Goal: Task Accomplishment & Management: Manage account settings

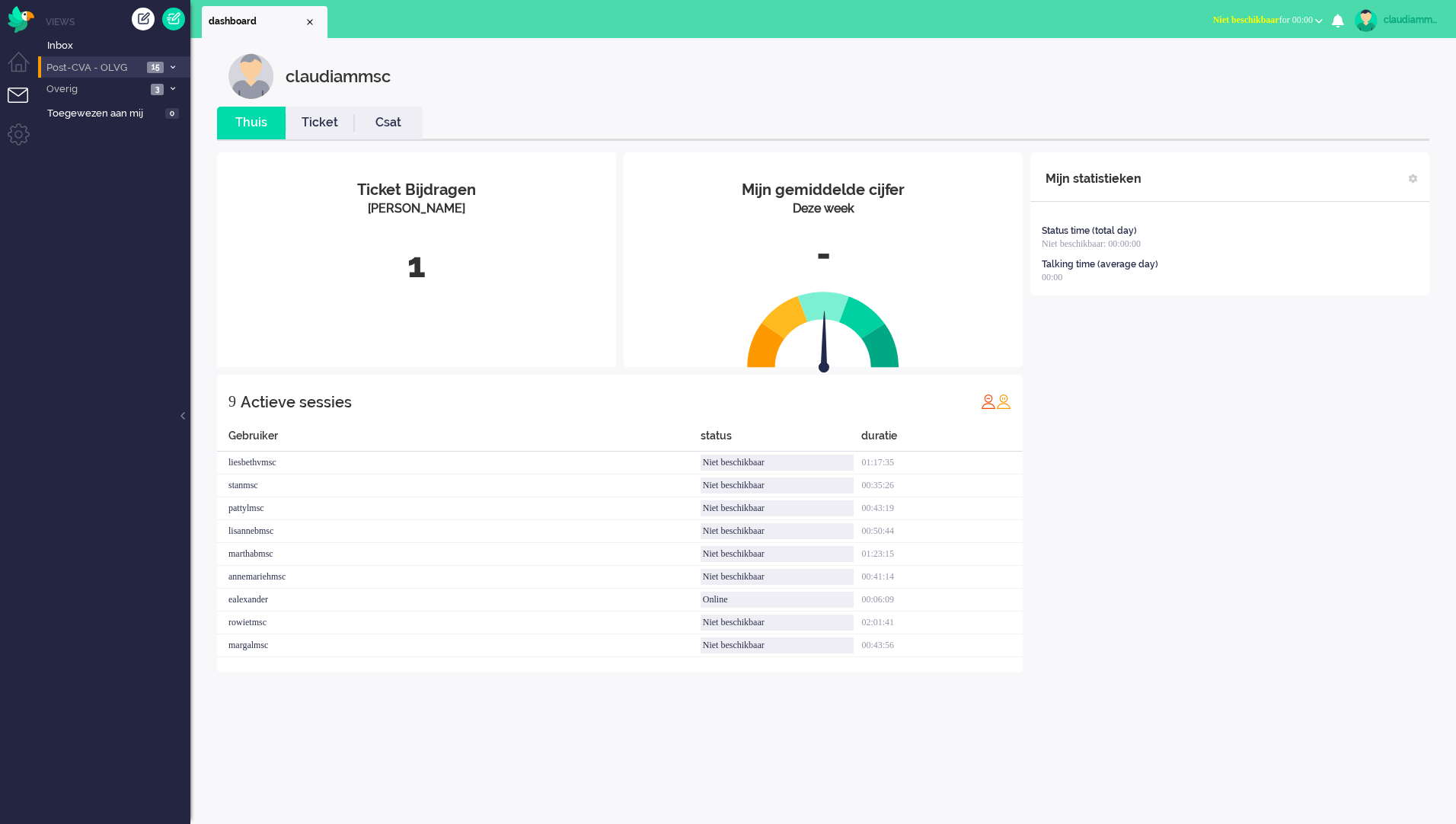
click at [112, 66] on span "Post-CVA - OLVG" at bounding box center [93, 68] width 98 height 14
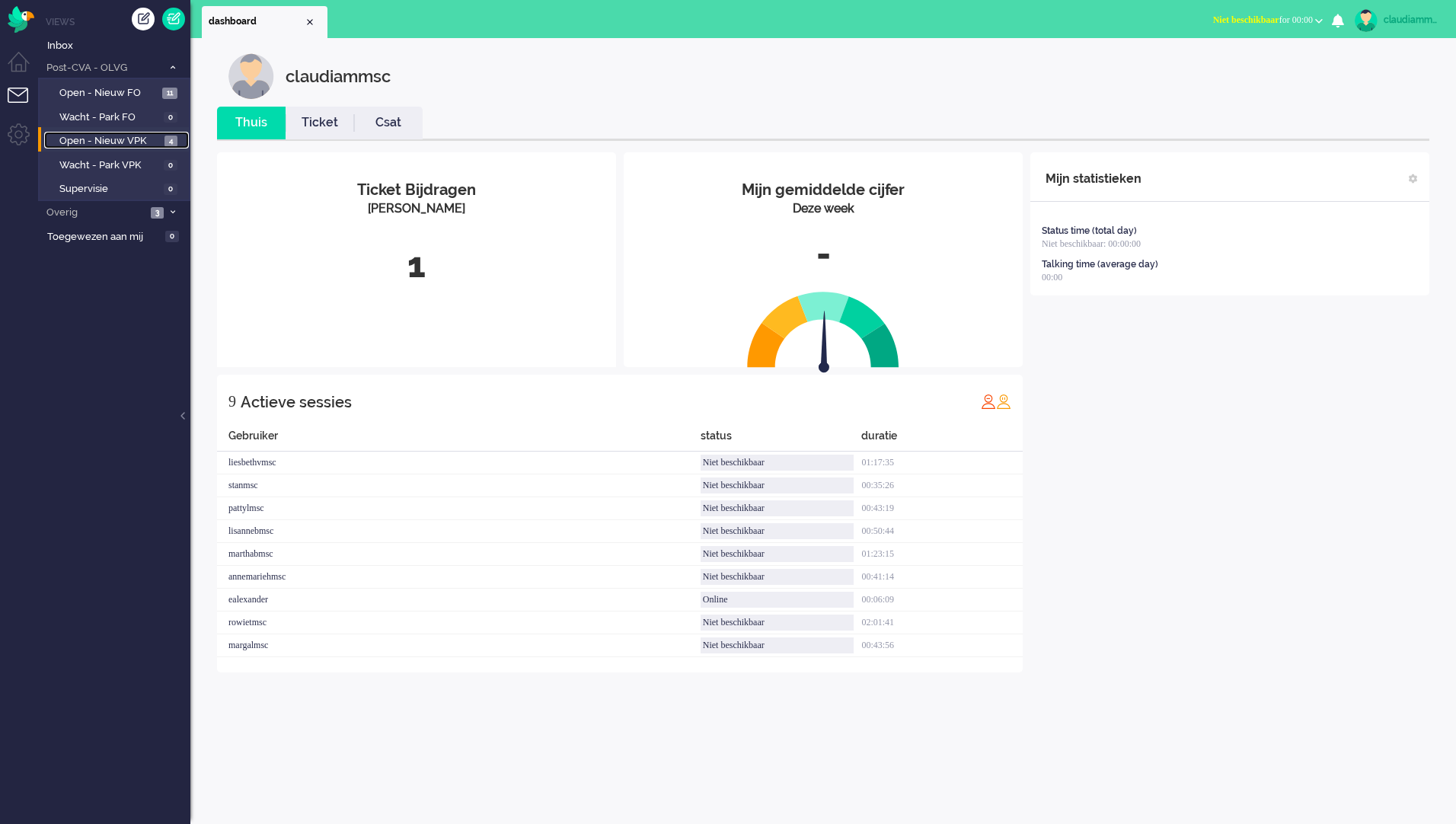
click at [112, 143] on span "Open - Nieuw VPK" at bounding box center [110, 141] width 101 height 14
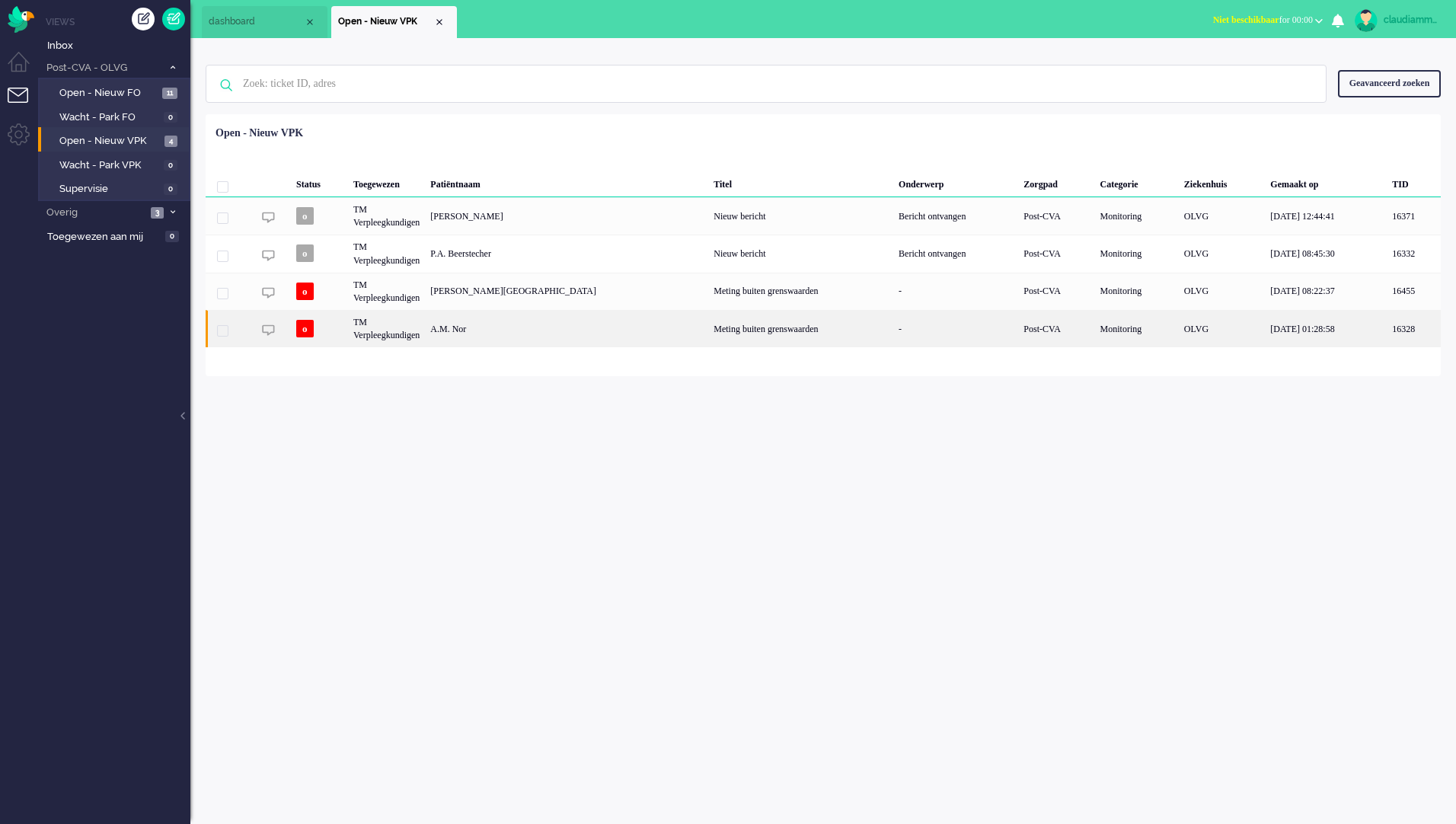
click at [709, 328] on div "Meting buiten grenswaarden" at bounding box center [801, 329] width 185 height 37
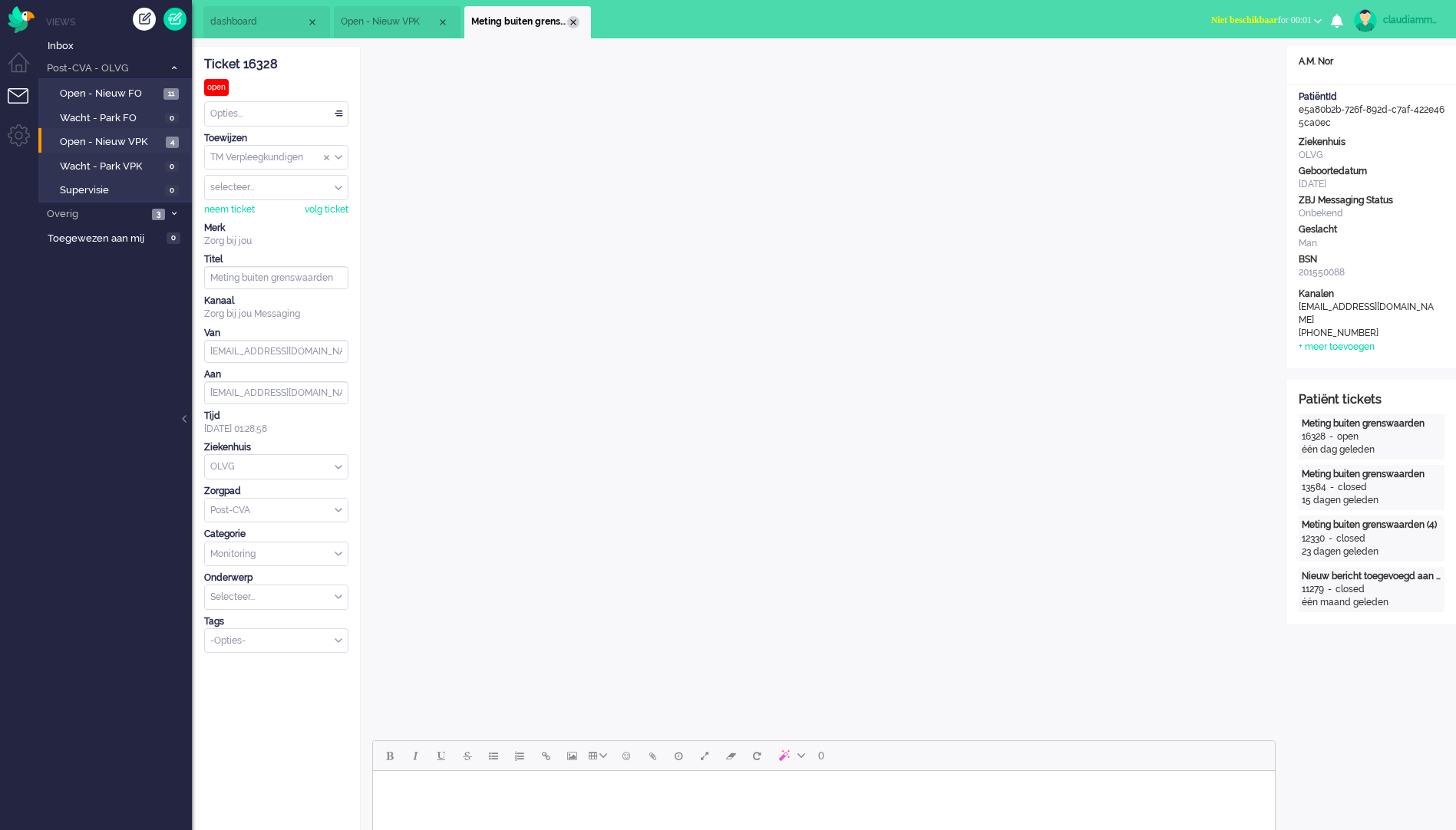
click at [576, 24] on div "Close tab" at bounding box center [574, 22] width 13 height 13
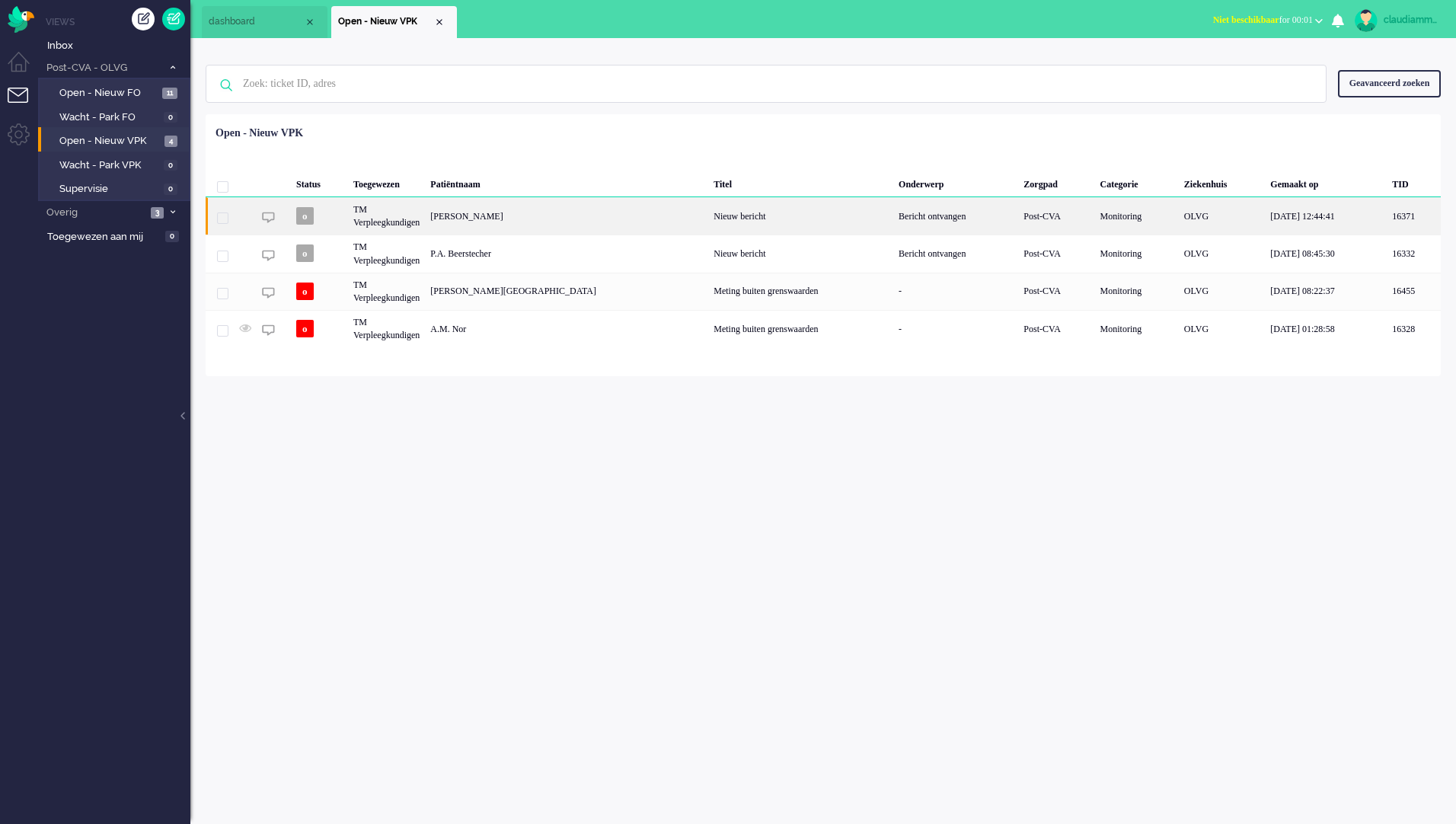
click at [709, 221] on div "Nieuw bericht" at bounding box center [801, 216] width 185 height 37
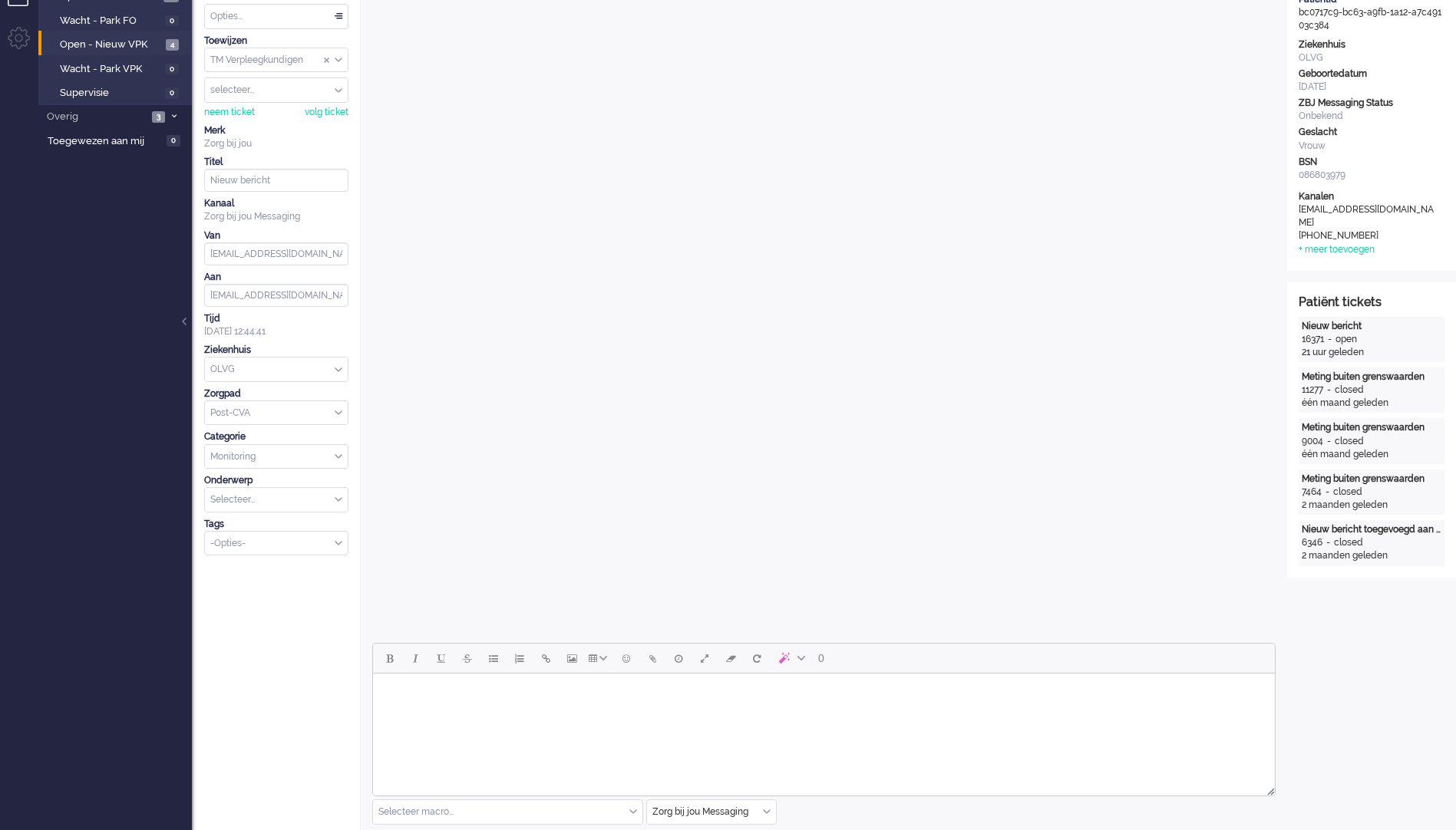
scroll to position [76, 0]
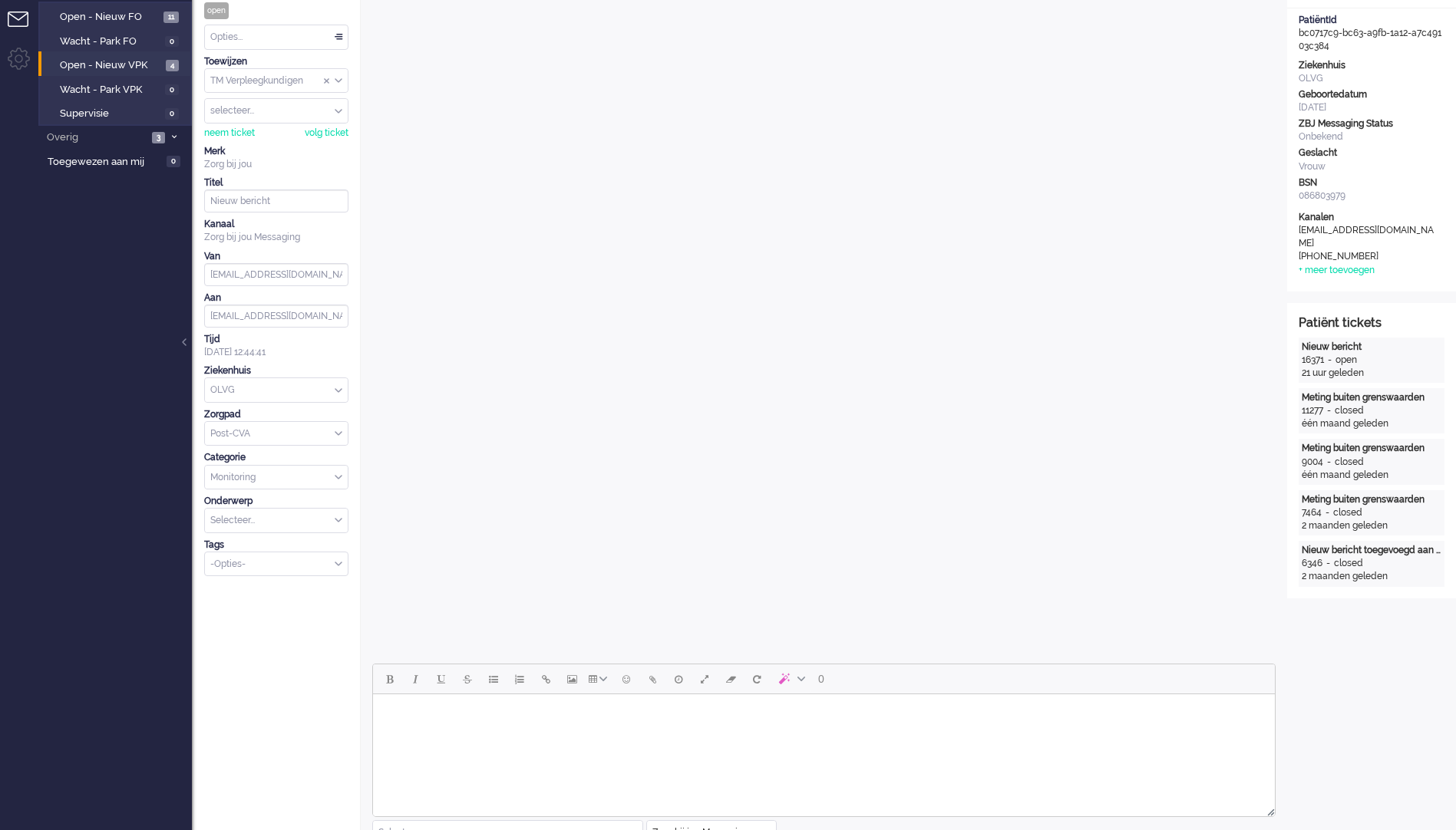
click at [699, 732] on html at bounding box center [824, 714] width 902 height 40
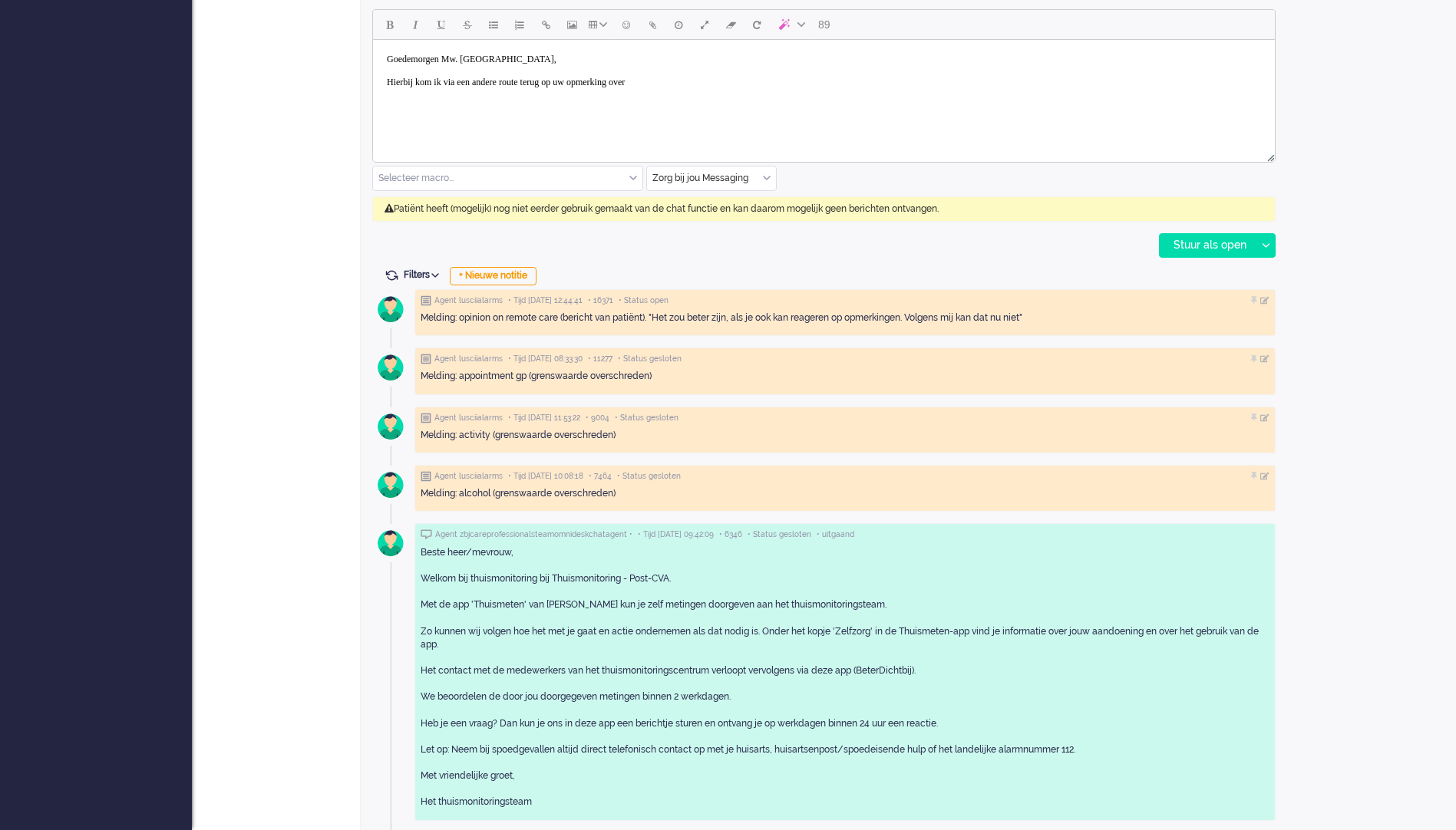
scroll to position [734, 0]
drag, startPoint x: 533, startPoint y: 798, endPoint x: 400, endPoint y: 554, distance: 277.9
click at [415, 554] on div "Agent zbjcareprofessionalsteamomnideskchatagent • • Tijd [DATE] 09:42:09 • 6346…" at bounding box center [844, 669] width 861 height 297
click at [1121, 684] on div "Beste heer/mevrouw, Welkom bij thuismonitoring bij Thuismonitoring - Post-CVA. …" at bounding box center [845, 675] width 849 height 263
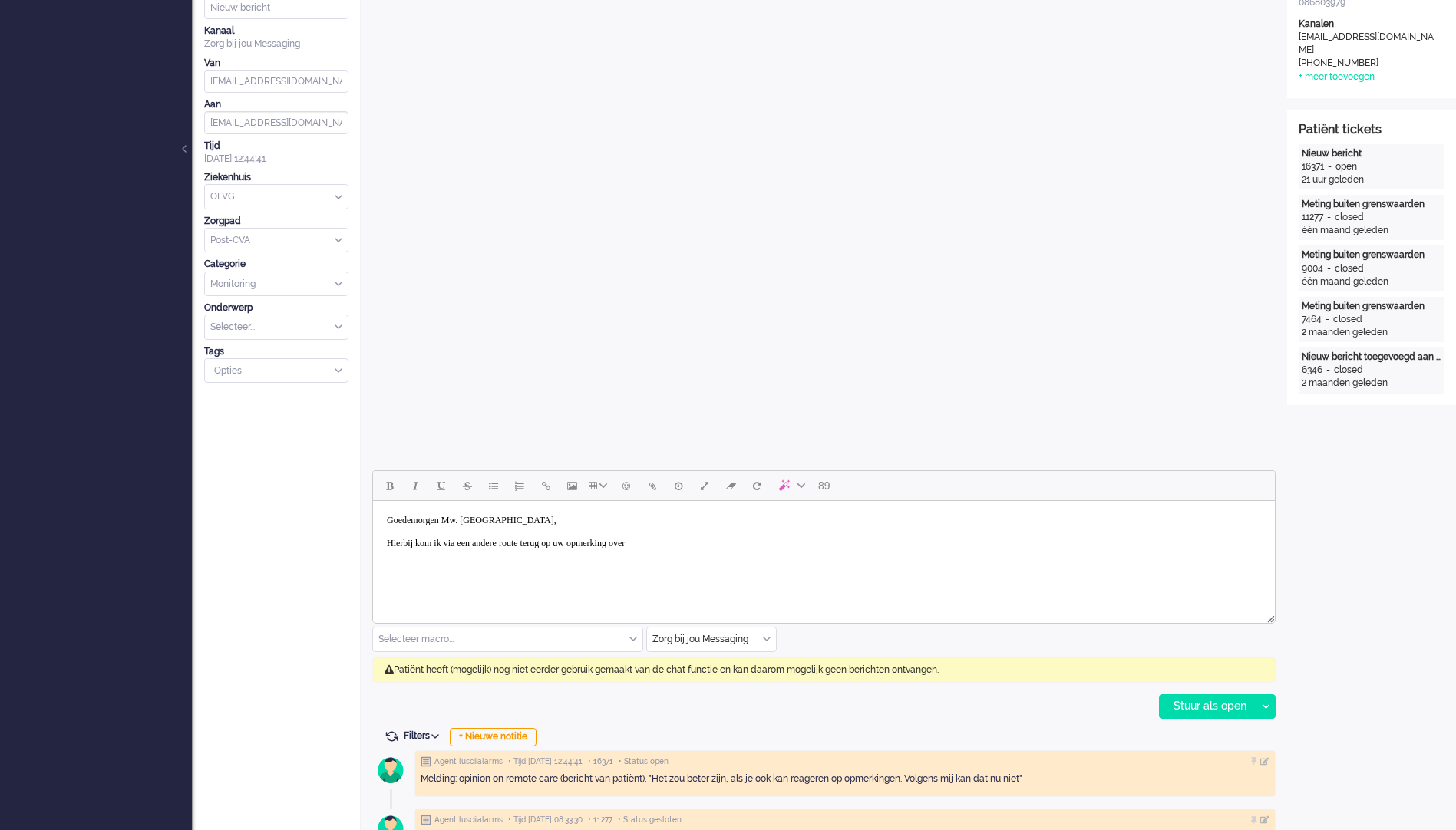
scroll to position [307, 0]
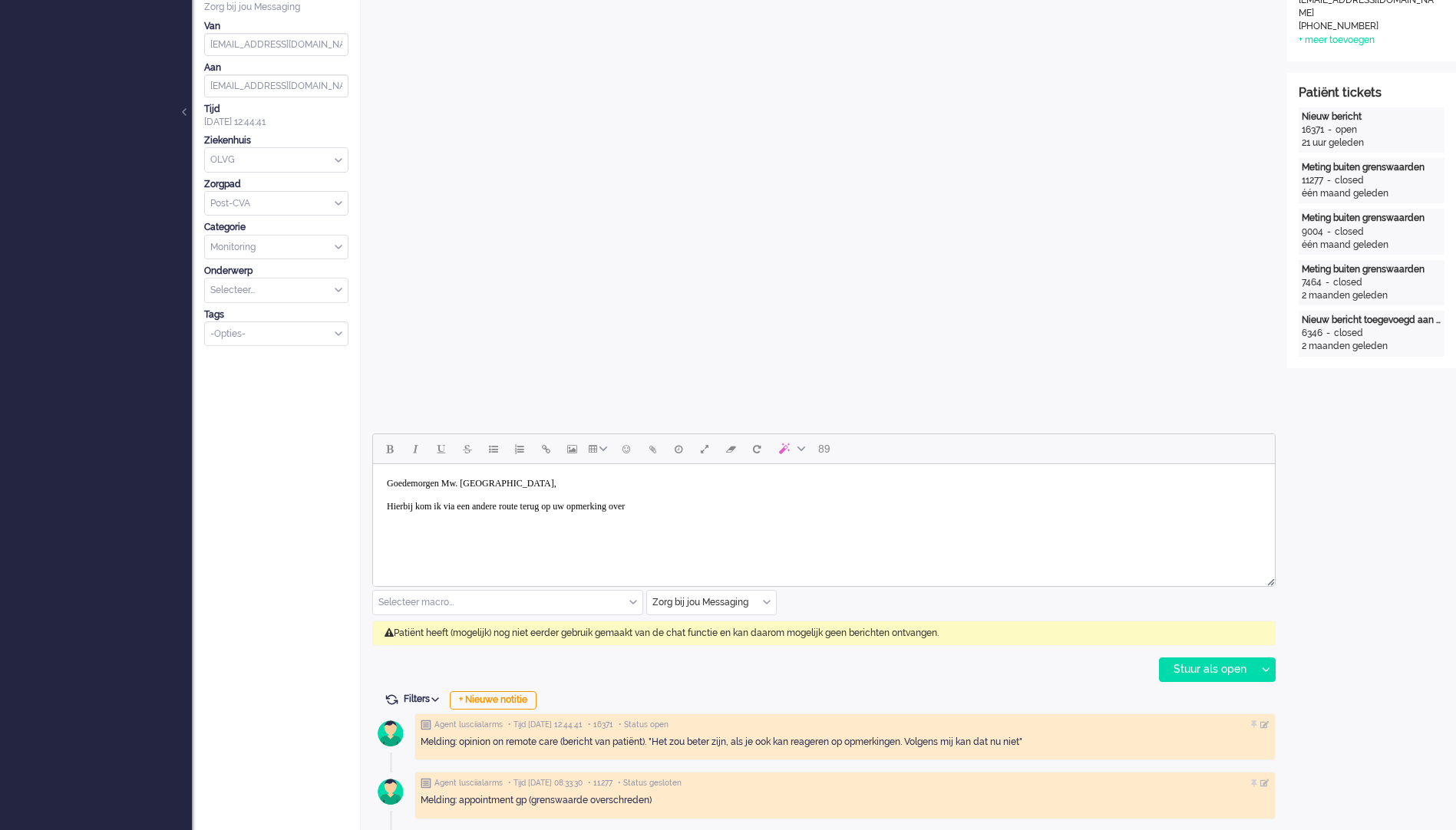
click at [738, 511] on body "Goedemorgen Mw. Ribbius, Hierbij kom ik via een andere route terug op uw opmerk…" at bounding box center [824, 495] width 889 height 49
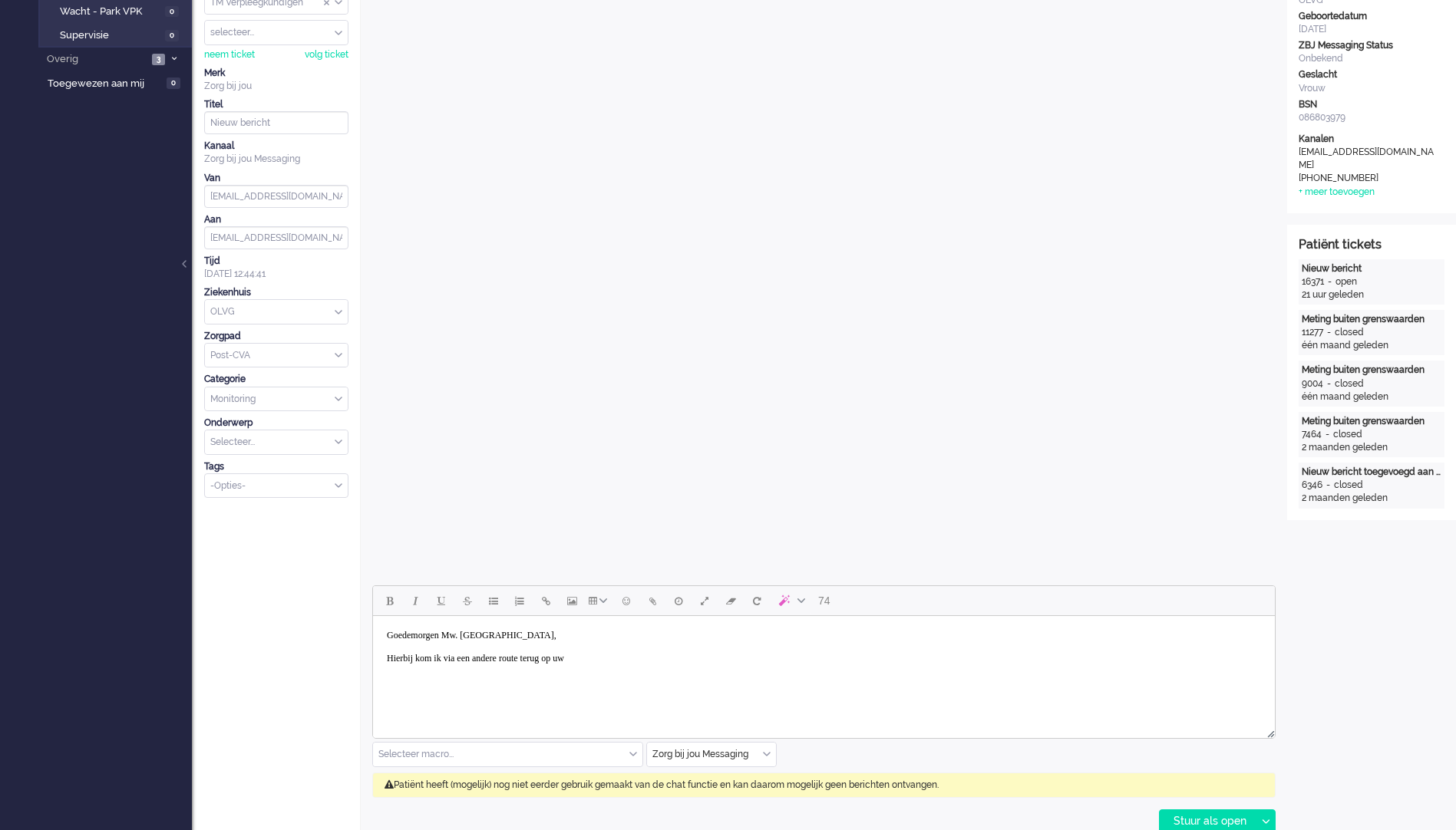
scroll to position [154, 0]
click at [993, 660] on body "Goedemorgen Mw. Ribbius, Hierbij kom ik via een andere route terug op uw mening…" at bounding box center [824, 648] width 889 height 49
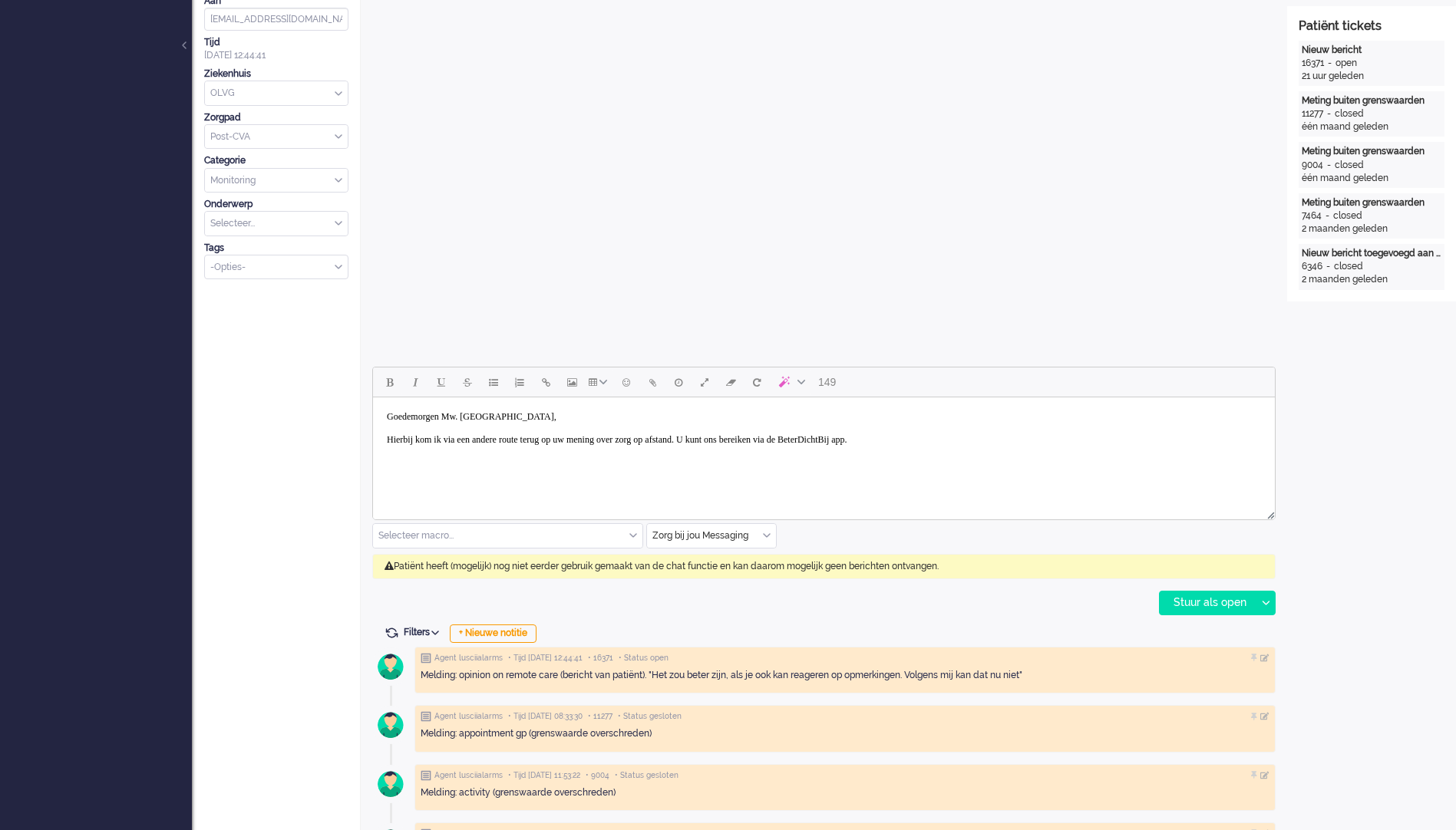
scroll to position [384, 0]
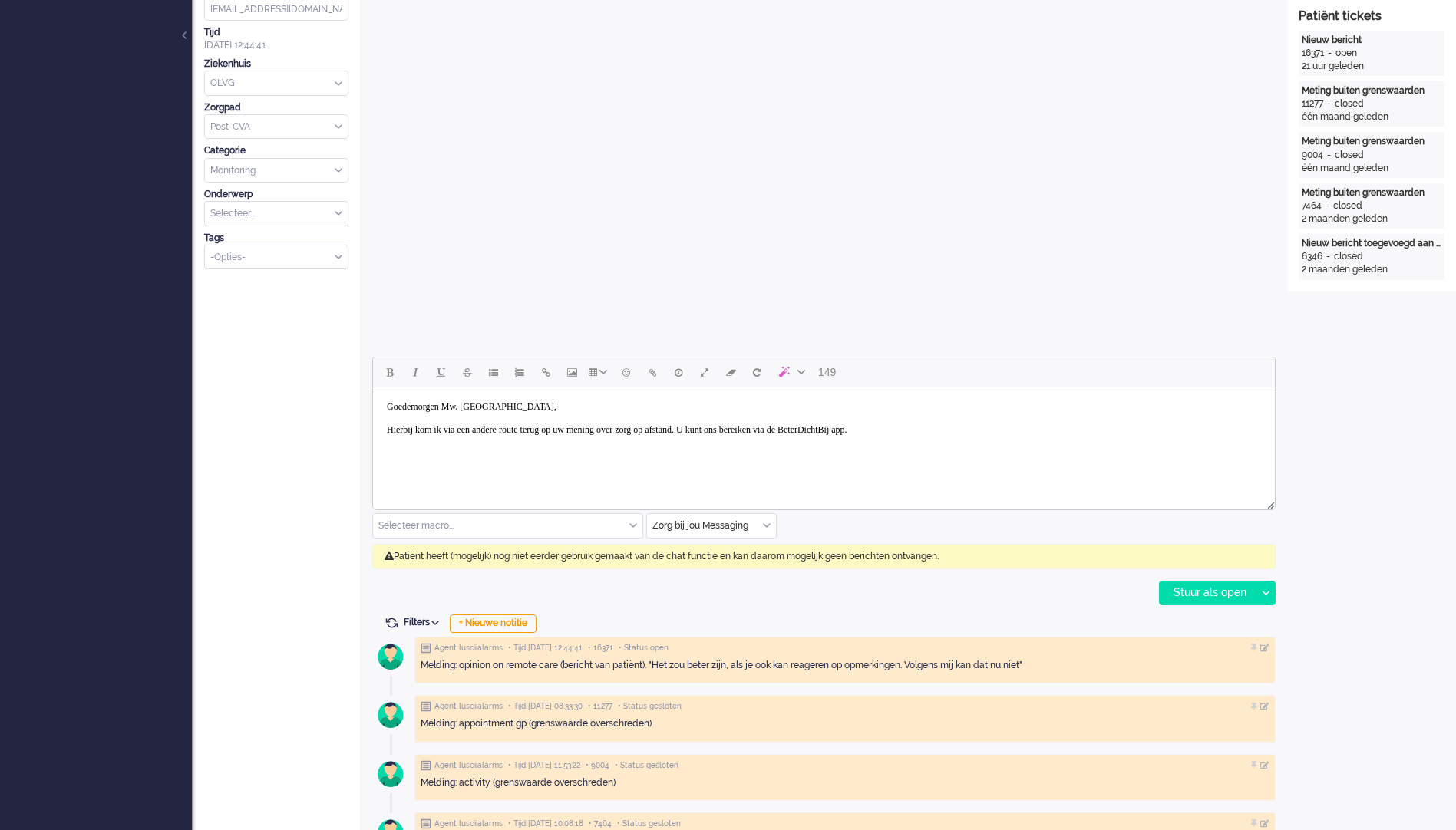
click at [1038, 427] on body "Goedemorgen Mw. Ribbius, Hierbij kom ik via een andere route terug op uw mening…" at bounding box center [824, 418] width 889 height 49
click at [1006, 436] on body "Goedemorgen Mw. Ribbius, Hierbij kom ik via een andere route terug op uw mening…" at bounding box center [824, 418] width 889 height 49
click at [395, 433] on body "Goedemorgen Mw. Ribbius, Hierbij kom ik via een andere route terug op uw mening…" at bounding box center [824, 418] width 889 height 49
click at [978, 431] on body "Goedemorgen Mw. Ribbius, Hierbij kom ik via een andere route terug op uw mening…" at bounding box center [824, 418] width 889 height 49
click at [518, 460] on body "Goedemorgen Mw. Ribbius, Hierbij kom ik via een andere route terug op uw mening…" at bounding box center [824, 436] width 889 height 85
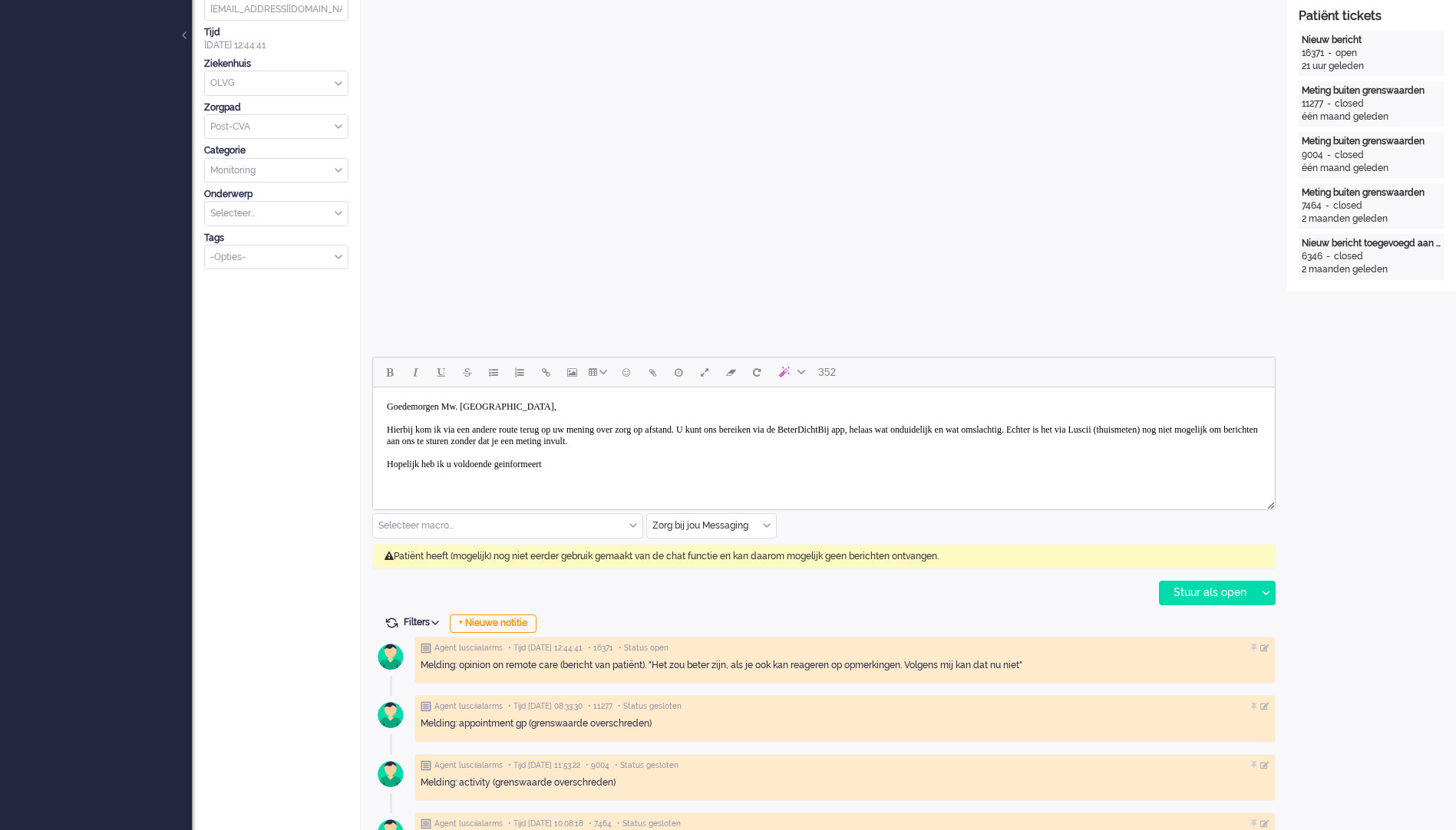
click at [690, 463] on body "Goedemorgen Mw. Ribbius, Hierbij kom ik via een andere route terug op uw mening…" at bounding box center [824, 436] width 889 height 85
drag, startPoint x: 557, startPoint y: 466, endPoint x: 523, endPoint y: 459, distance: 34.7
click at [523, 459] on body "Goedemorgen Mw. Ribbius, Hierbij kom ik via een andere route terug op uw mening…" at bounding box center [824, 436] width 889 height 85
click at [528, 463] on body "Goedemorgen Mw. Ribbius, Hierbij kom ik via een andere route terug op uw mening…" at bounding box center [824, 436] width 889 height 85
click at [650, 464] on body "Goedemorgen Mw. Ribbius, Hierbij kom ik via een andere route terug op uw mening…" at bounding box center [824, 436] width 889 height 85
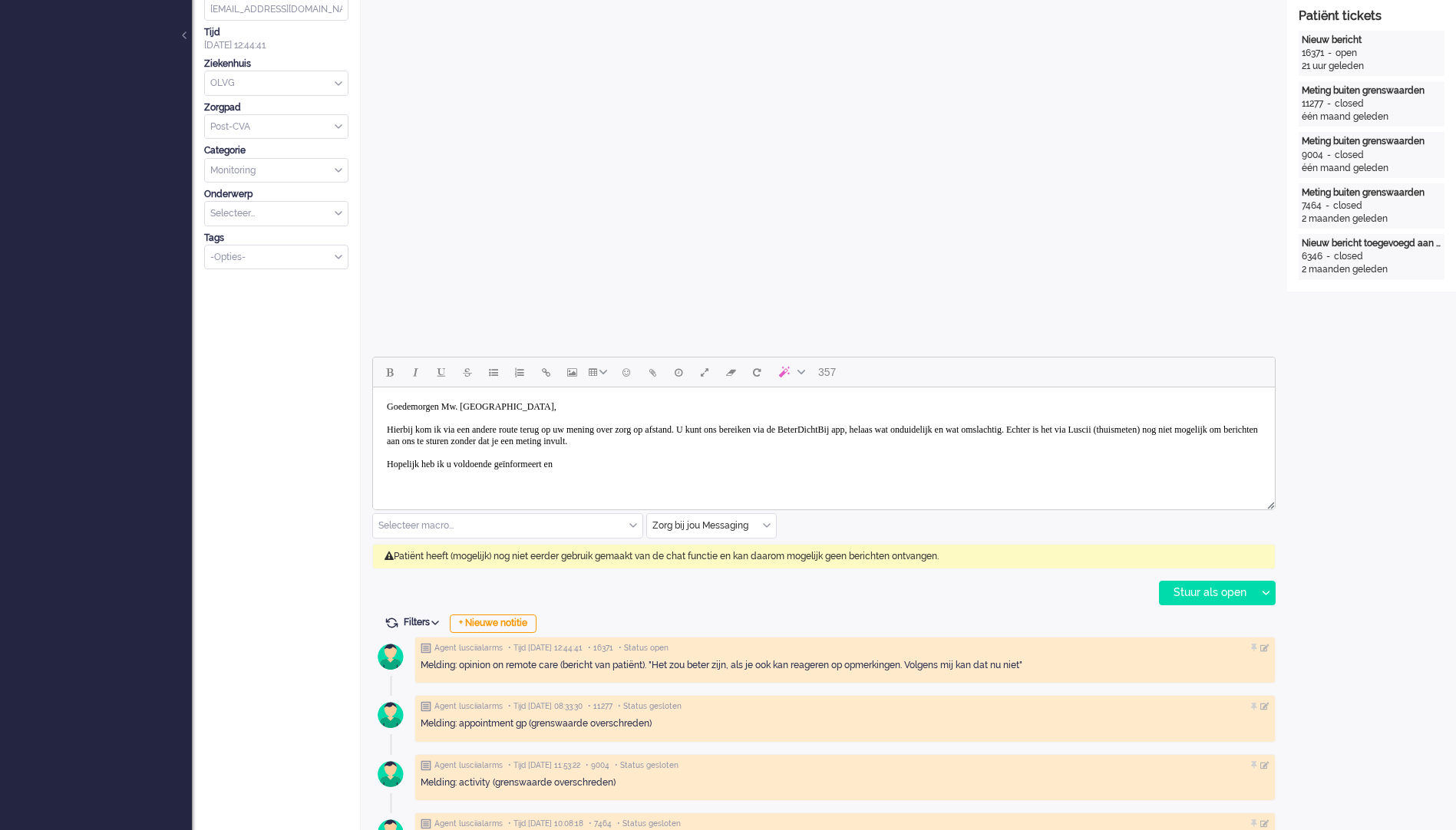
click at [577, 465] on body "Goedemorgen Mw. Ribbius, Hierbij kom ik via een andere route terug op uw mening…" at bounding box center [824, 436] width 889 height 85
click at [646, 468] on body "Goedemorgen Mw. Ribbius, Hierbij kom ik via een andere route terug op uw mening…" at bounding box center [824, 436] width 889 height 85
click at [1214, 597] on div "Stuur als open" at bounding box center [1207, 593] width 96 height 23
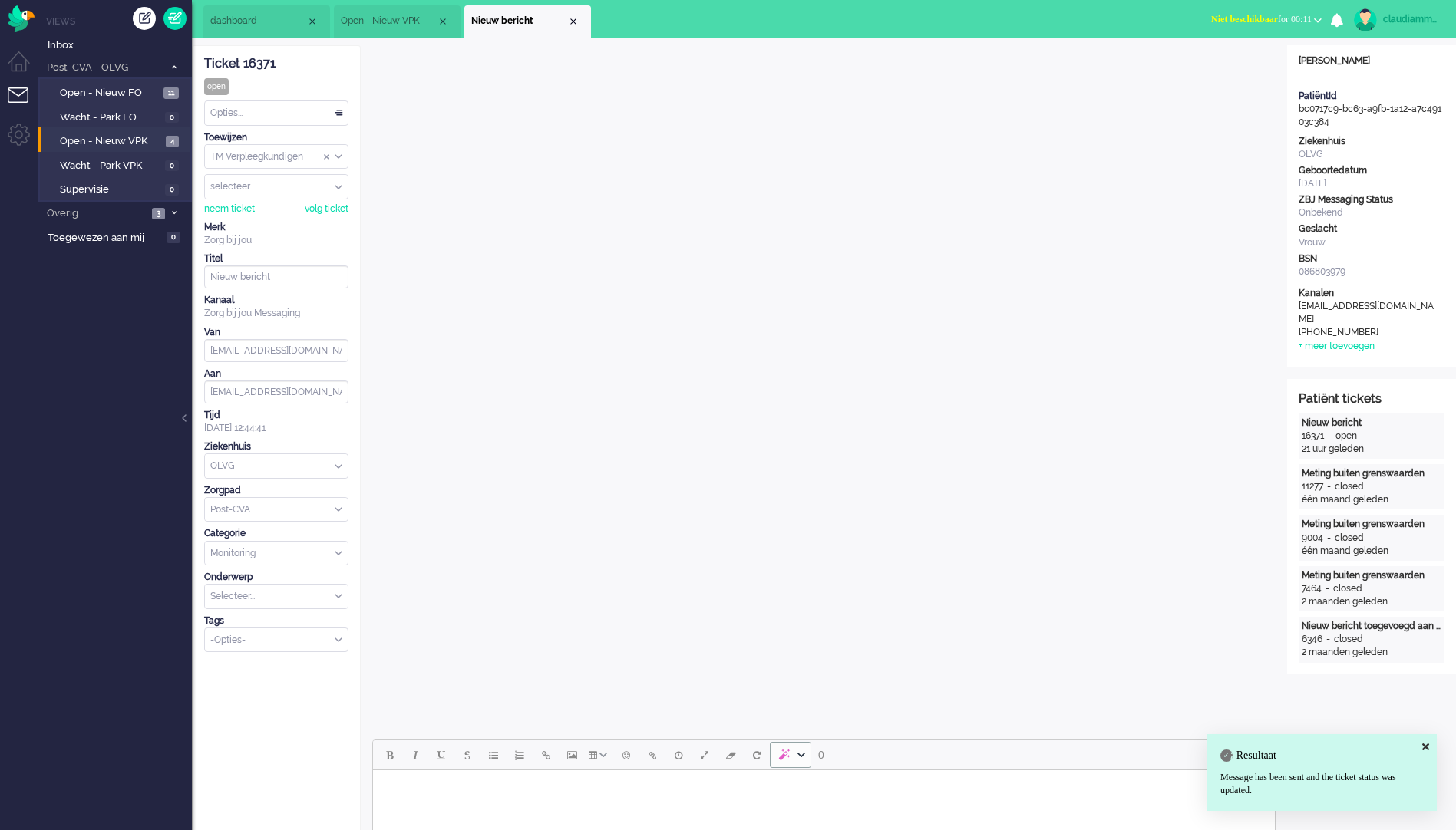
scroll to position [0, 0]
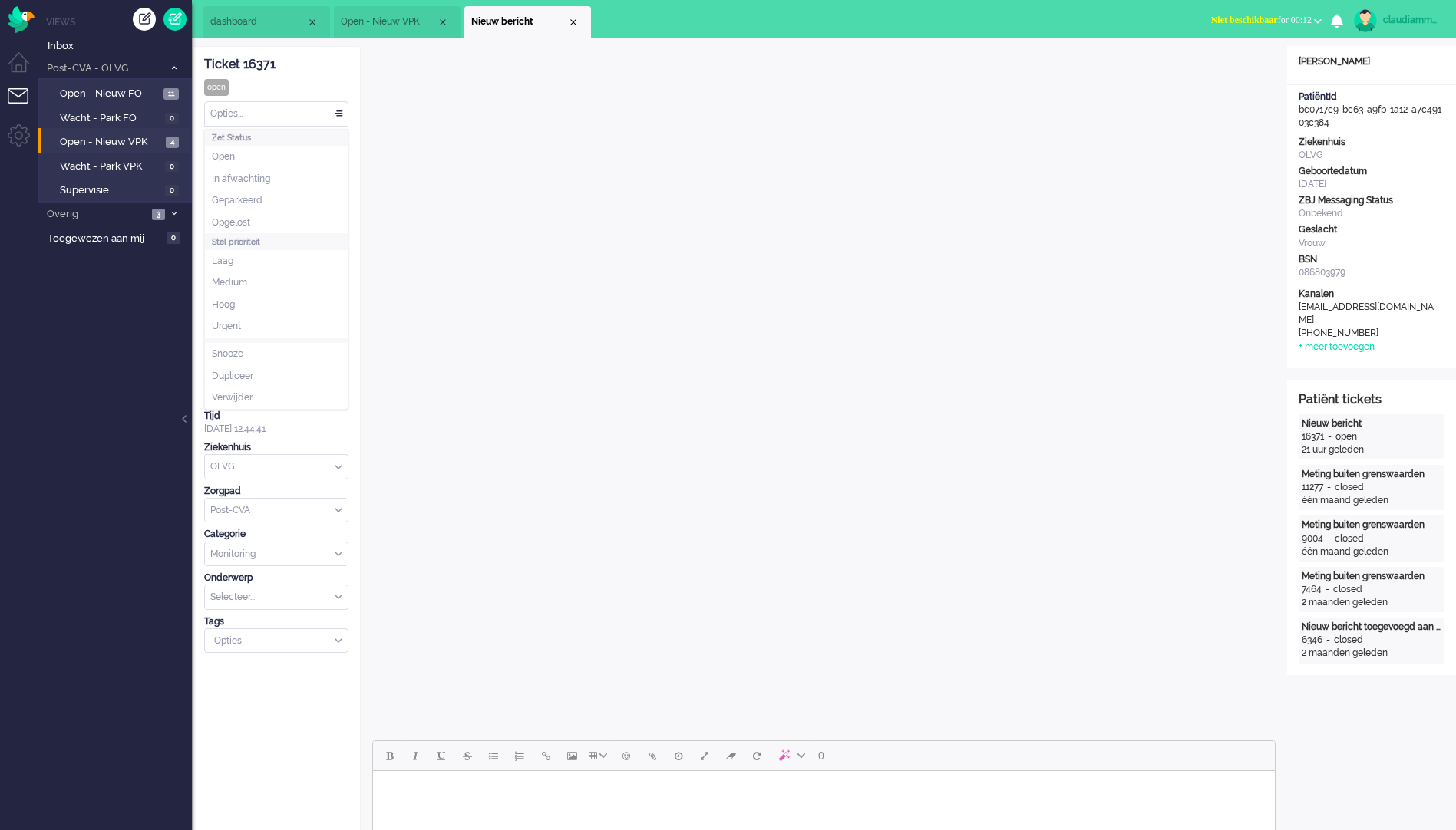
click at [344, 118] on div "Opties..." at bounding box center [276, 113] width 143 height 23
click at [292, 223] on li "Opgelost" at bounding box center [276, 223] width 143 height 22
click at [572, 20] on div "Close tab" at bounding box center [574, 22] width 13 height 13
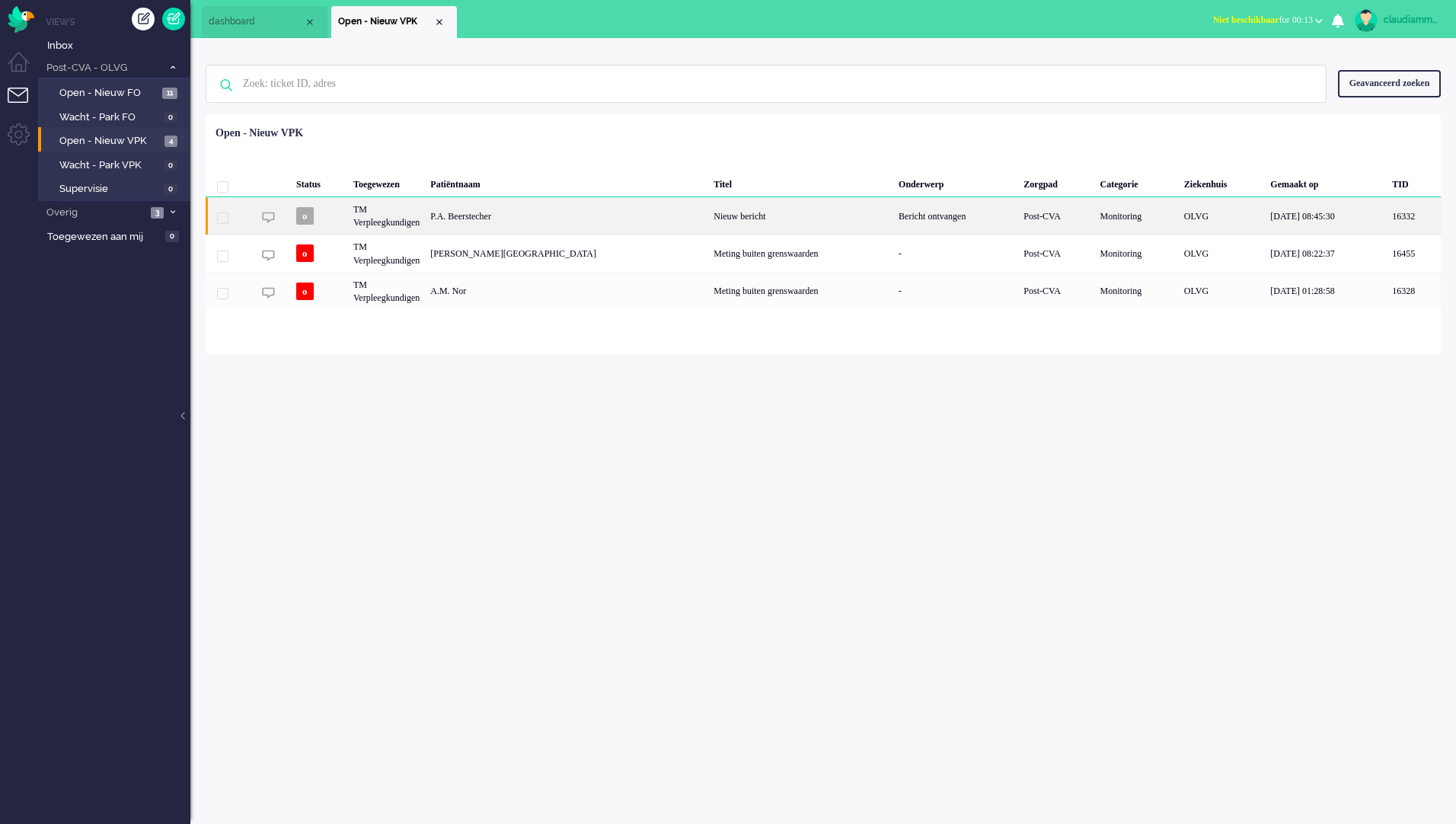
click at [709, 217] on div "Nieuw bericht" at bounding box center [801, 216] width 185 height 37
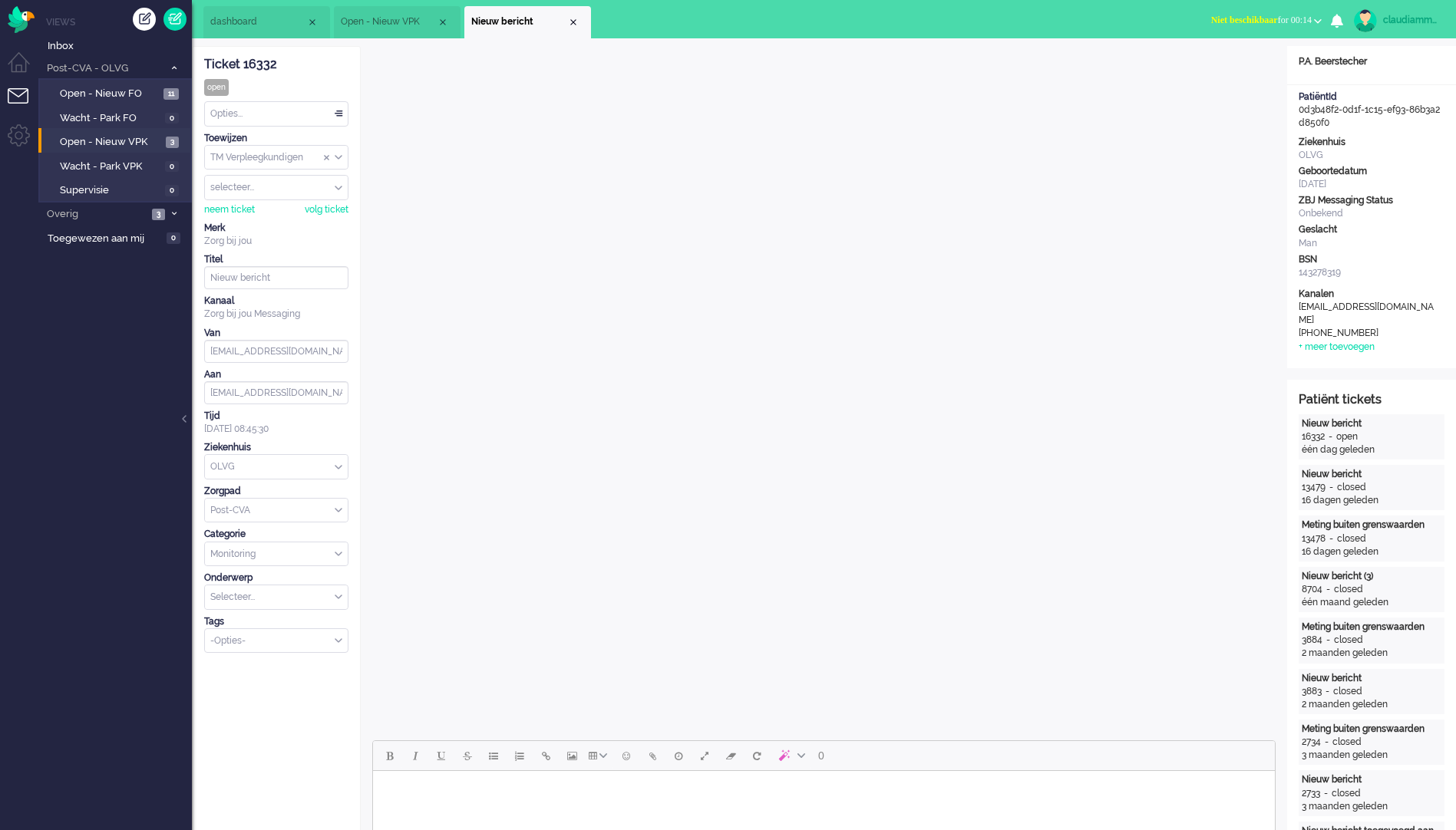
click at [339, 158] on div "TM Verpleegkundigen" at bounding box center [276, 157] width 143 height 23
click at [321, 178] on li "TM Medewerkers" at bounding box center [276, 181] width 143 height 22
click at [575, 21] on div "Close tab" at bounding box center [574, 22] width 13 height 13
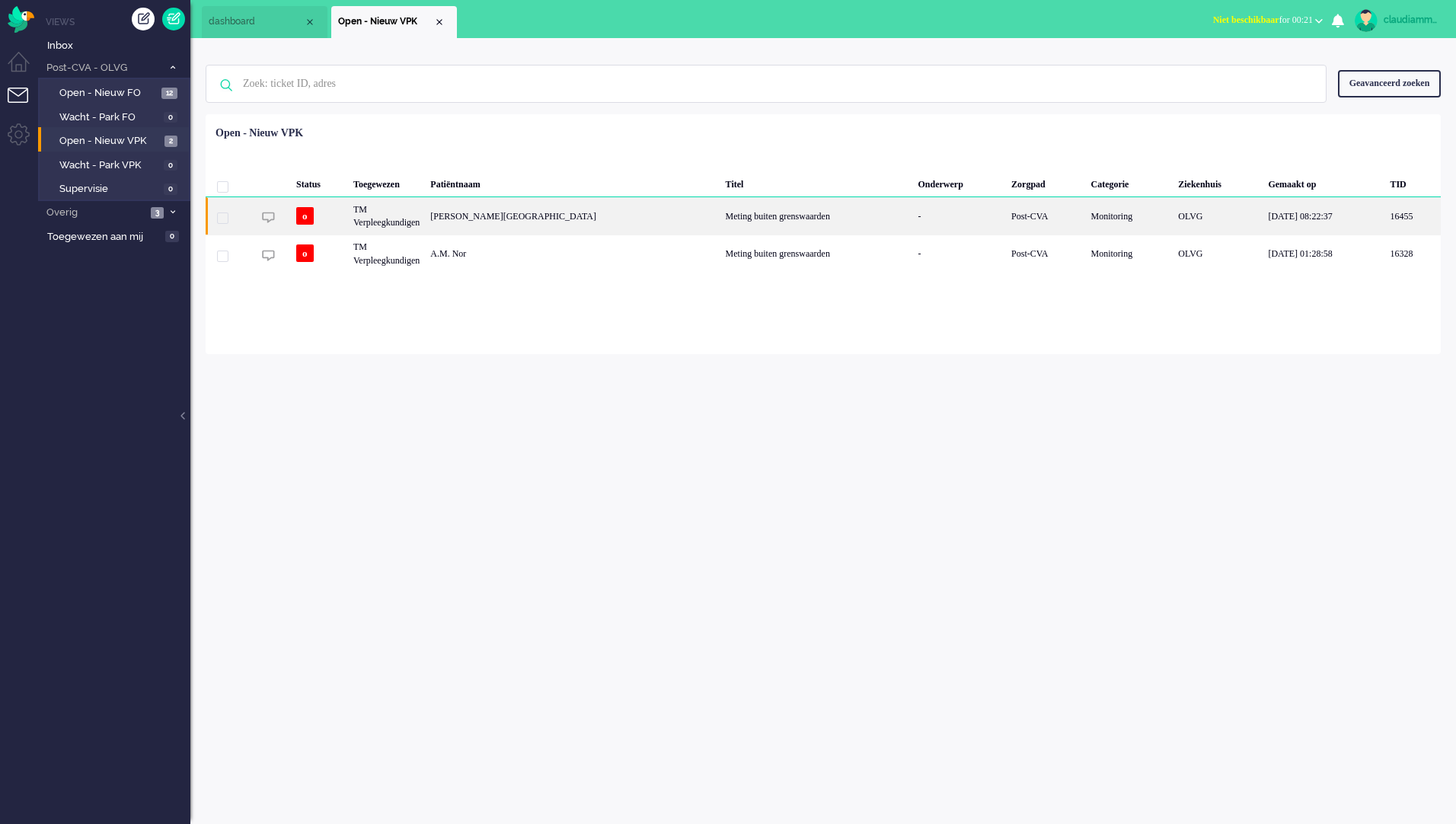
click at [720, 224] on div "Meting buiten grenswaarden" at bounding box center [817, 216] width 193 height 37
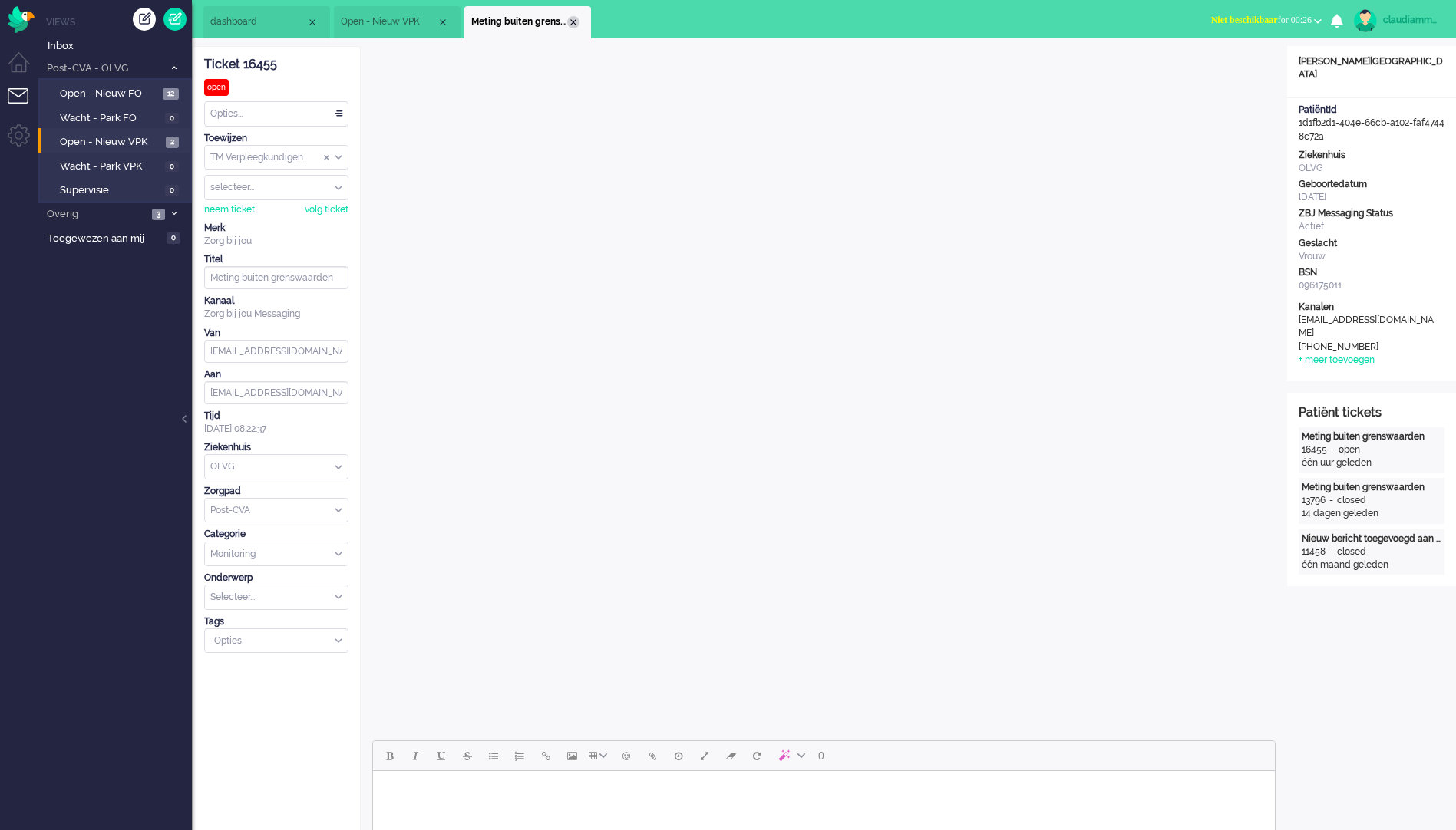
click at [575, 22] on div "Close tab" at bounding box center [574, 22] width 13 height 13
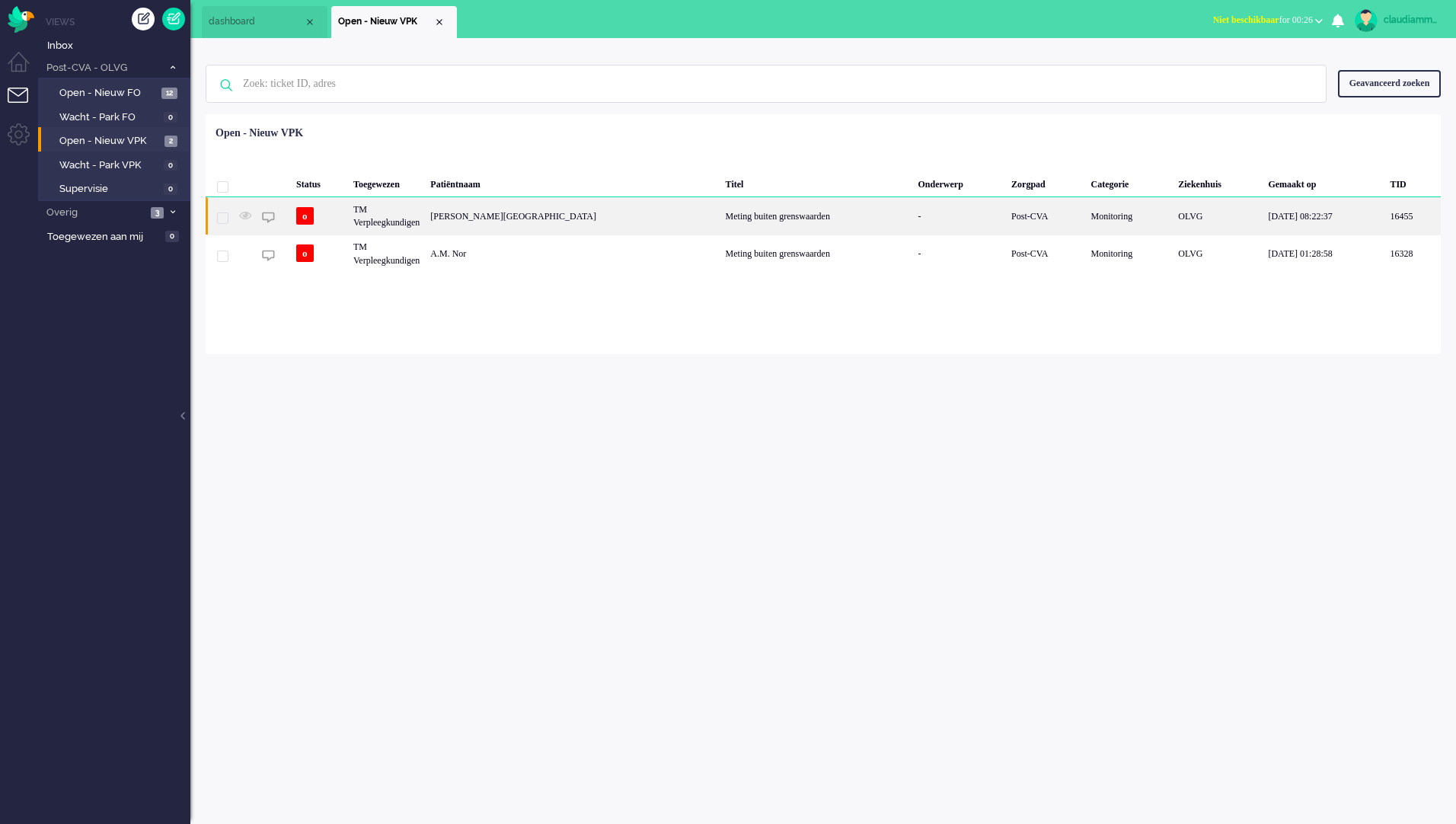
click at [720, 208] on div "Meting buiten grenswaarden" at bounding box center [817, 216] width 193 height 37
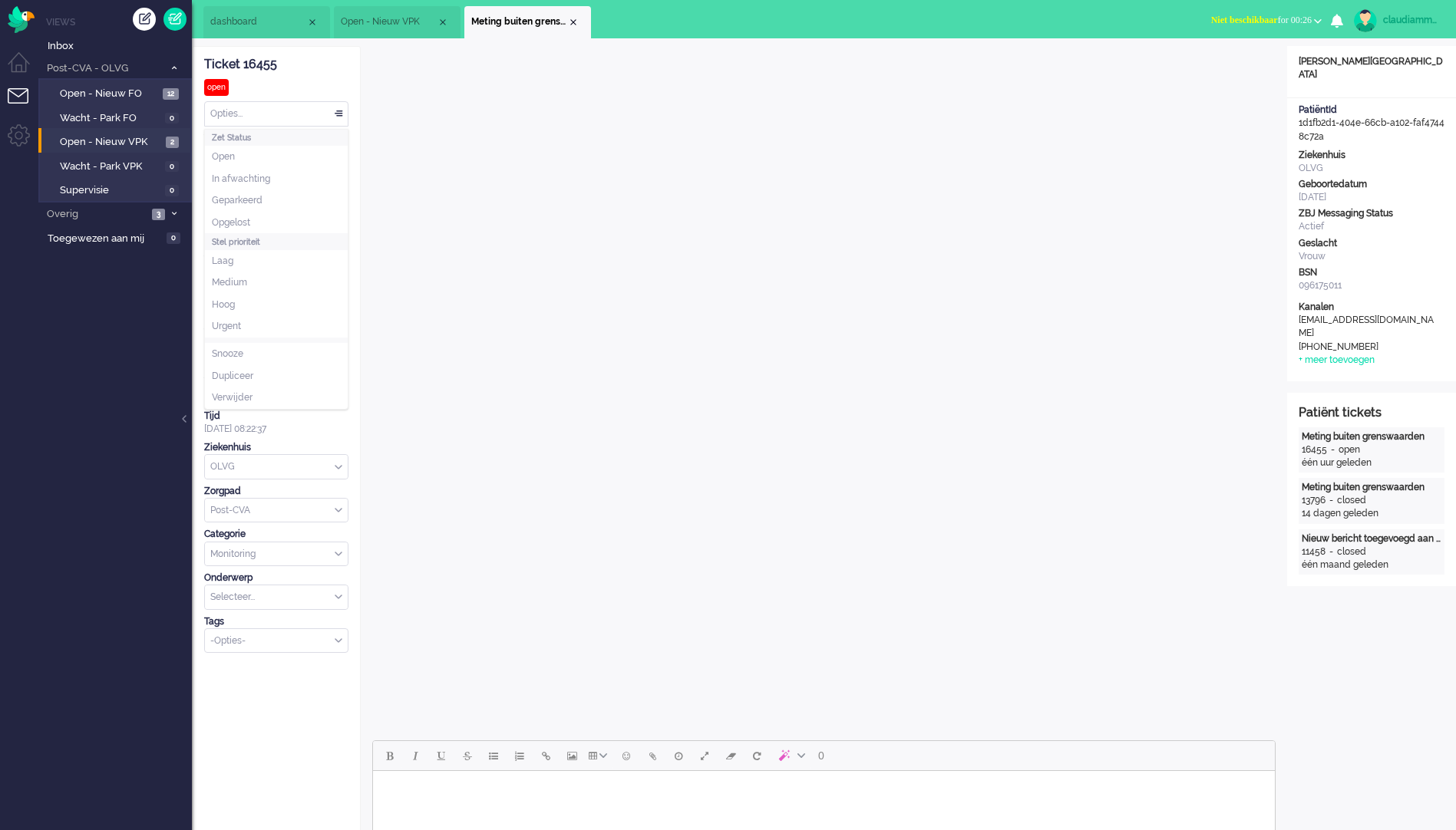
click at [306, 120] on div "Opties..." at bounding box center [276, 113] width 143 height 23
click at [341, 114] on div "Opties..." at bounding box center [276, 113] width 143 height 23
click at [259, 217] on div "Ticket 16455 open Kijkend Opties... Zet Status Open In afwachting Geparkeerd Op…" at bounding box center [276, 350] width 144 height 606
click at [335, 112] on div "Opties..." at bounding box center [276, 113] width 143 height 23
click at [286, 217] on li "Opgelost" at bounding box center [276, 223] width 143 height 22
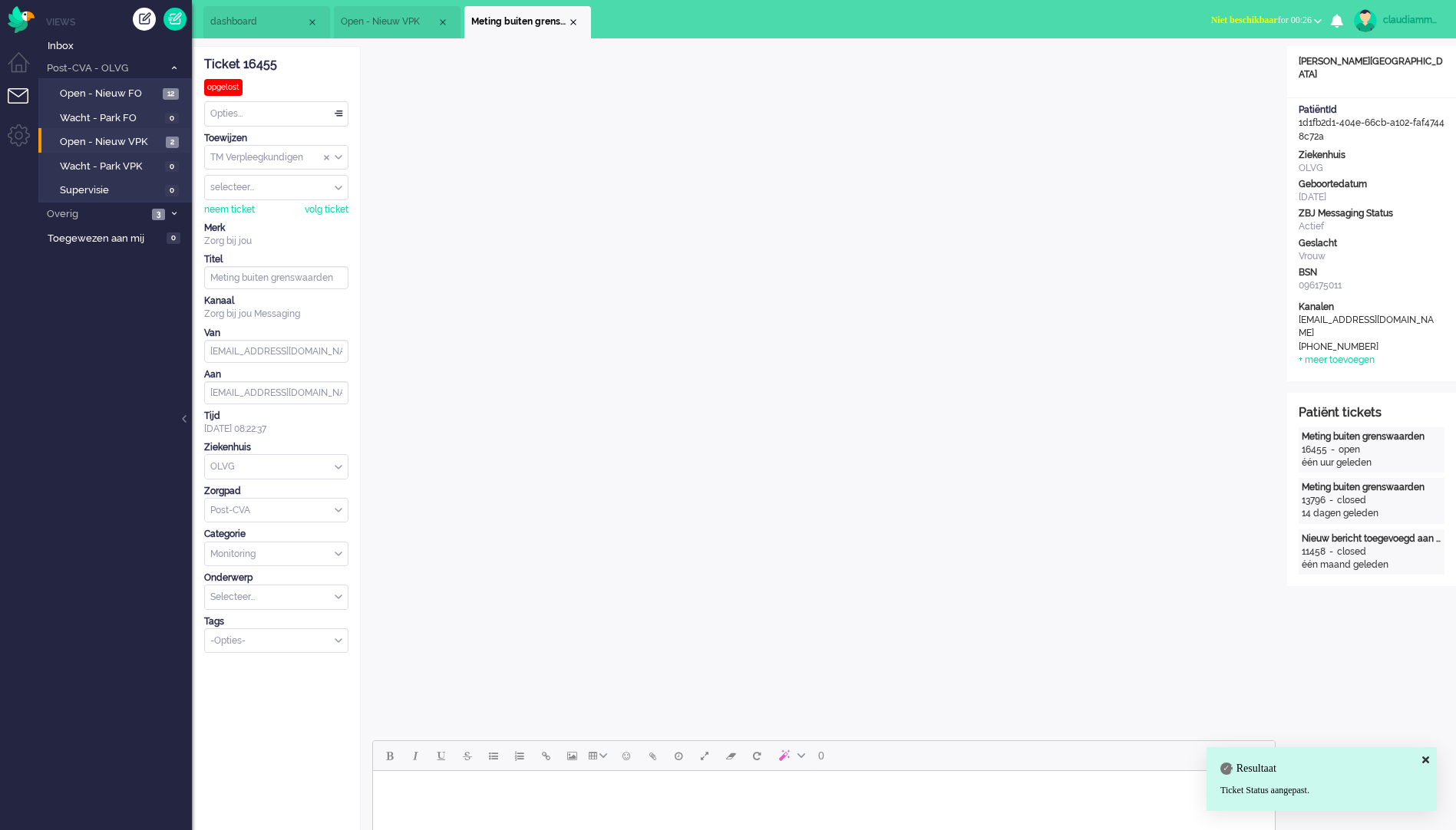
click at [580, 20] on li "Meting buiten grenswaarden" at bounding box center [527, 22] width 127 height 32
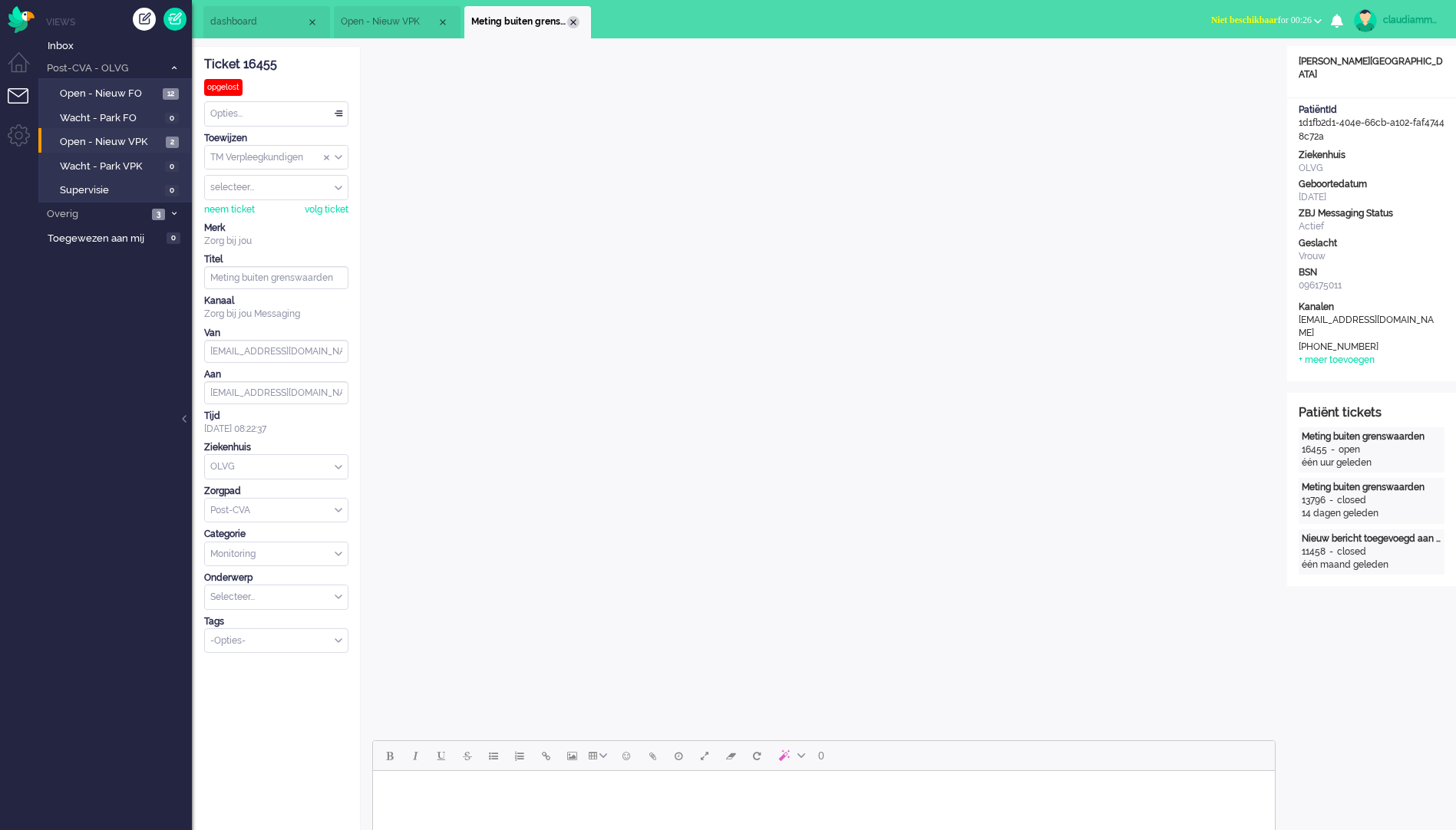
click at [573, 22] on div "Close tab" at bounding box center [574, 22] width 13 height 13
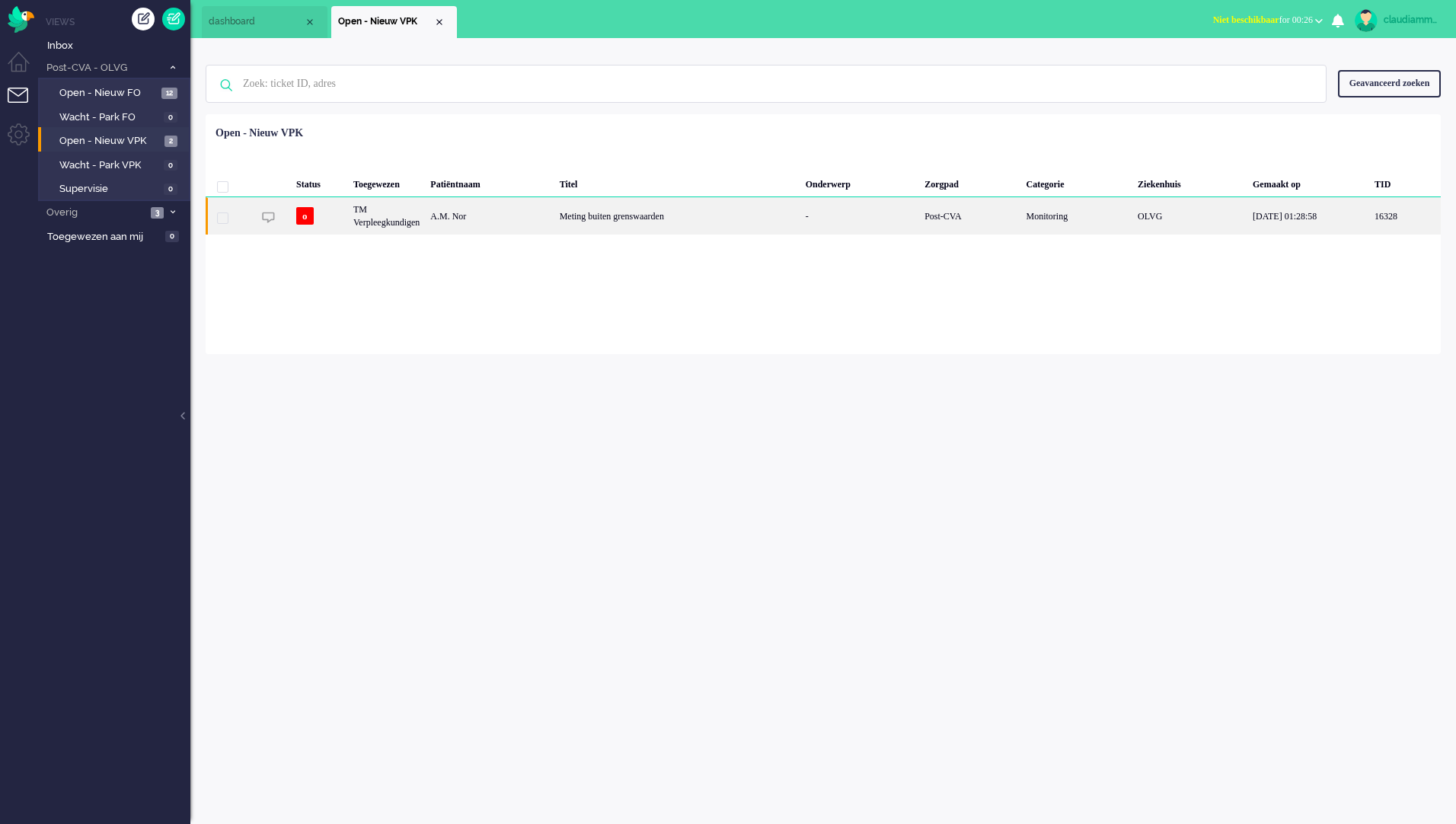
click at [656, 222] on div "Meting buiten grenswaarden" at bounding box center [678, 216] width 246 height 37
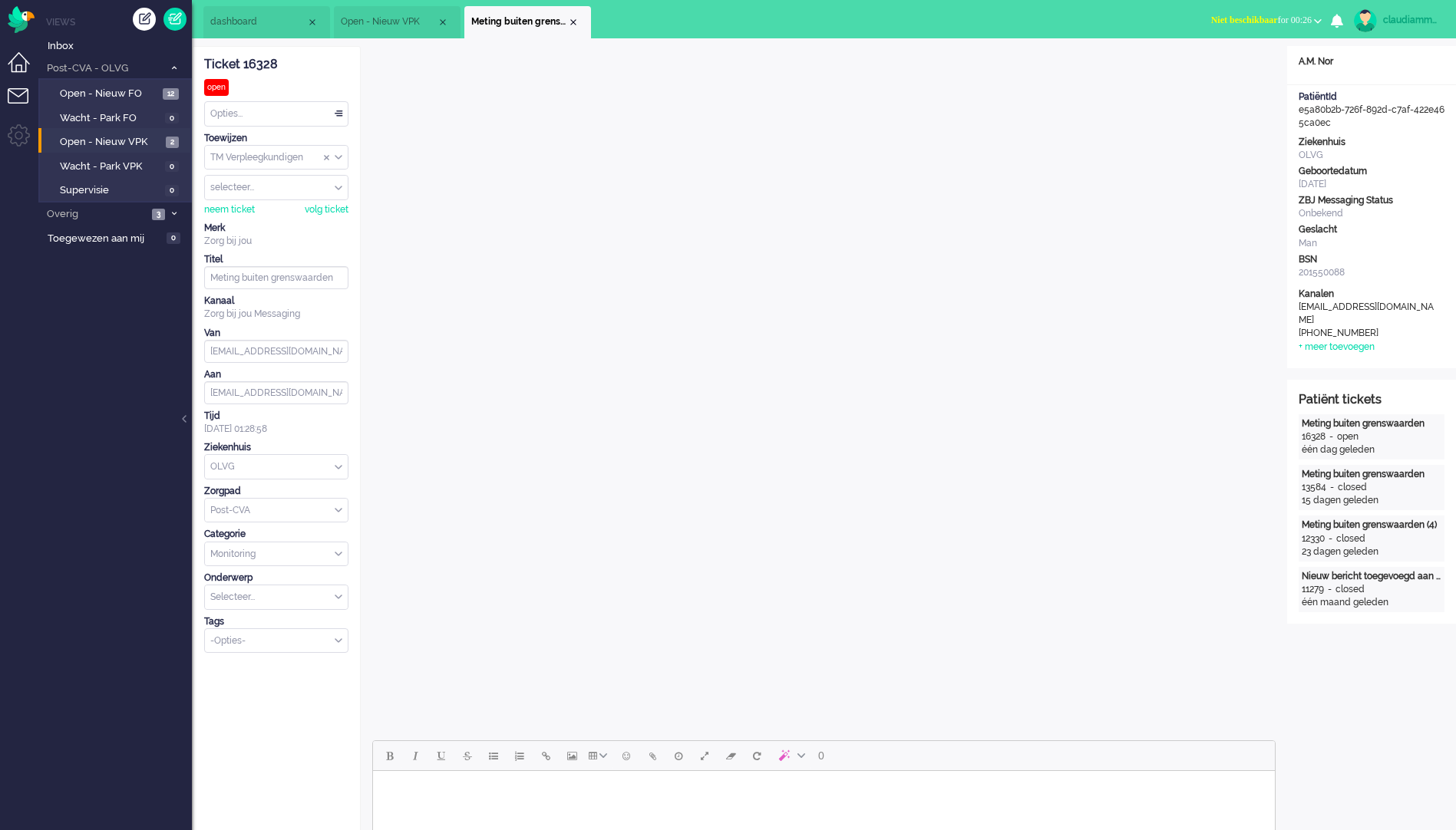
click at [14, 66] on li "Dashboard menu" at bounding box center [25, 69] width 34 height 34
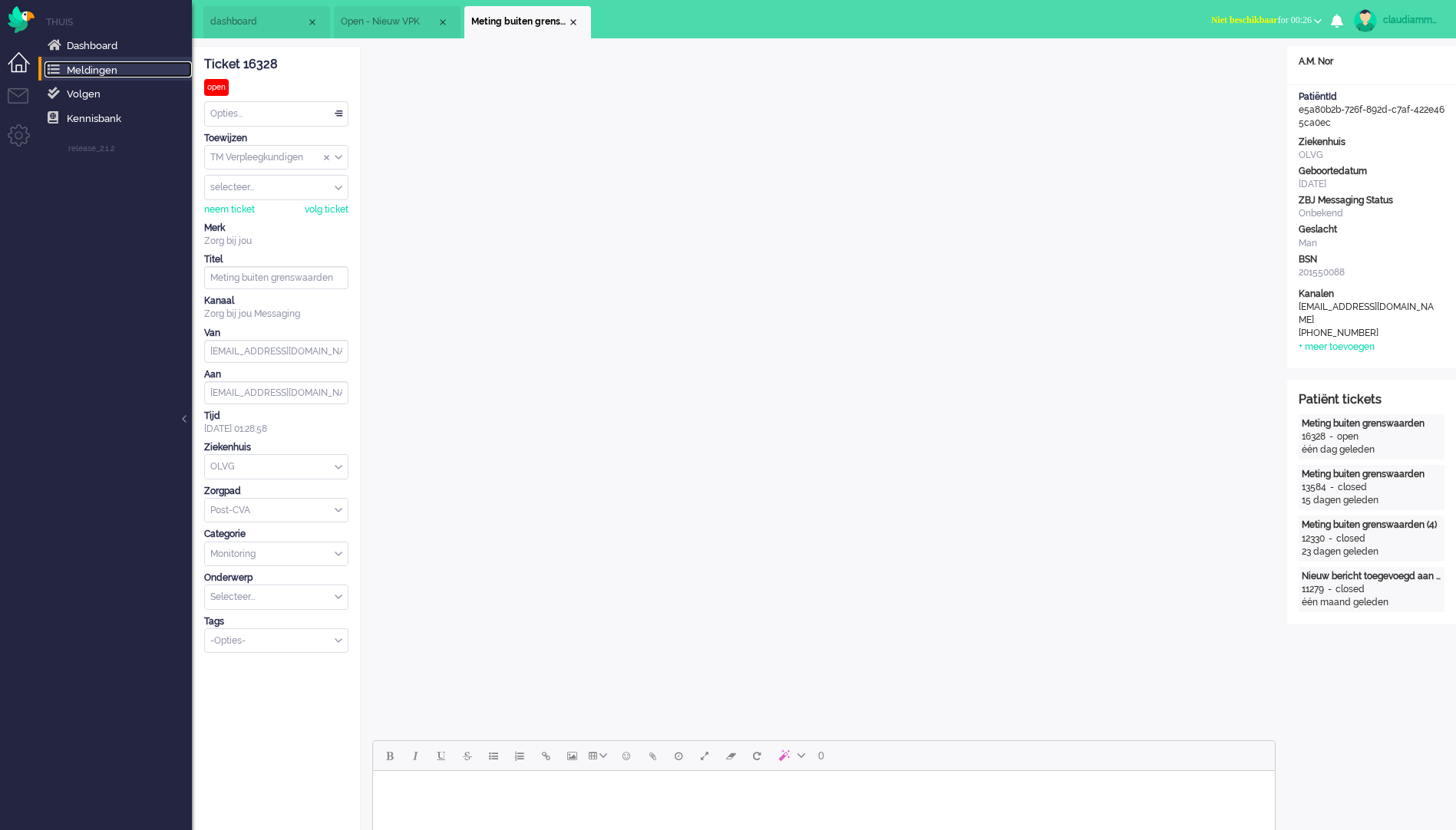
click at [114, 69] on span "Meldingen" at bounding box center [92, 70] width 50 height 12
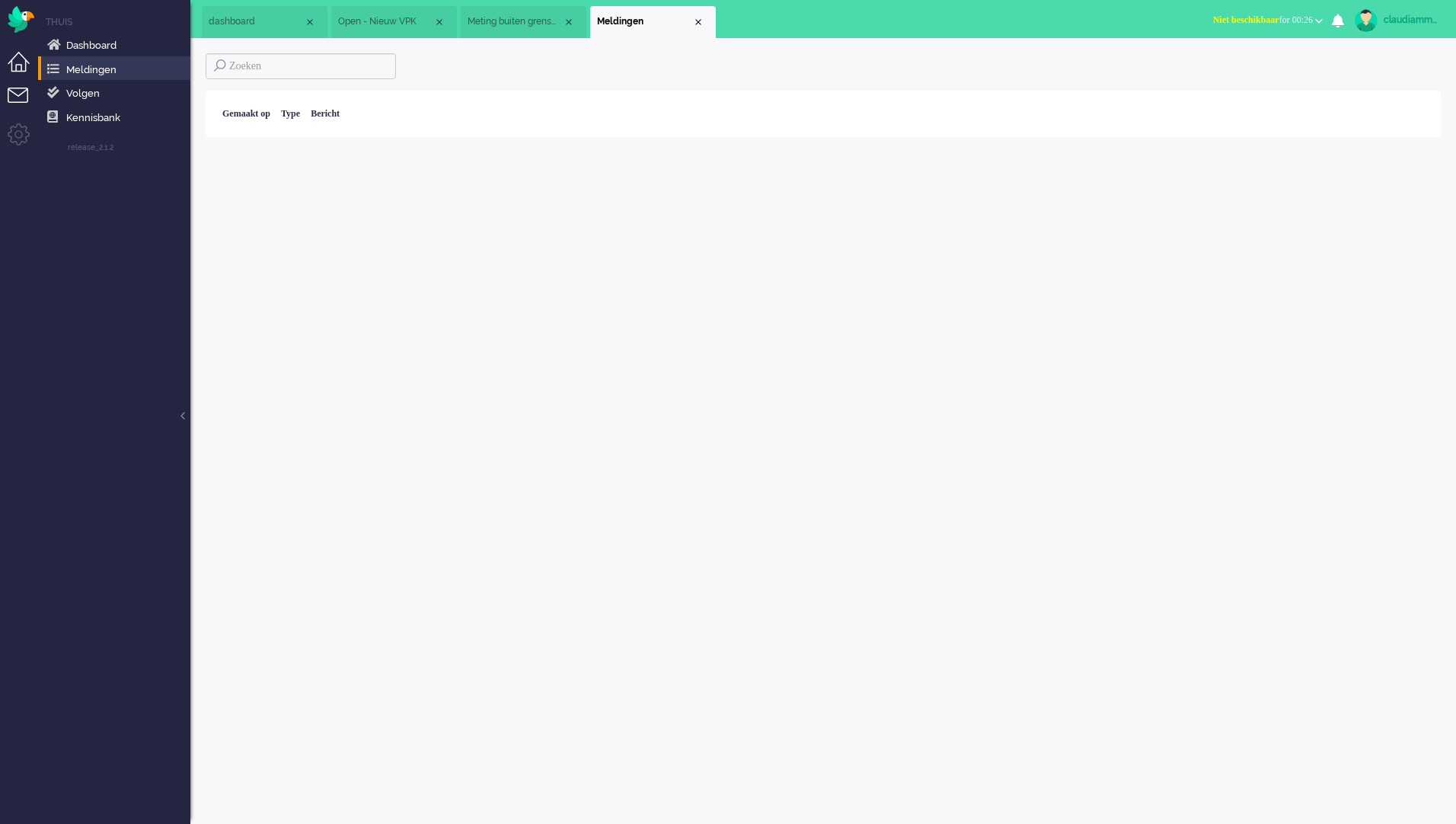
click at [13, 99] on li "Tickets menu" at bounding box center [25, 104] width 34 height 34
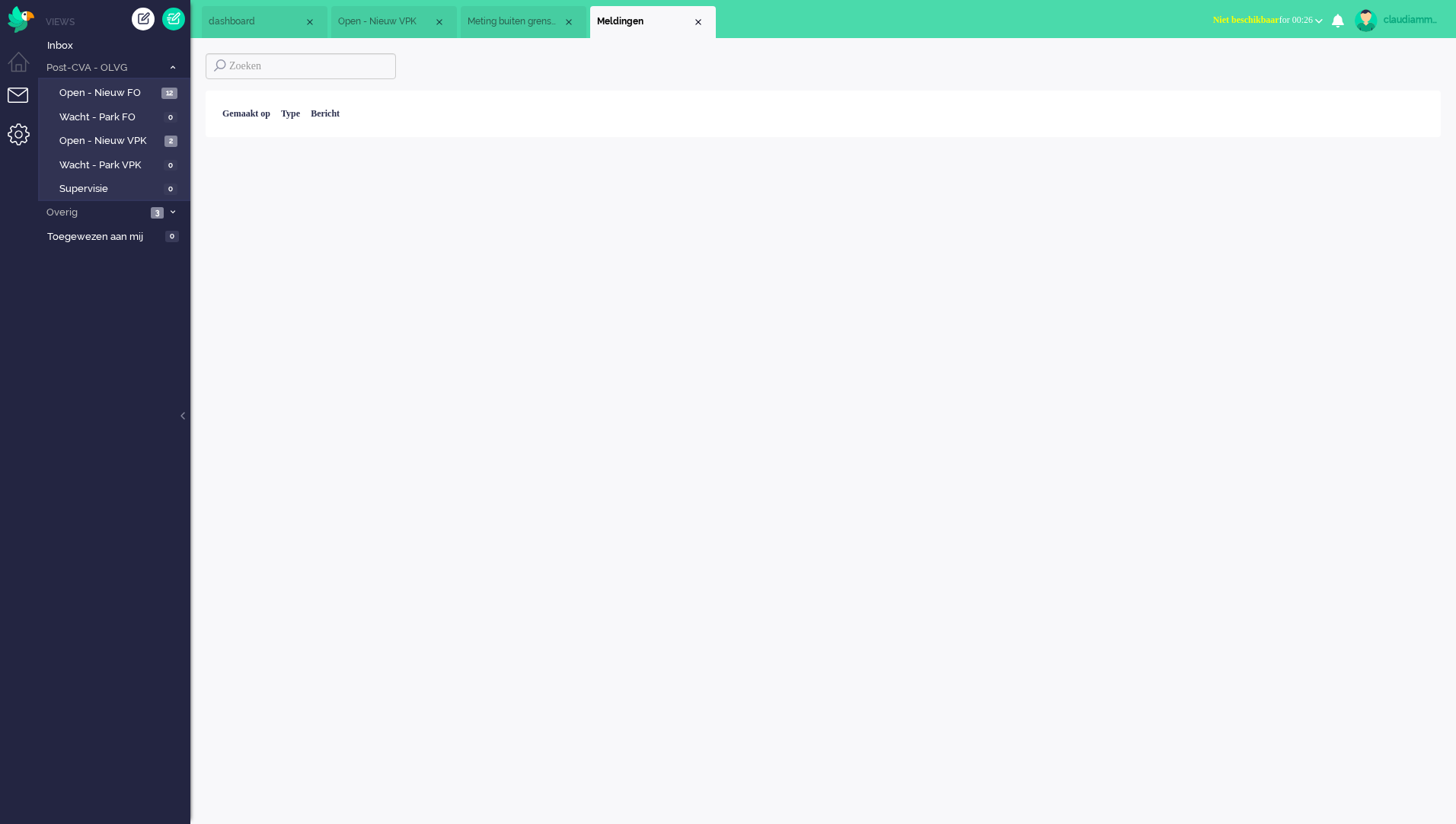
click at [10, 133] on li "Admin menu" at bounding box center [25, 140] width 34 height 34
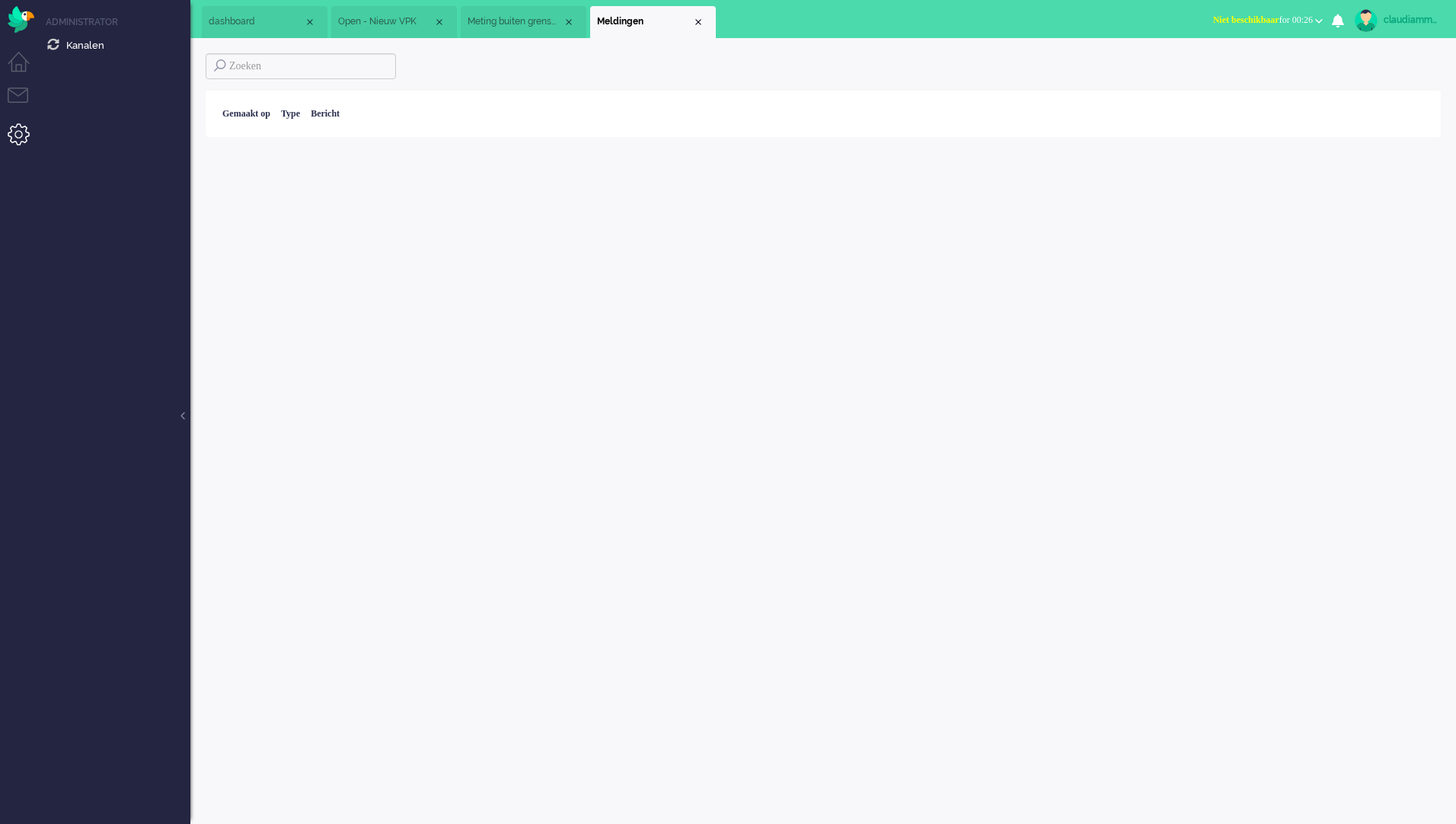
click at [1323, 20] on b "button" at bounding box center [1319, 21] width 8 height 5
click at [1408, 17] on div "claudiammsc" at bounding box center [1412, 20] width 57 height 15
click at [1399, 77] on span "Geen geselecteerd" at bounding box center [1385, 79] width 67 height 11
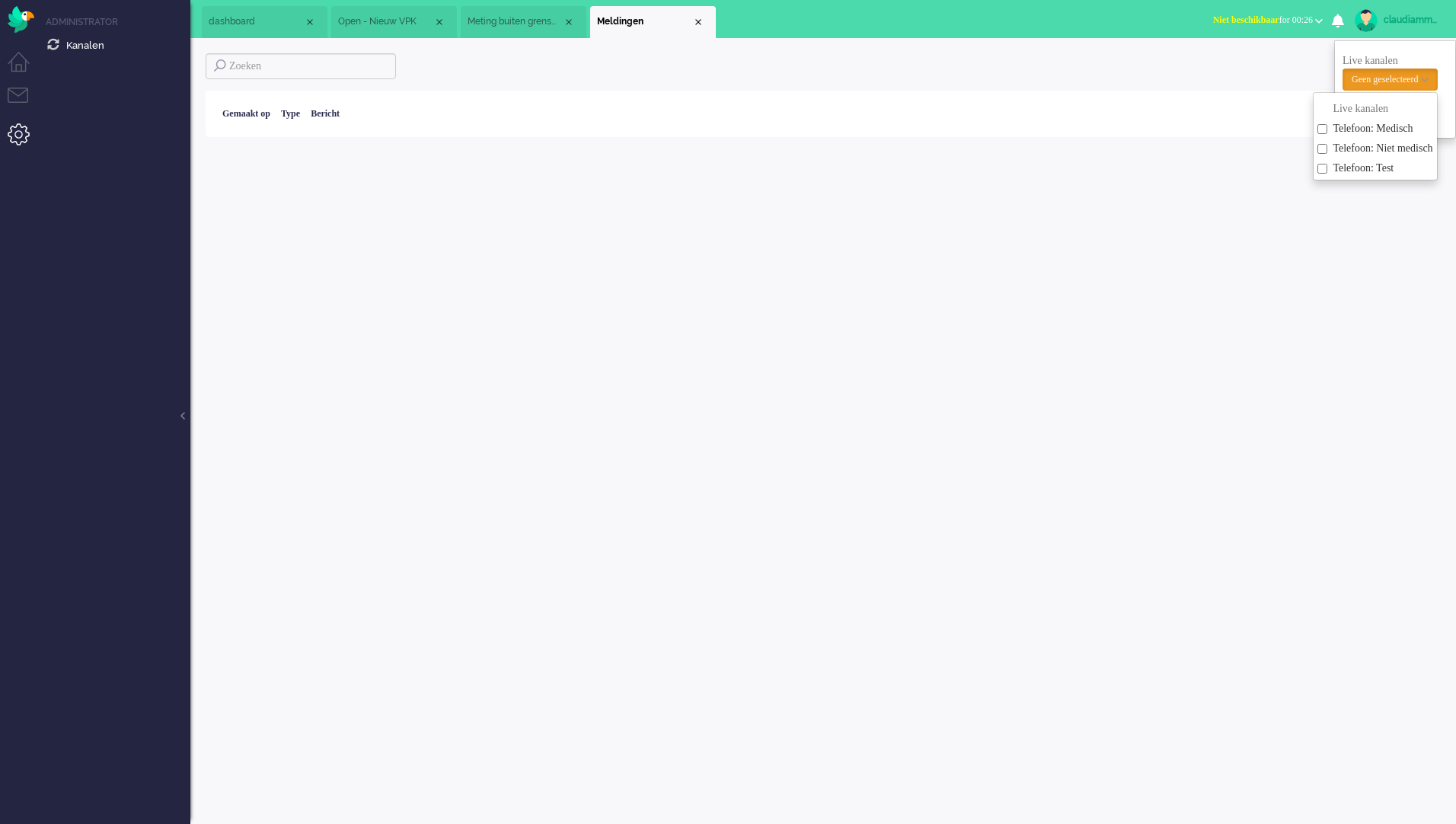
click at [1249, 75] on div at bounding box center [823, 66] width 1236 height 26
click at [12, 55] on li "Dashboard menu" at bounding box center [25, 69] width 34 height 34
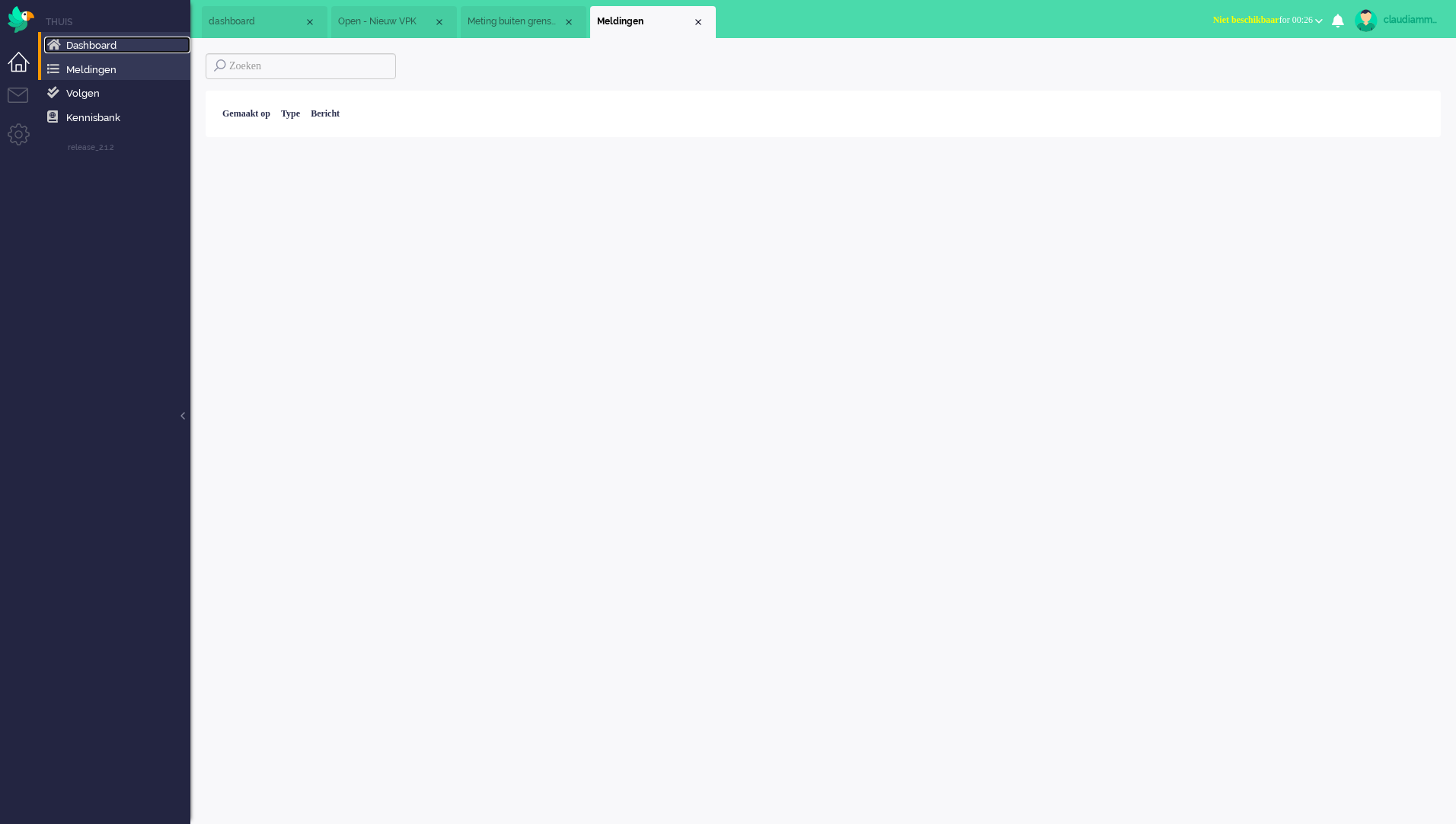
click at [110, 49] on span "Dashboard" at bounding box center [91, 45] width 50 height 12
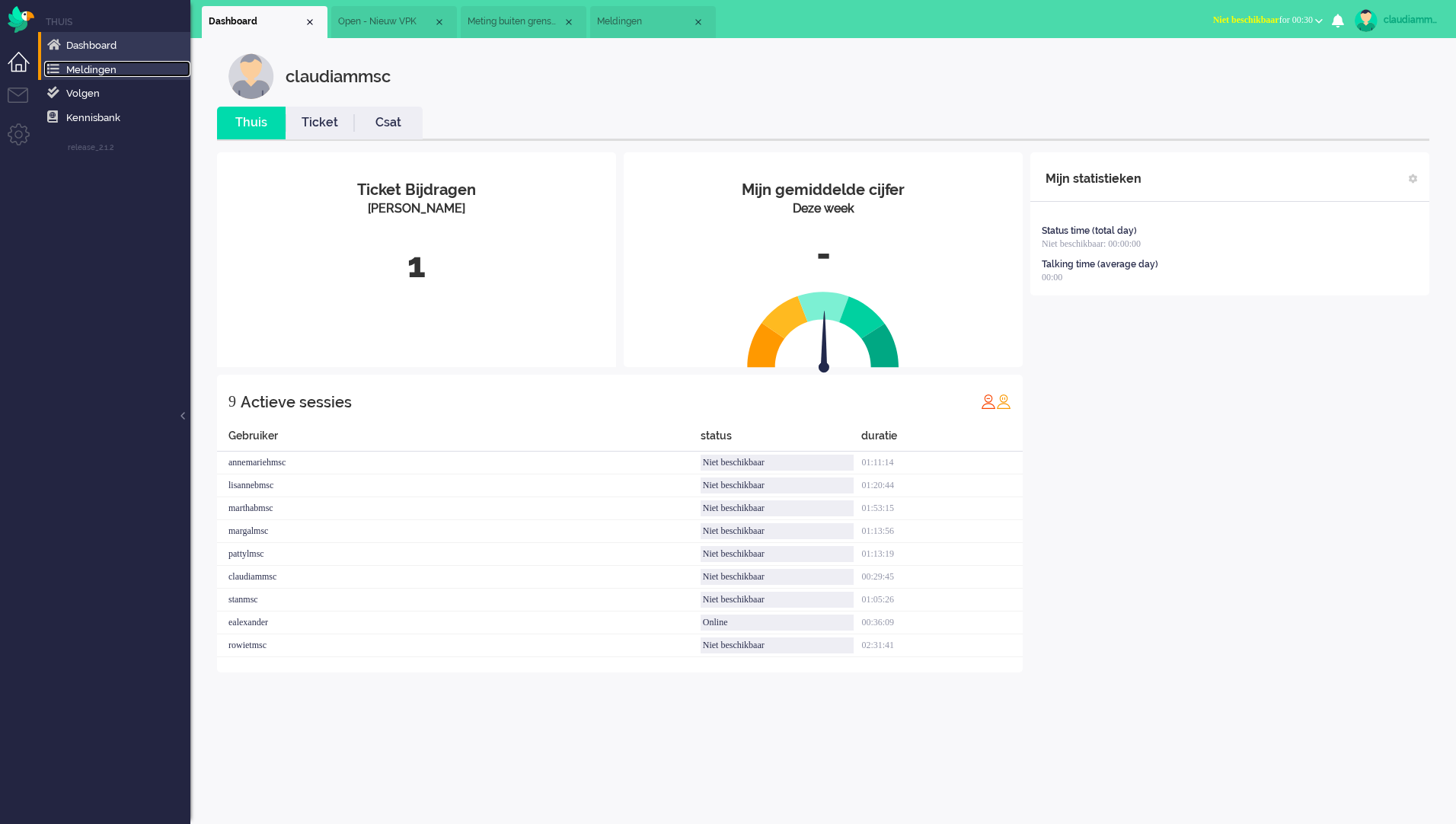
click at [103, 75] on span "Meldingen" at bounding box center [91, 70] width 50 height 12
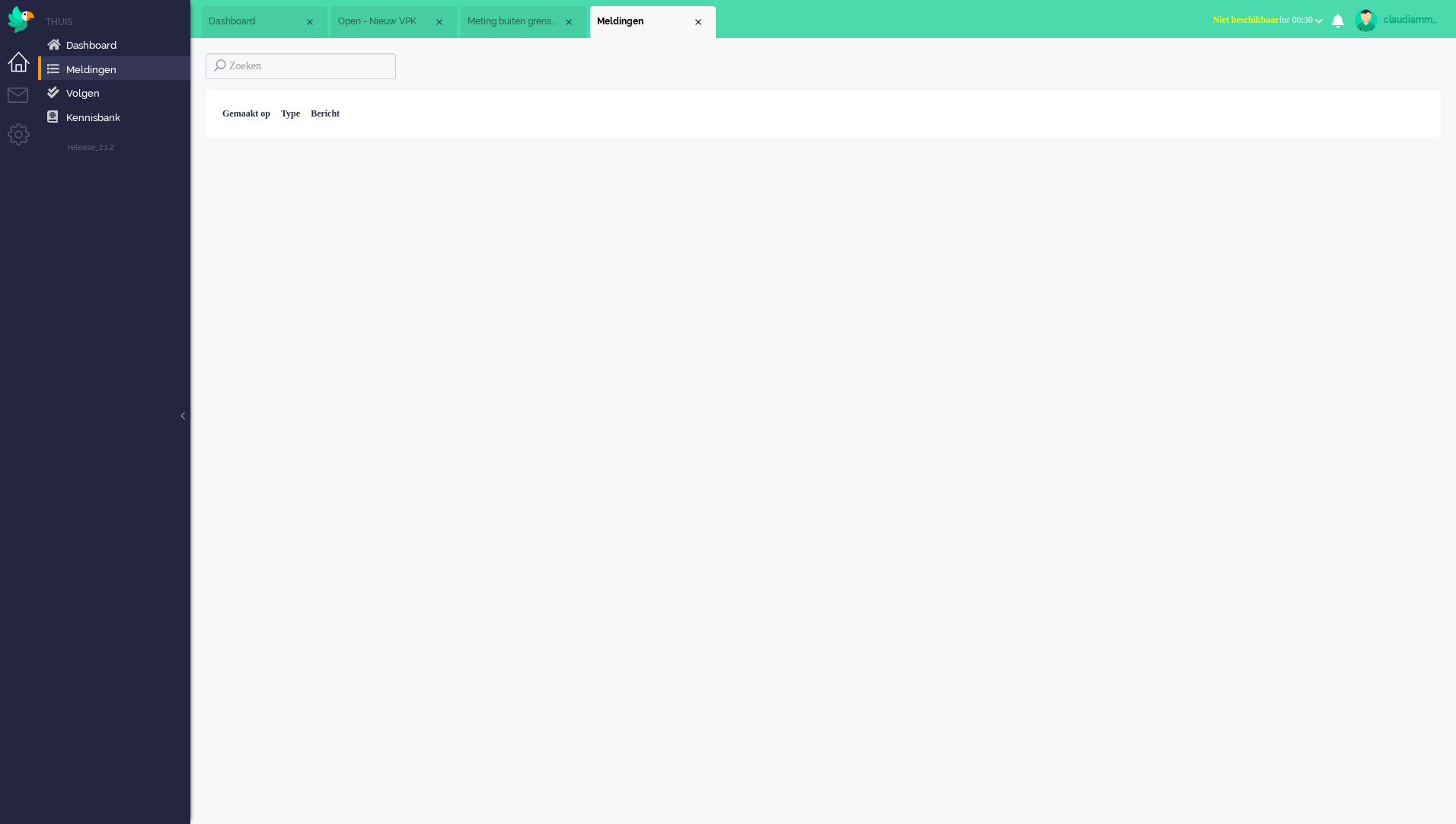
click at [1389, 21] on div "claudiammsc" at bounding box center [1412, 20] width 57 height 15
click at [1376, 18] on img at bounding box center [1367, 21] width 23 height 23
click at [1368, 23] on img at bounding box center [1367, 21] width 23 height 23
click at [1367, 23] on img at bounding box center [1367, 21] width 23 height 23
click at [27, 62] on li "Dashboard menu" at bounding box center [25, 69] width 34 height 34
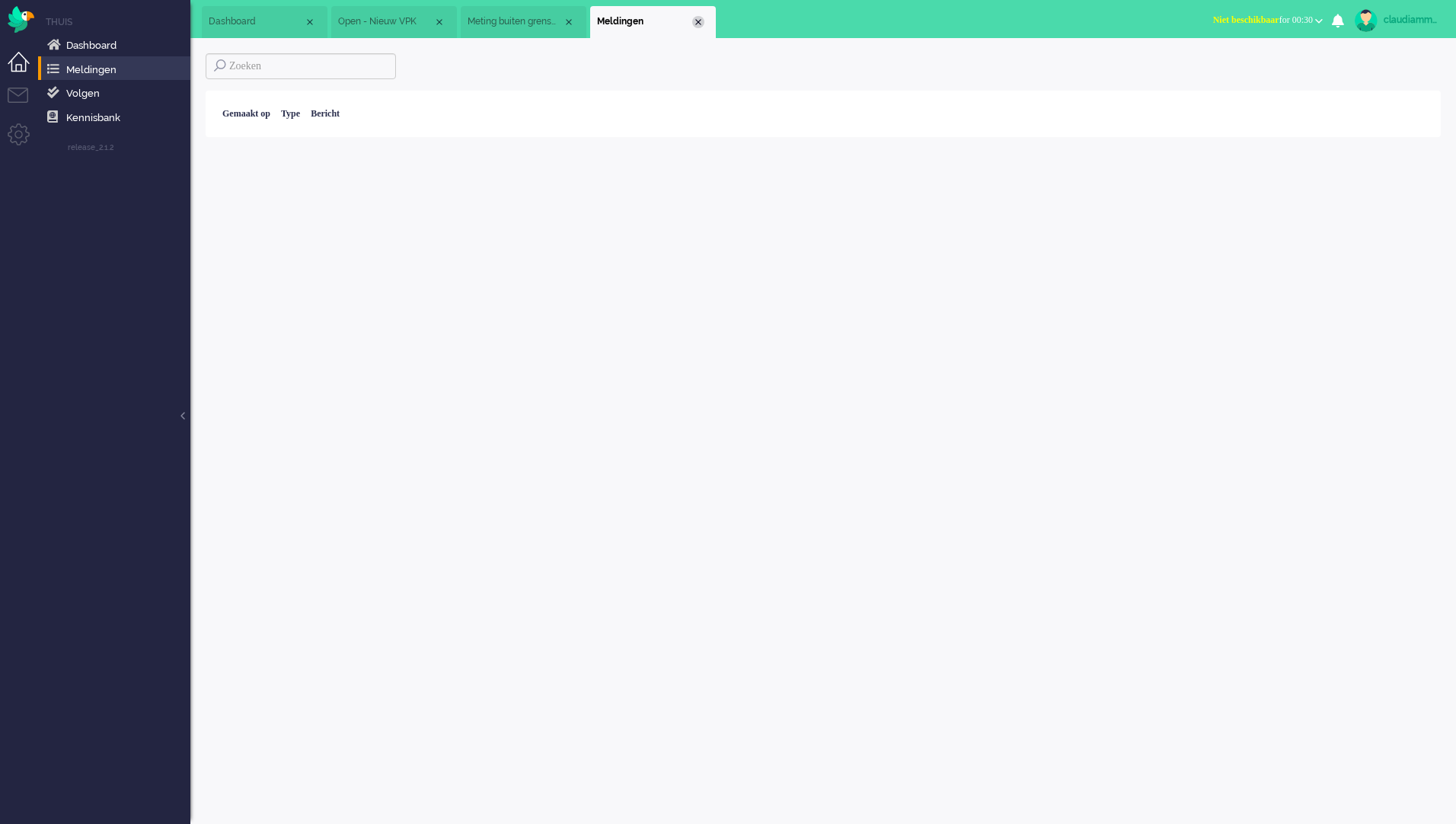
click at [703, 26] on div "Close tab" at bounding box center [699, 22] width 12 height 12
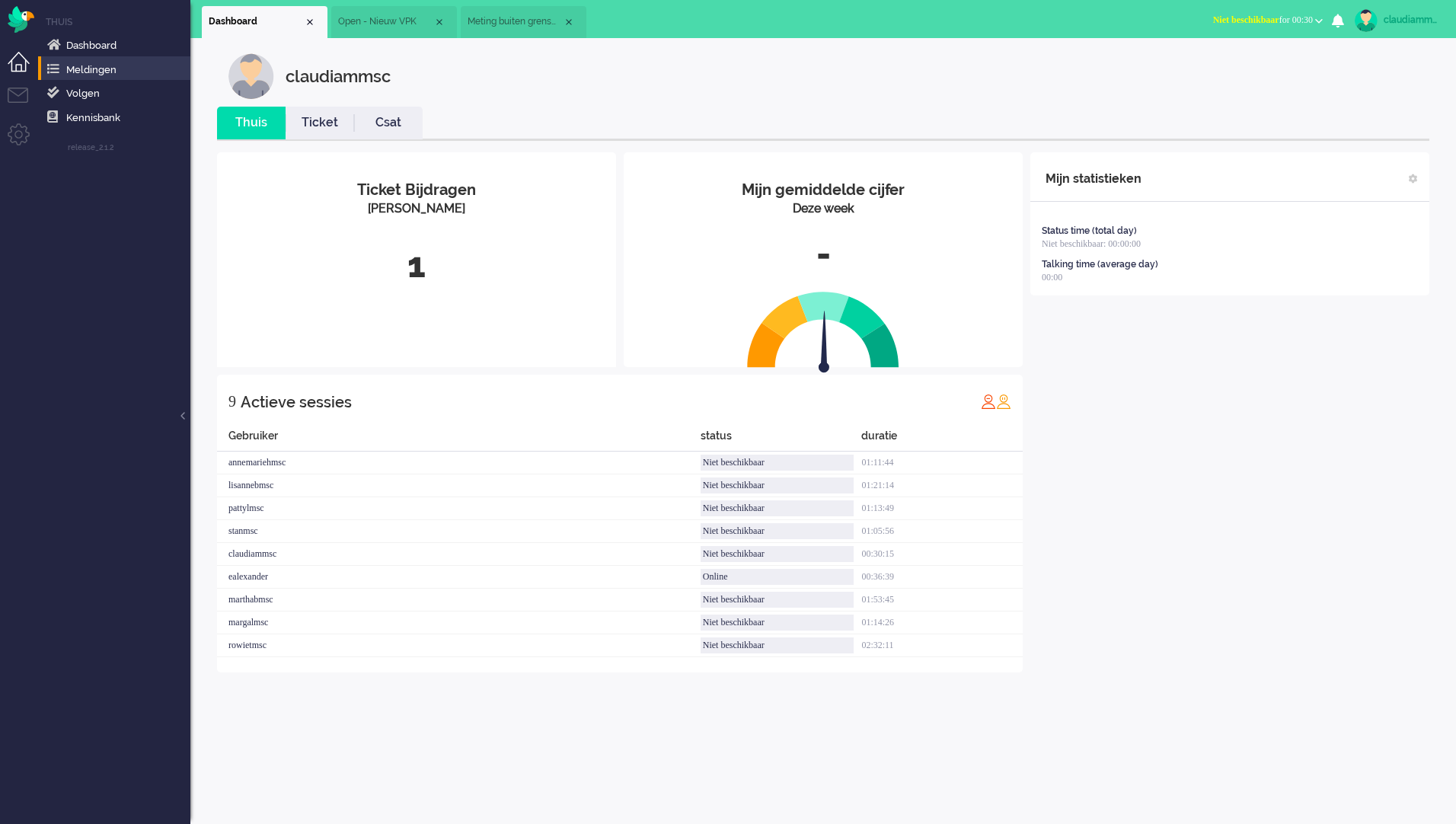
click at [325, 122] on link "Ticket" at bounding box center [320, 123] width 69 height 18
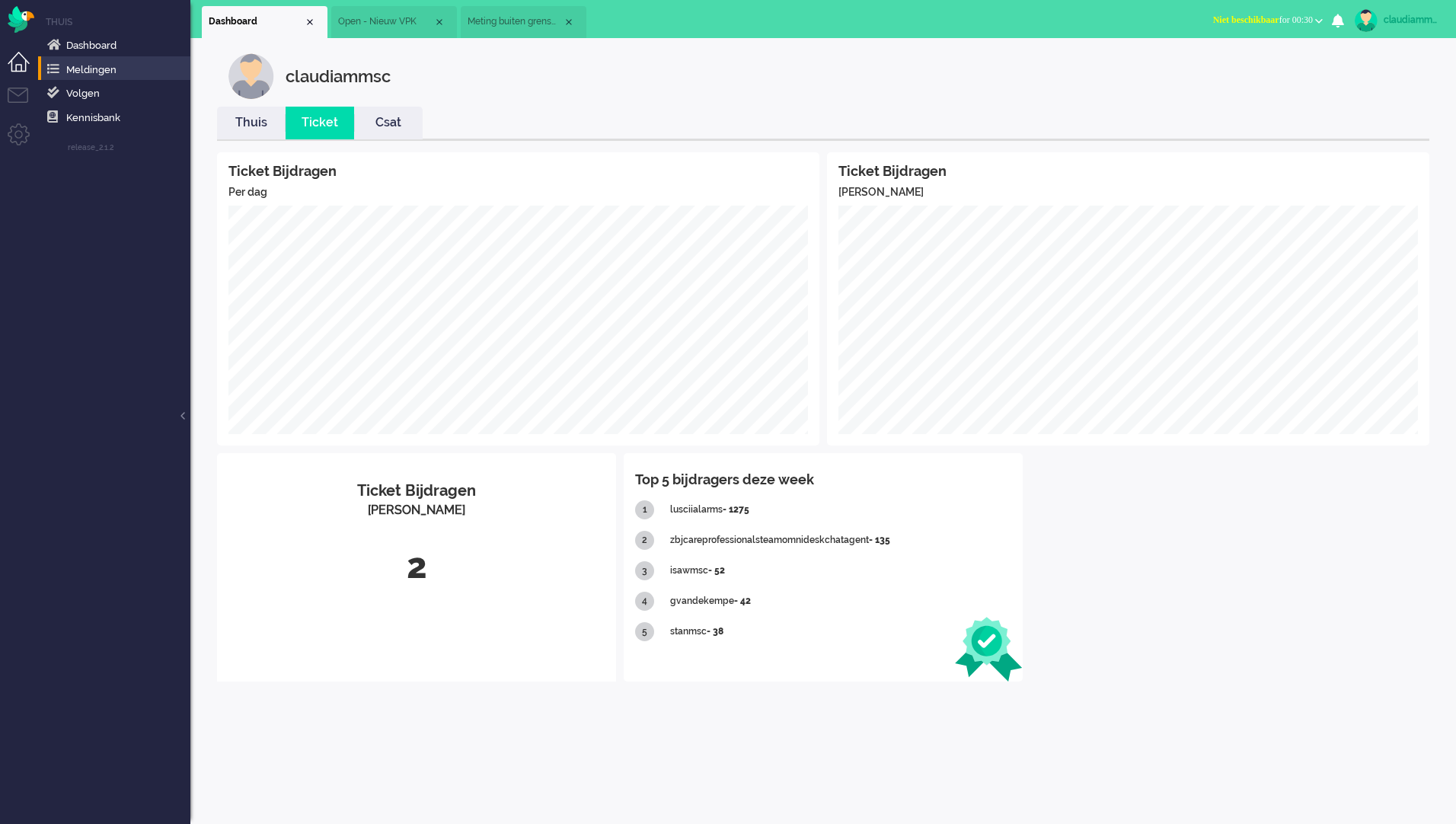
click at [402, 123] on link "Csat" at bounding box center [388, 123] width 69 height 18
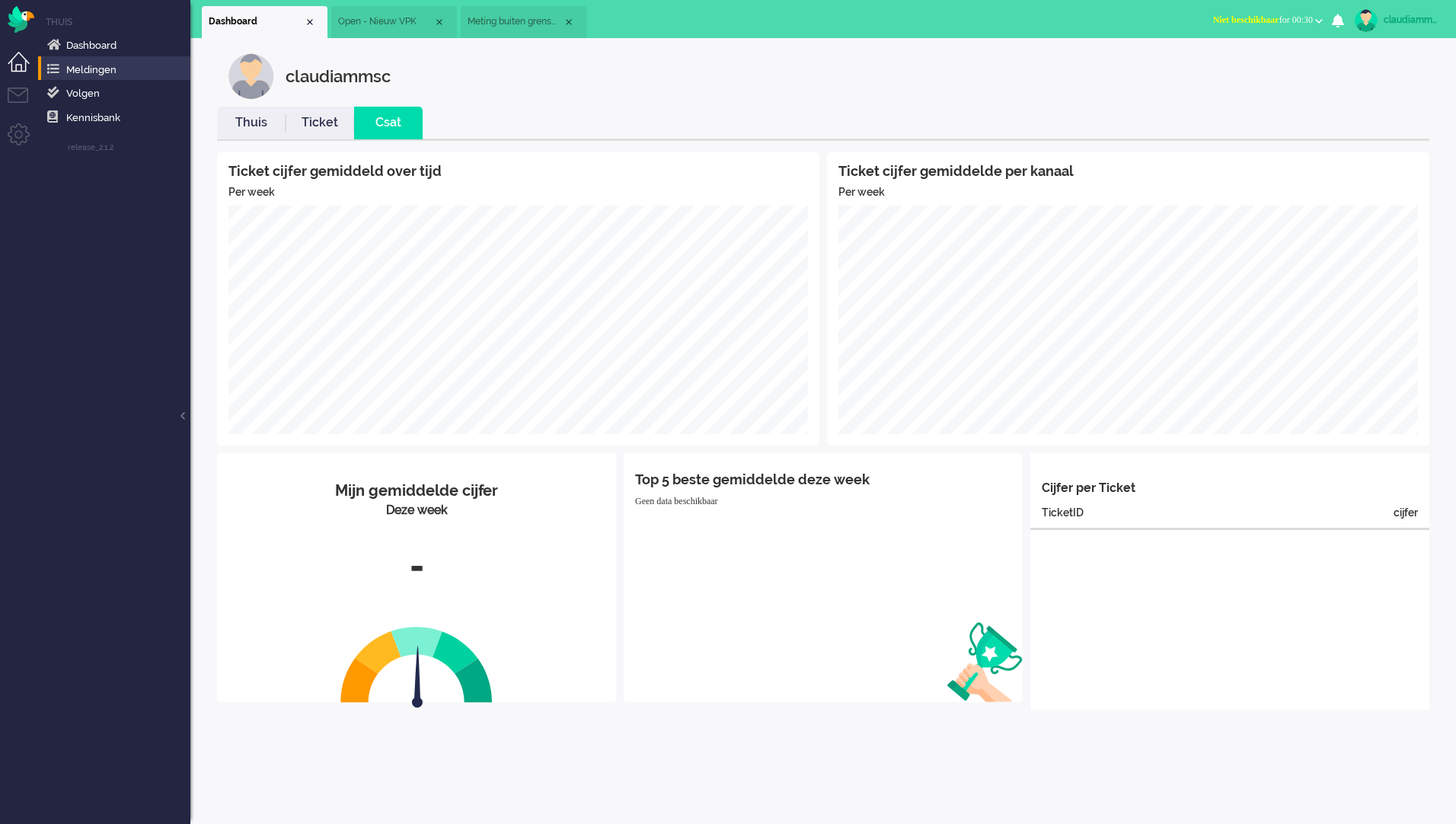
click at [270, 129] on link "Thuis" at bounding box center [251, 123] width 69 height 18
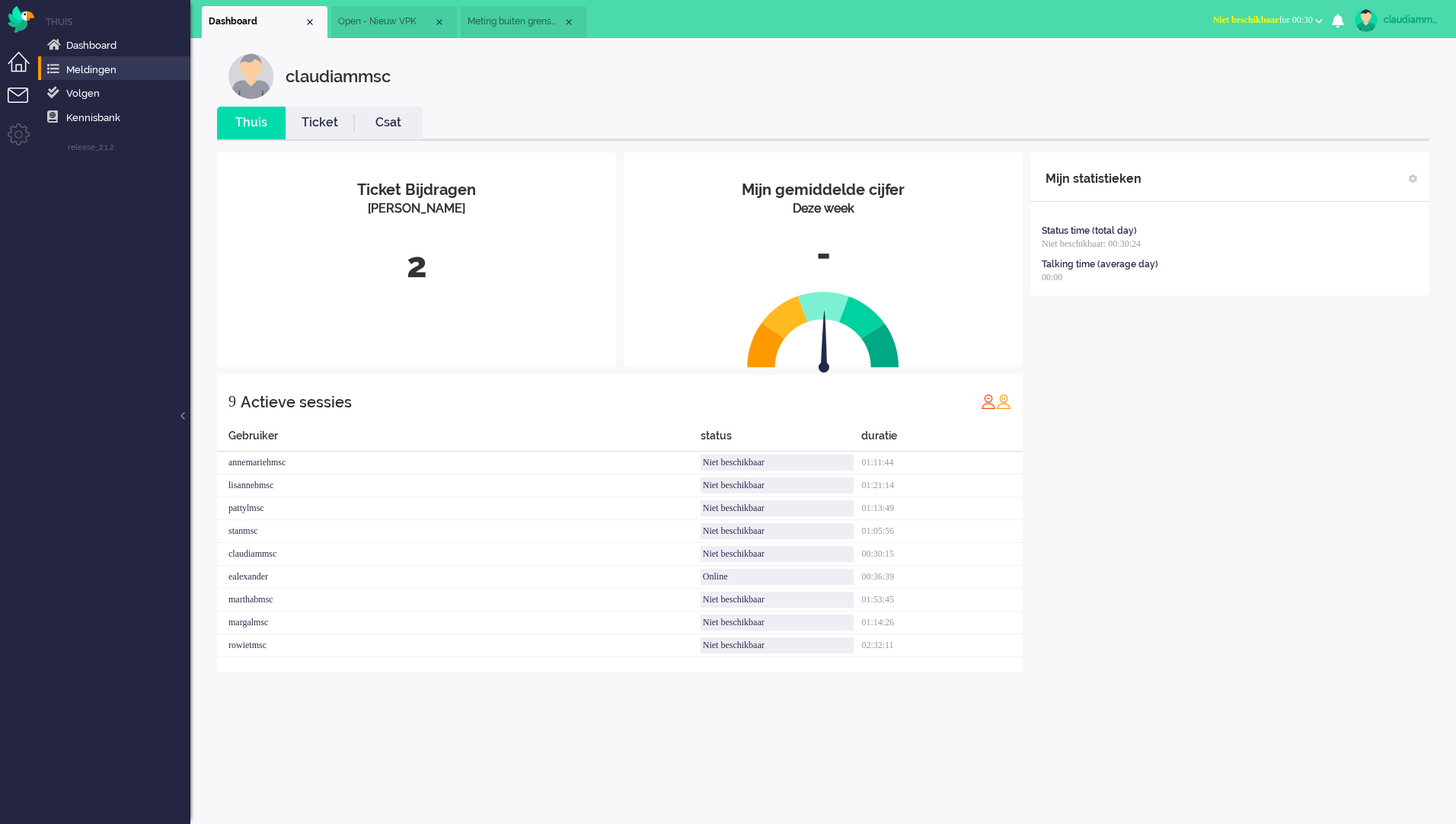
click at [16, 96] on li "Tickets menu" at bounding box center [25, 104] width 34 height 34
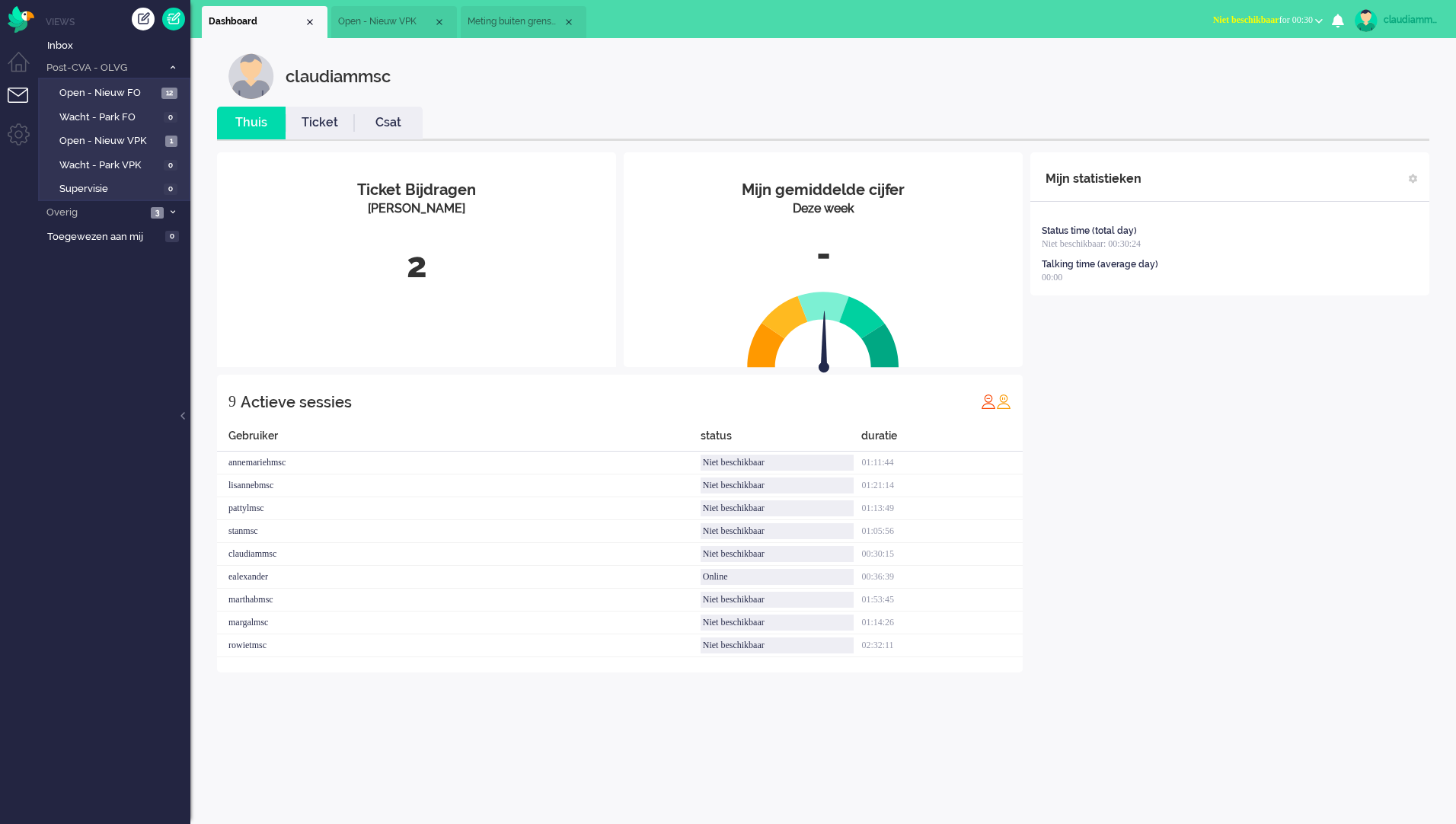
click at [7, 129] on ul "Menu" at bounding box center [19, 412] width 38 height 824
click at [8, 134] on li "Admin menu" at bounding box center [25, 140] width 34 height 34
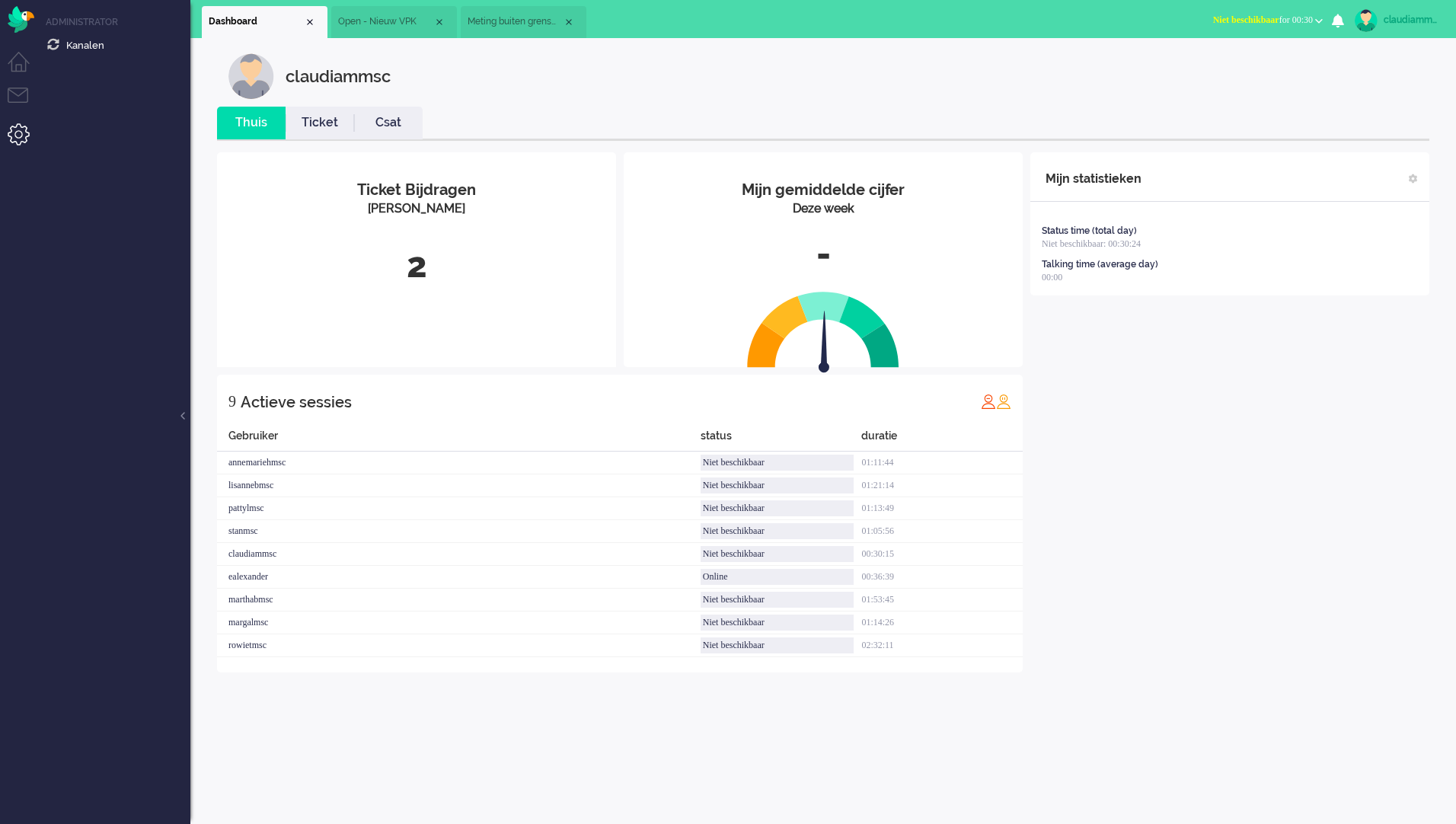
click at [4, 68] on ul "Menu" at bounding box center [19, 412] width 38 height 824
click at [12, 62] on li "Dashboard menu" at bounding box center [25, 69] width 34 height 34
click at [541, 21] on span "Meting buiten grenswaarden" at bounding box center [515, 21] width 96 height 13
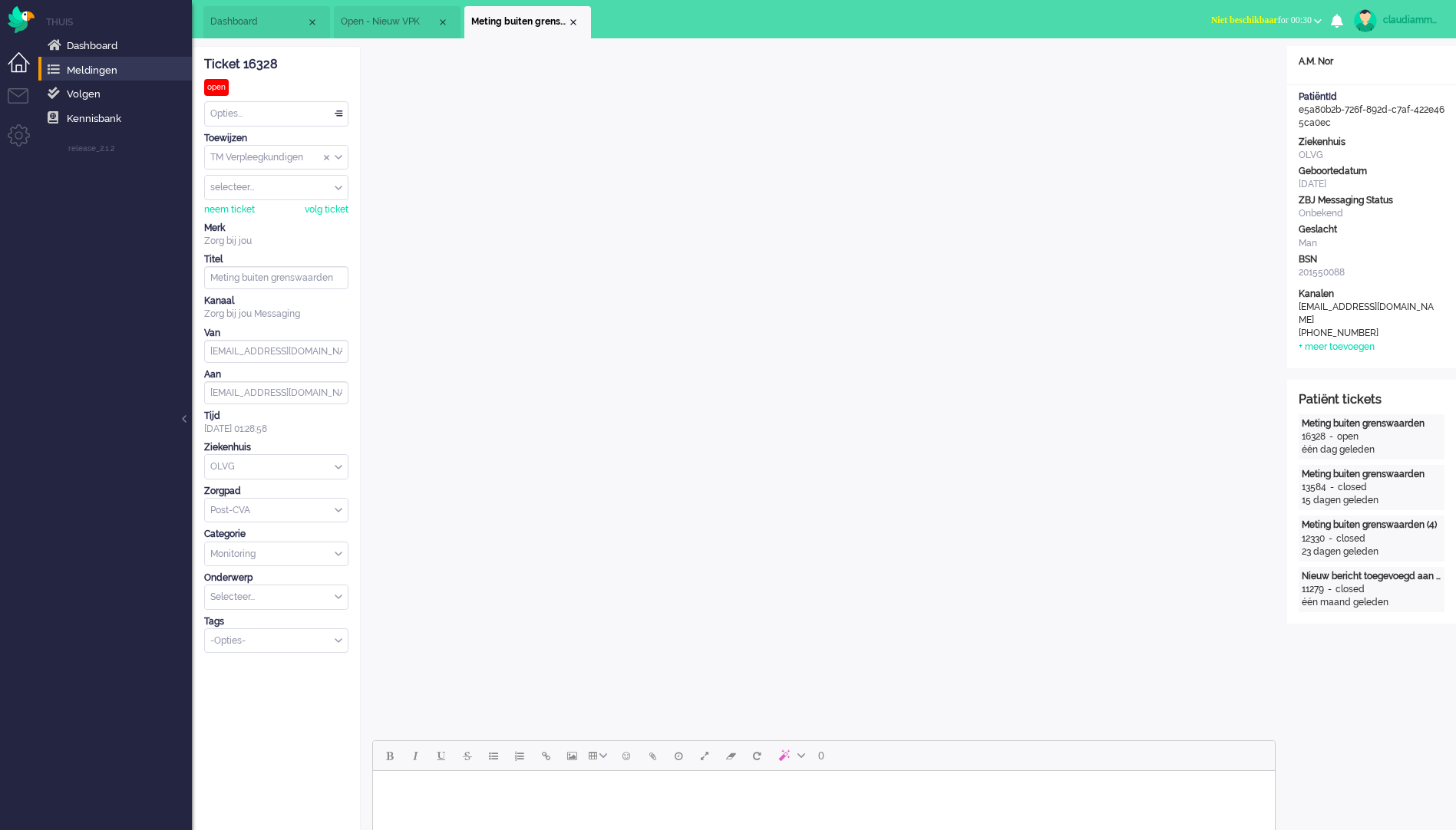
click at [388, 23] on span "Open - Nieuw VPK" at bounding box center [389, 22] width 96 height 13
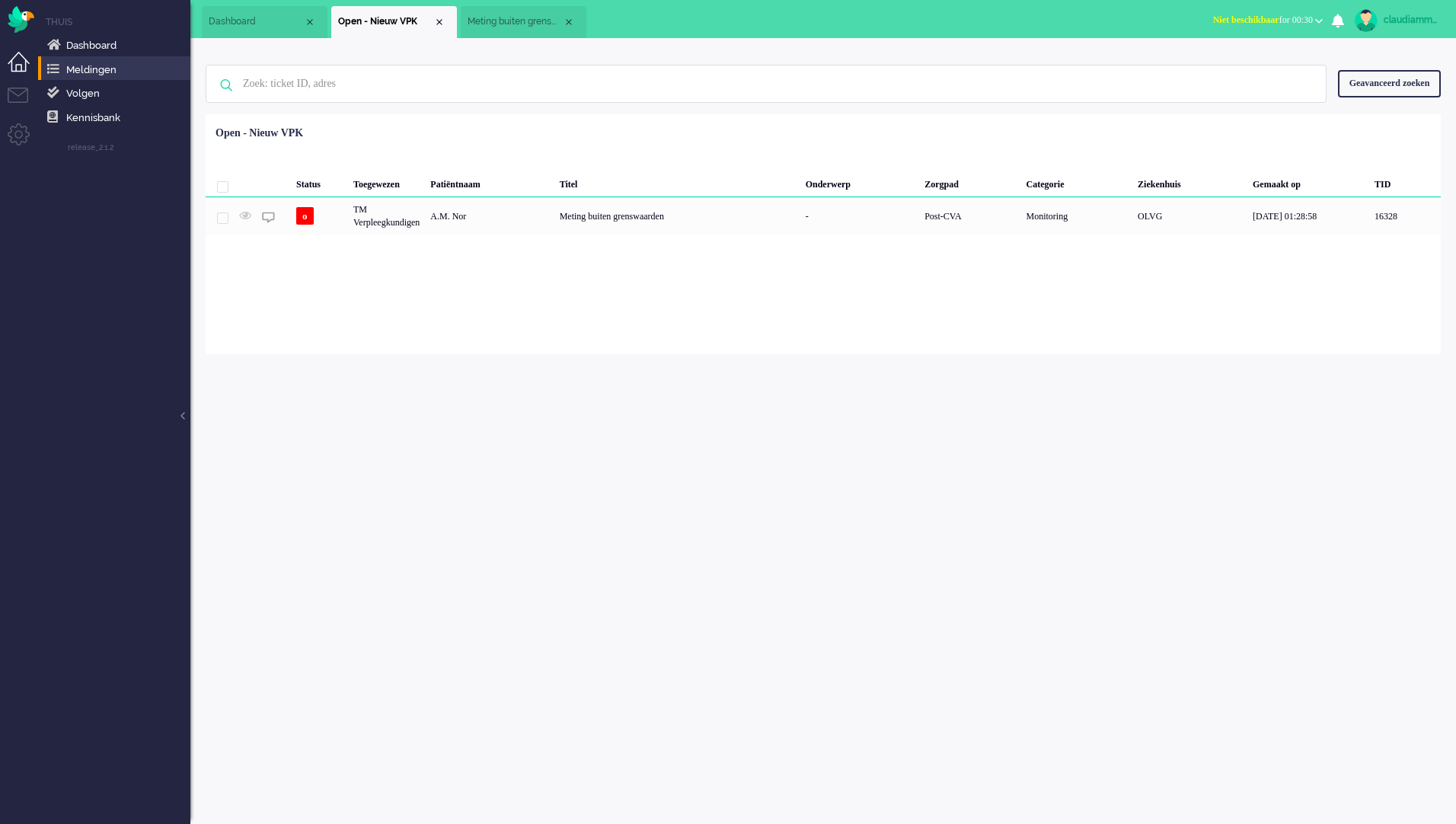
click at [1389, 95] on div "Geavanceerd zoeken" at bounding box center [1389, 84] width 103 height 27
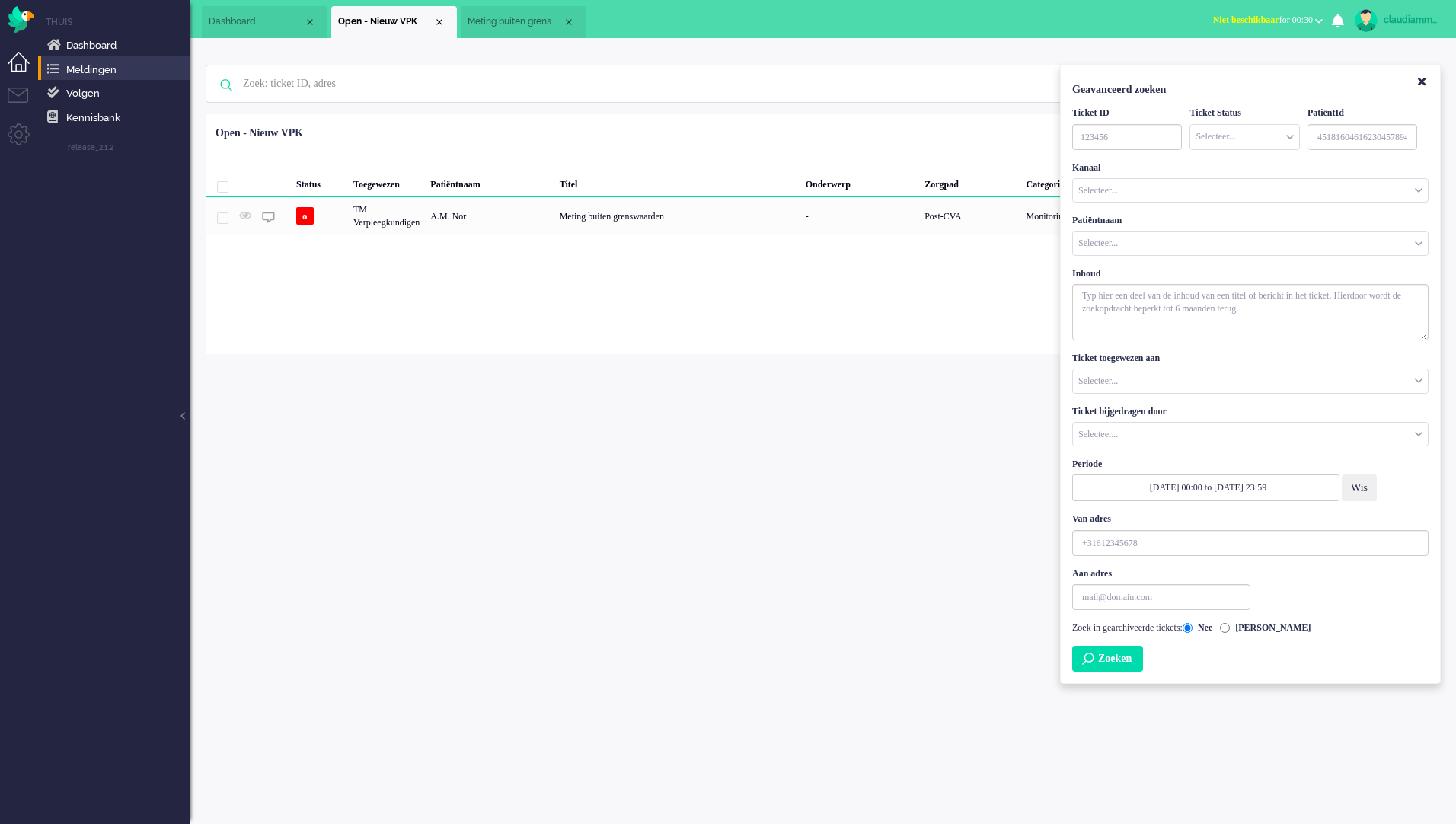
click at [546, 337] on div "Loading... Status Toegewezen Patiëntnaam Titel Onderwerp Zorgpad Categorie Ziek…" at bounding box center [823, 234] width 1236 height 240
click at [29, 99] on li "Tickets menu" at bounding box center [25, 104] width 34 height 34
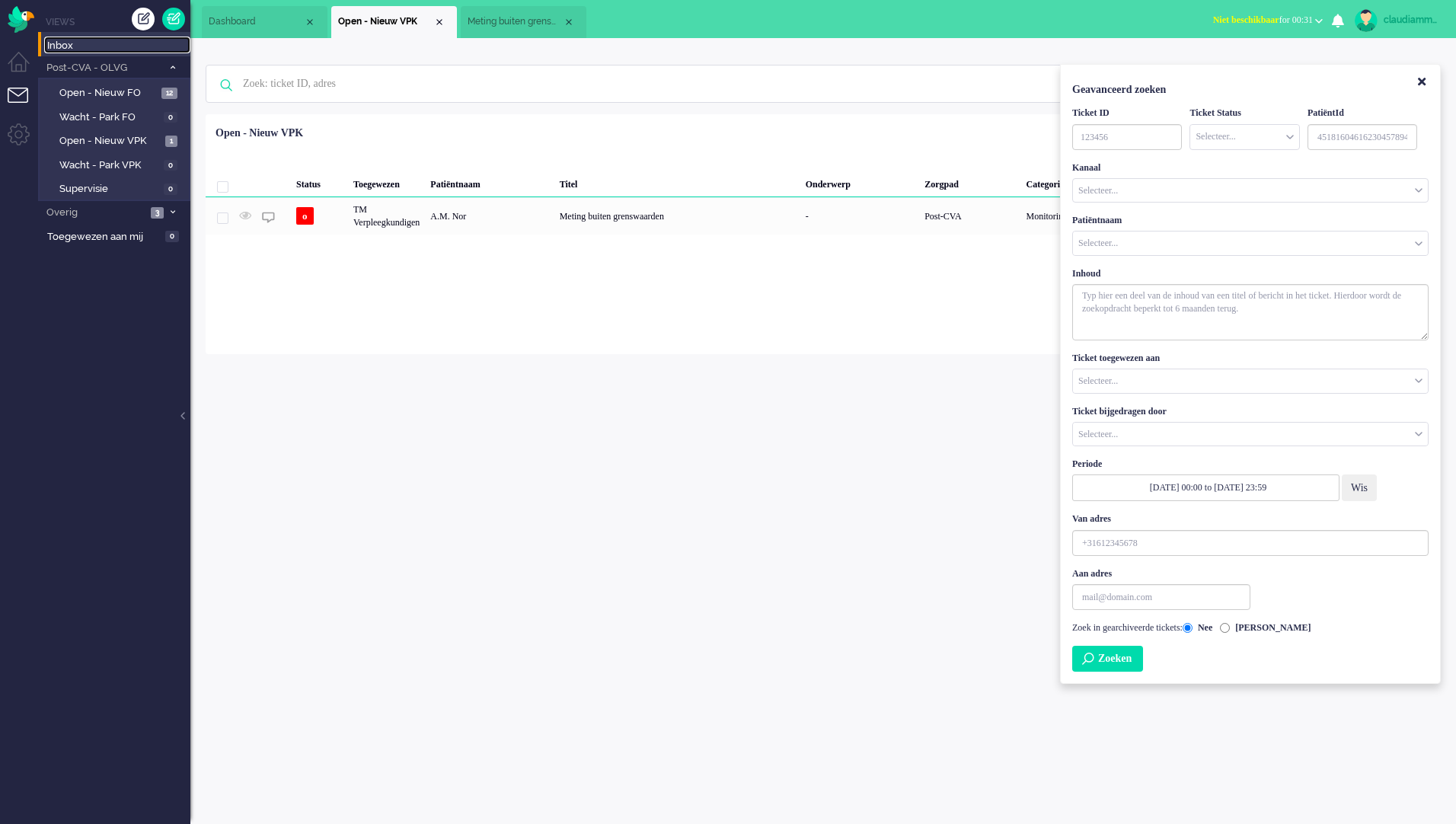
click at [71, 48] on span "Inbox" at bounding box center [119, 46] width 143 height 14
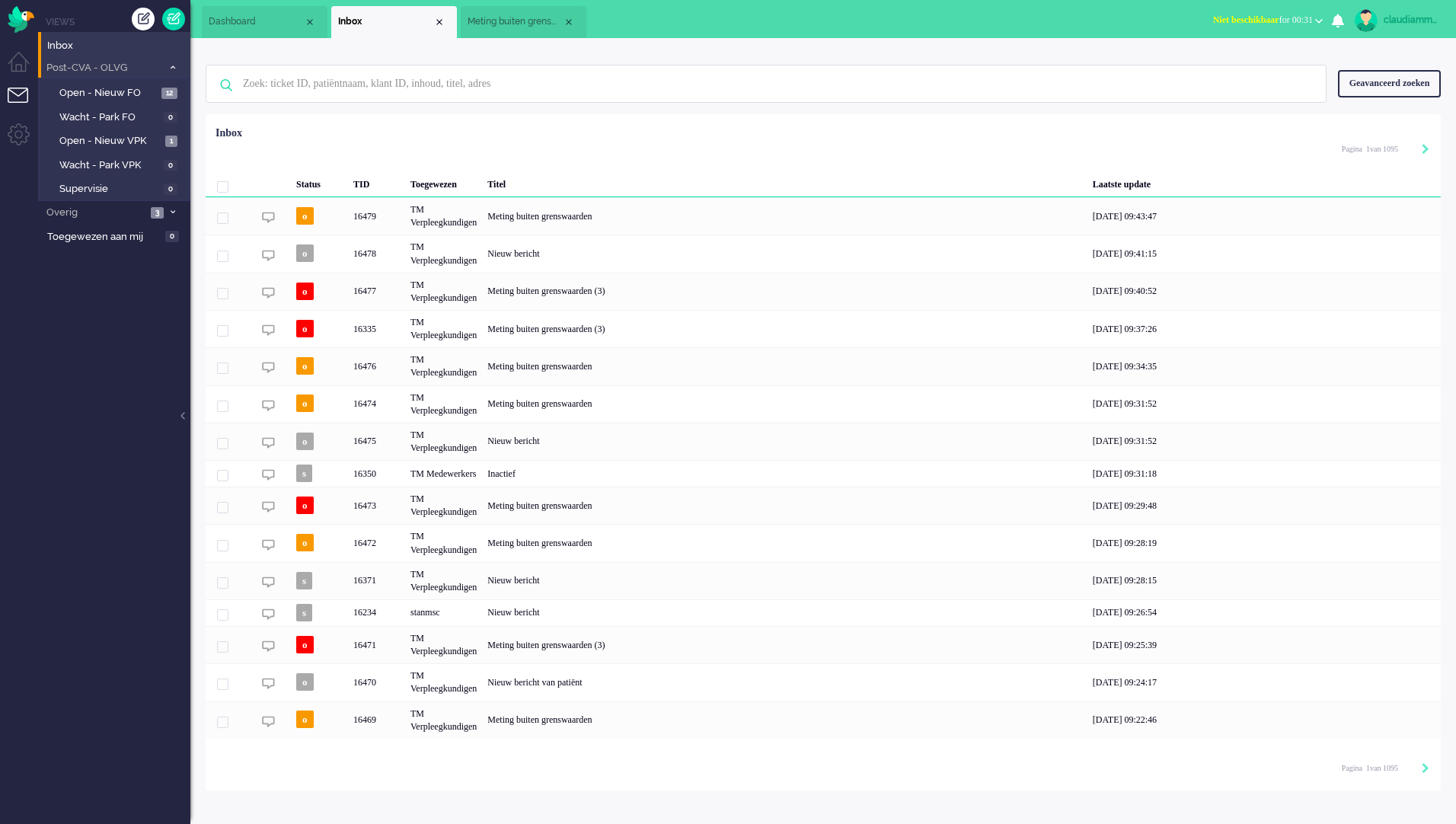
click at [99, 69] on span "Post-CVA - OLVG" at bounding box center [103, 68] width 118 height 14
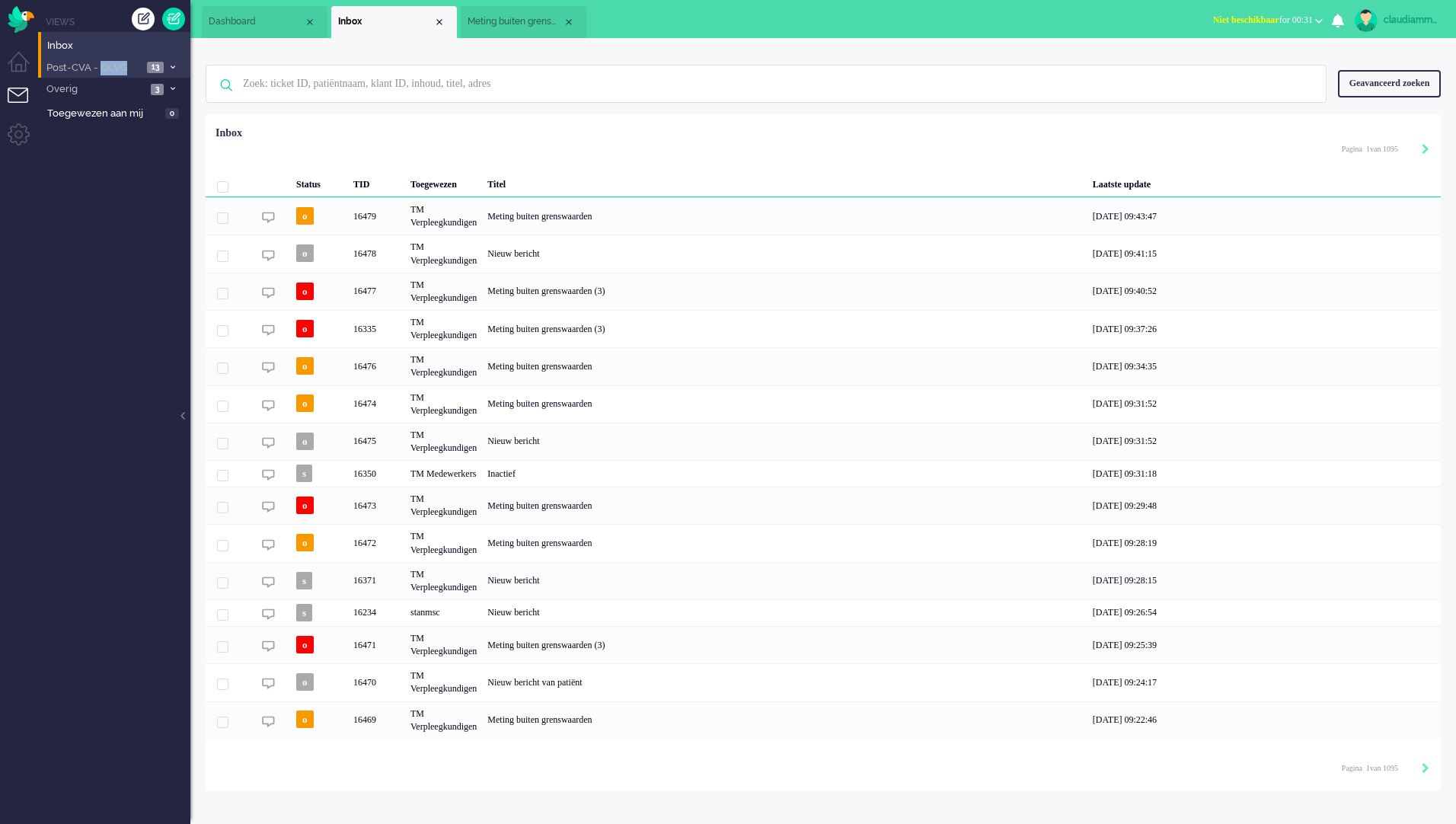
click at [99, 69] on span "Post-CVA - OLVG" at bounding box center [93, 68] width 98 height 14
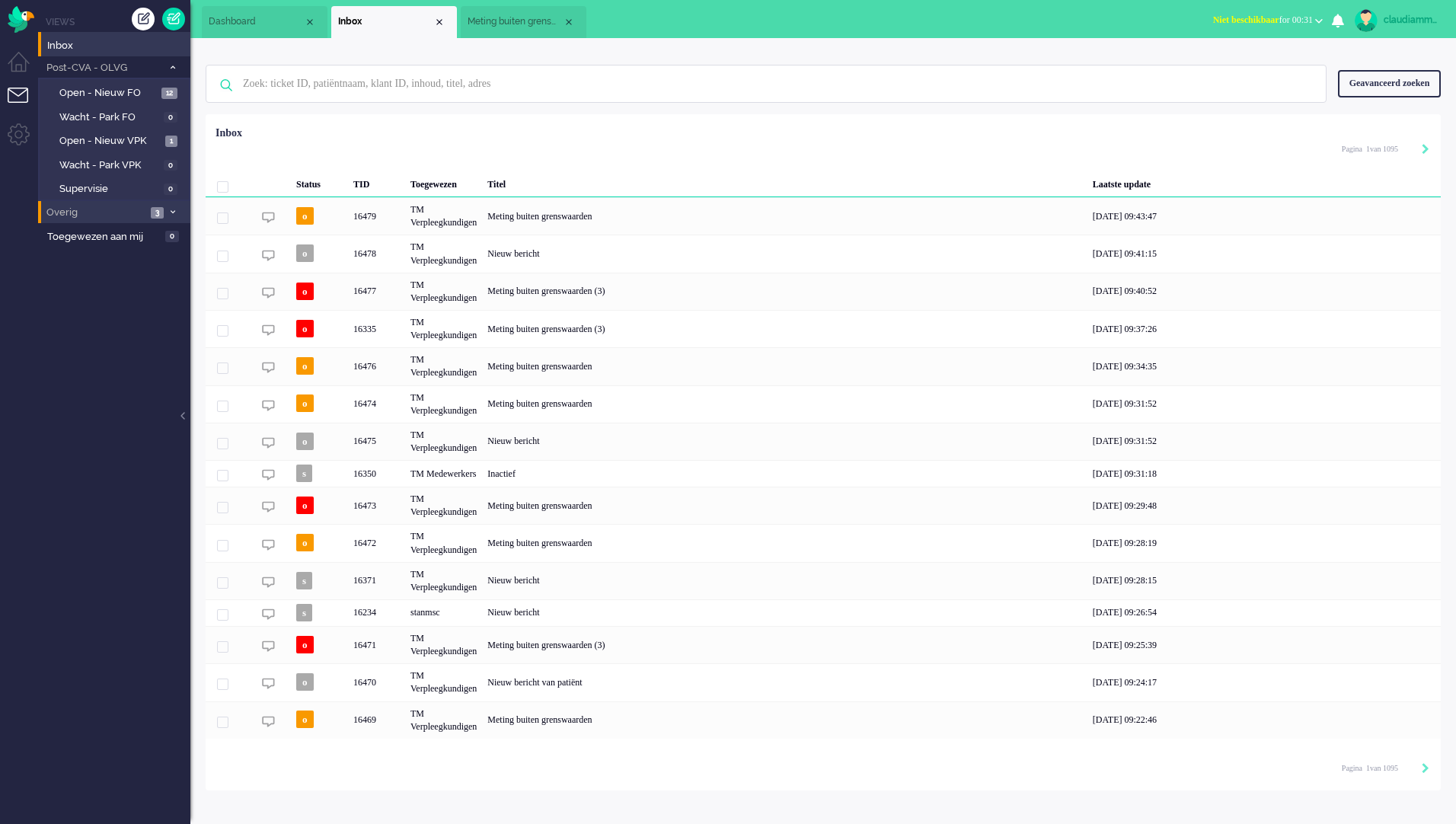
click at [96, 215] on span "Overig" at bounding box center [95, 212] width 102 height 14
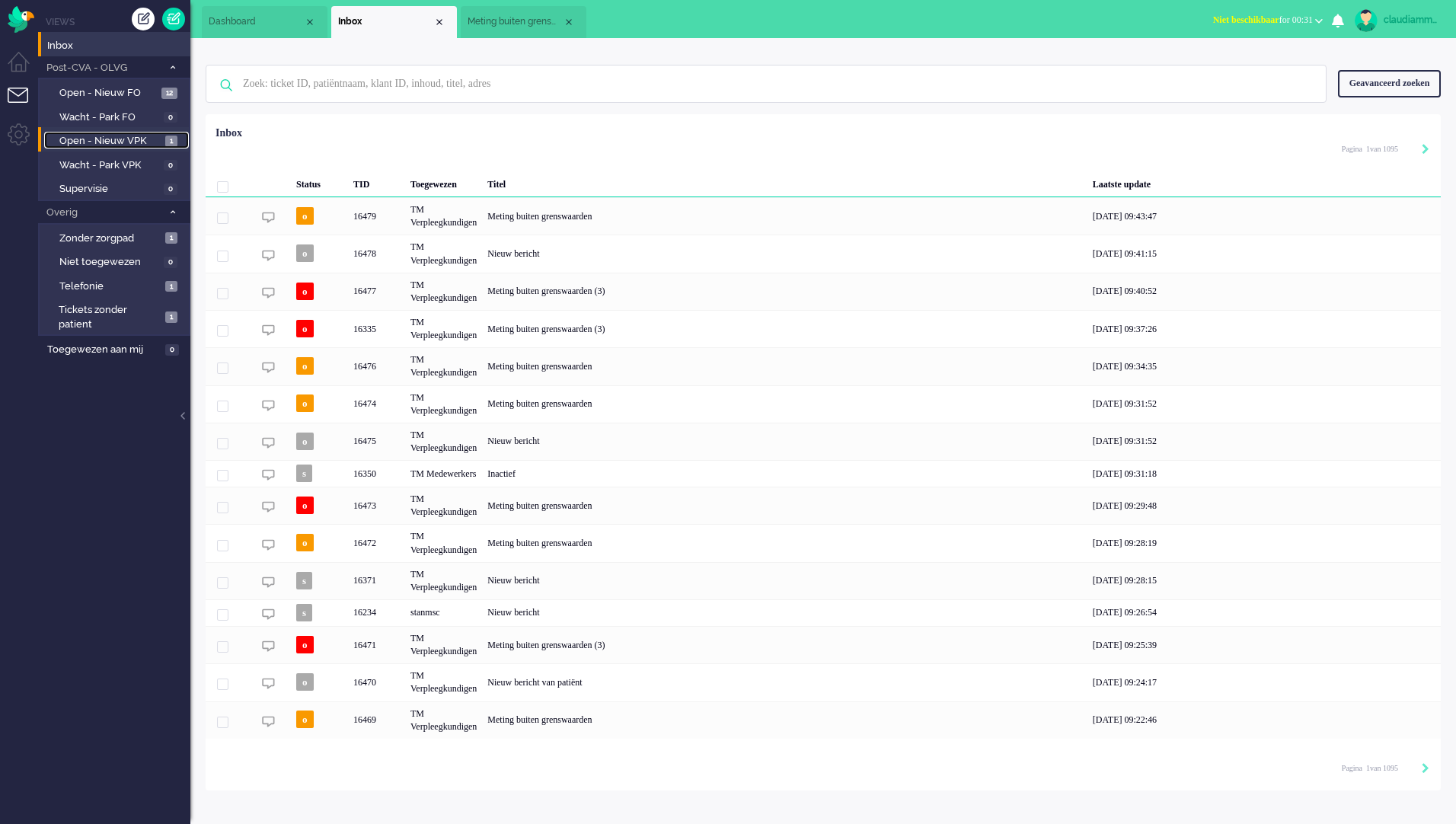
click at [102, 140] on span "Open - Nieuw VPK" at bounding box center [111, 141] width 102 height 14
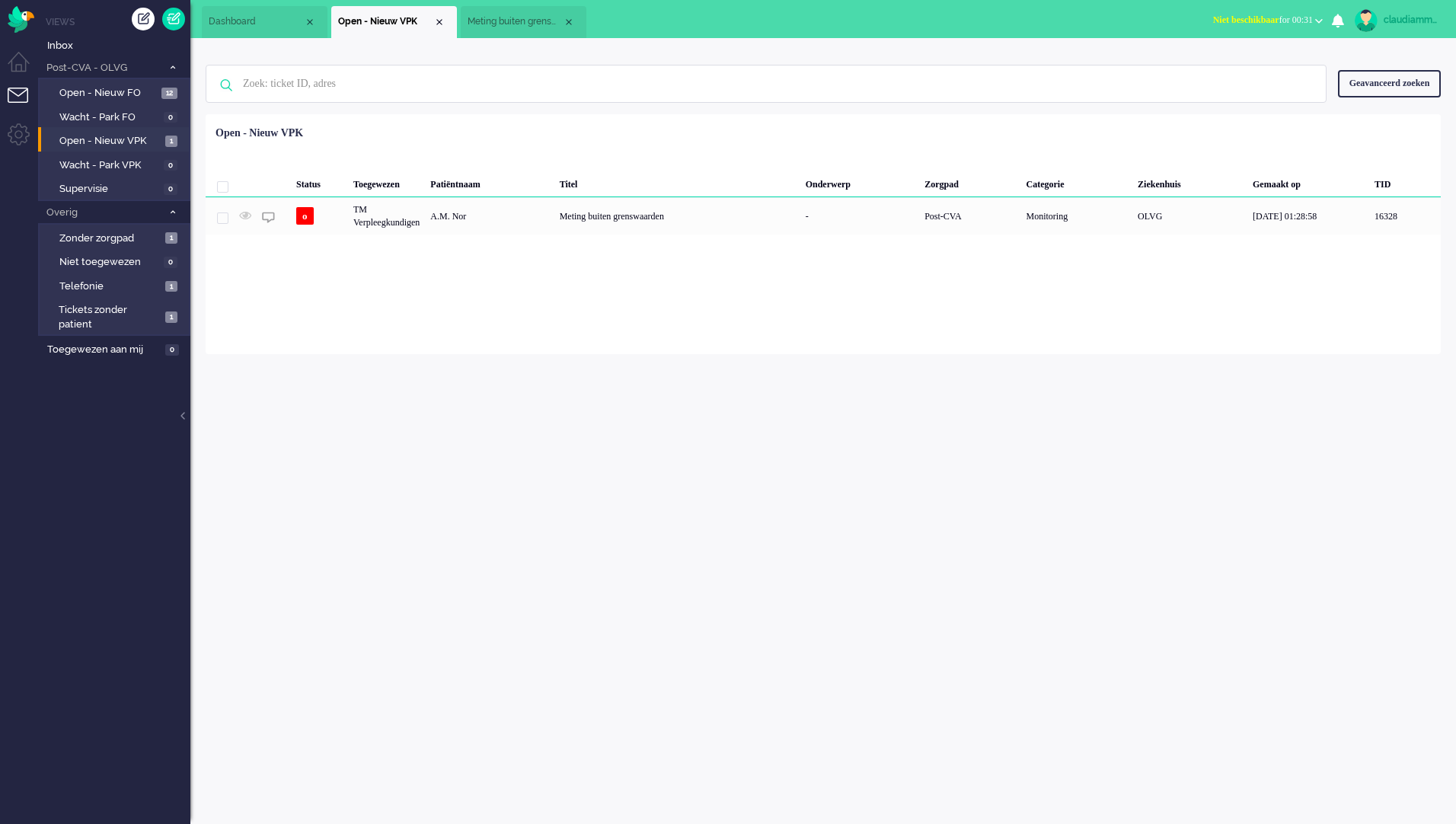
click at [1394, 21] on div "claudiammsc" at bounding box center [1412, 20] width 57 height 15
click at [1367, 101] on link "Instellingen" at bounding box center [1395, 103] width 105 height 15
select select
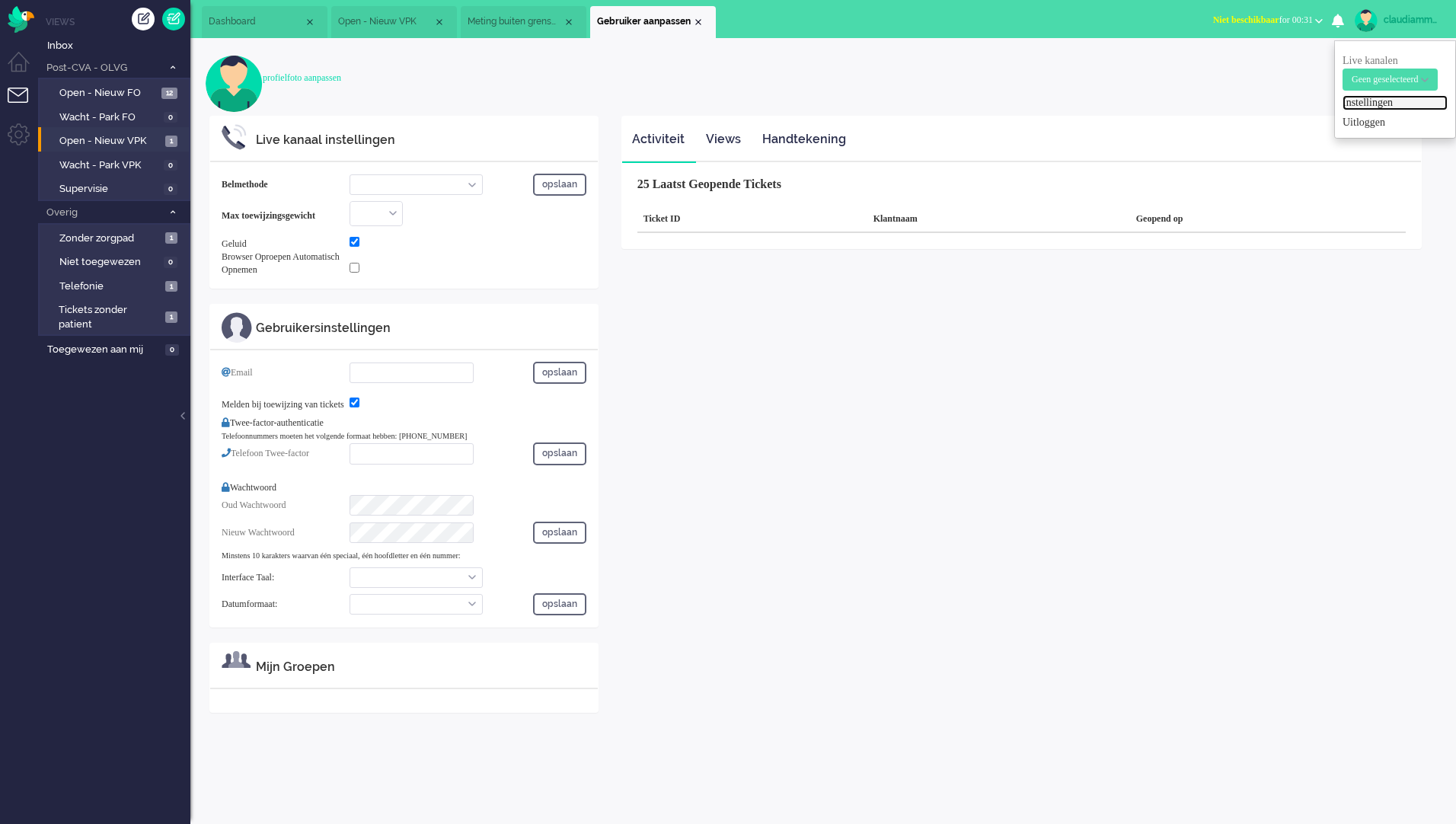
select select "browser"
checkbox input "true"
type input "[EMAIL_ADDRESS][DOMAIN_NAME]"
checkbox input "true"
type input "[PHONE_NUMBER]"
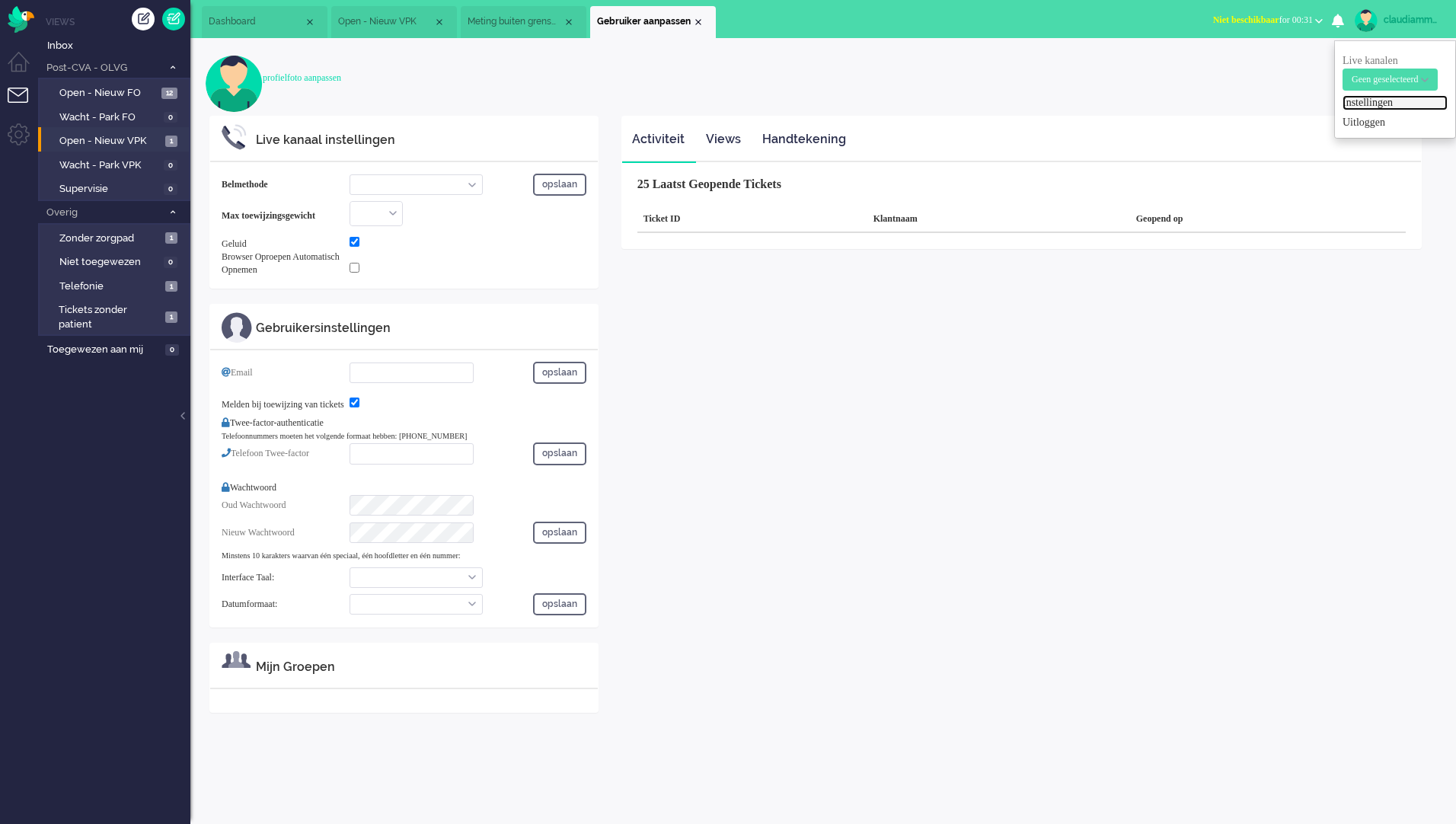
select select "nl"
select select "nl_NL"
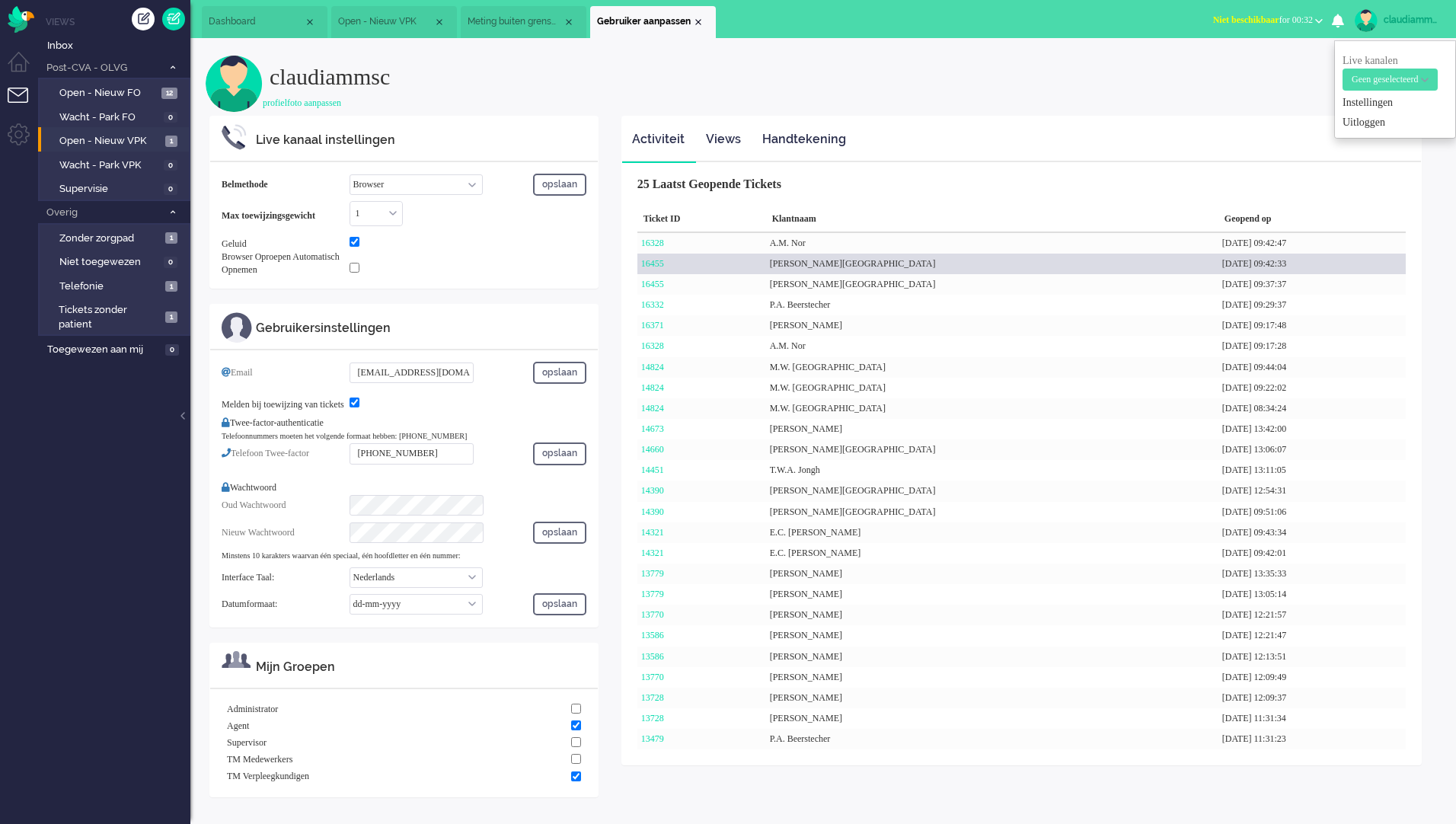
click at [820, 264] on div "[PERSON_NAME][GEOGRAPHIC_DATA]" at bounding box center [992, 263] width 453 height 21
click at [662, 268] on link "16455" at bounding box center [653, 263] width 23 height 11
click at [654, 264] on link "16455" at bounding box center [653, 263] width 23 height 11
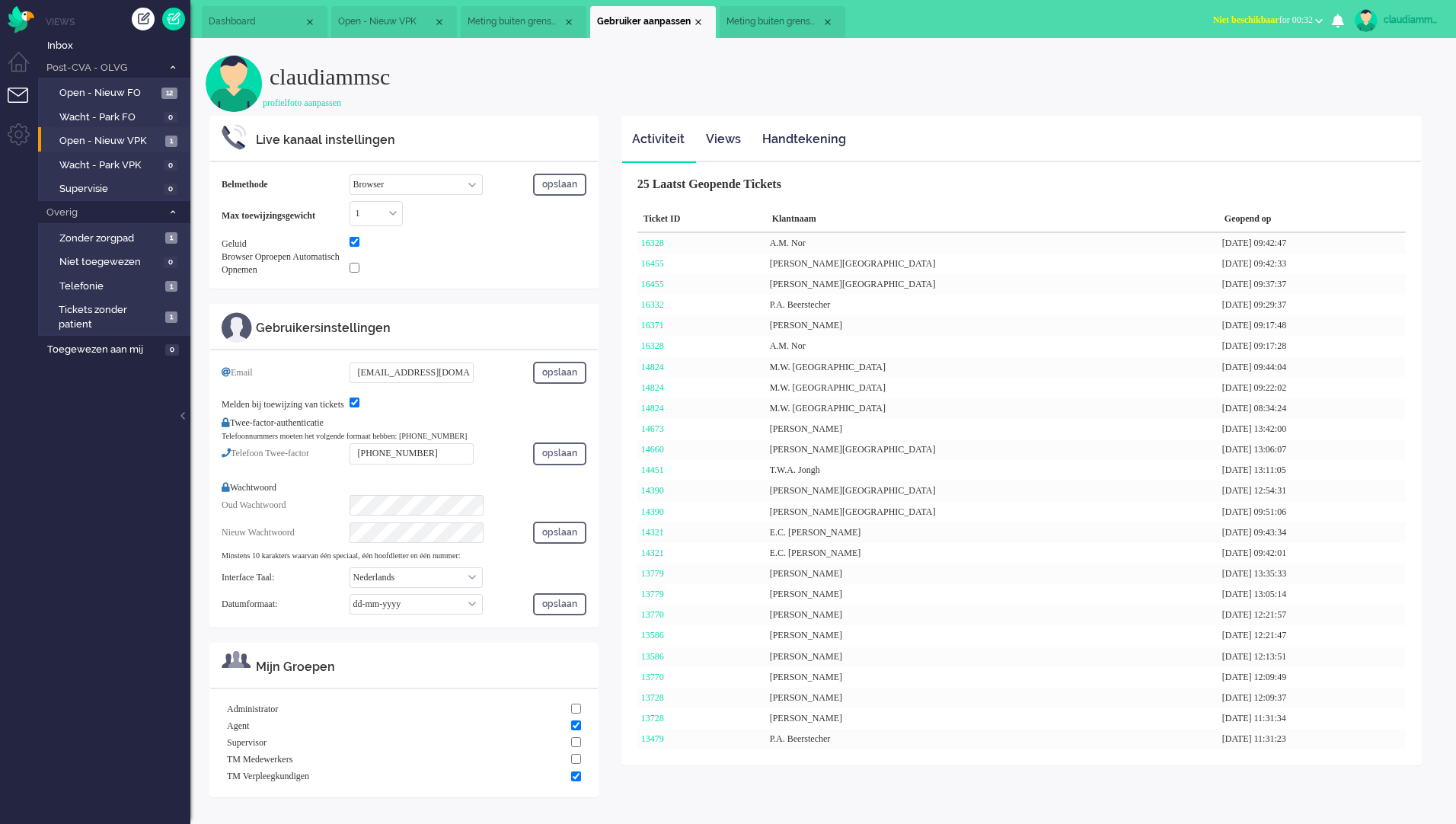
click at [776, 26] on span "Meting buiten grenswaarden" at bounding box center [774, 21] width 96 height 13
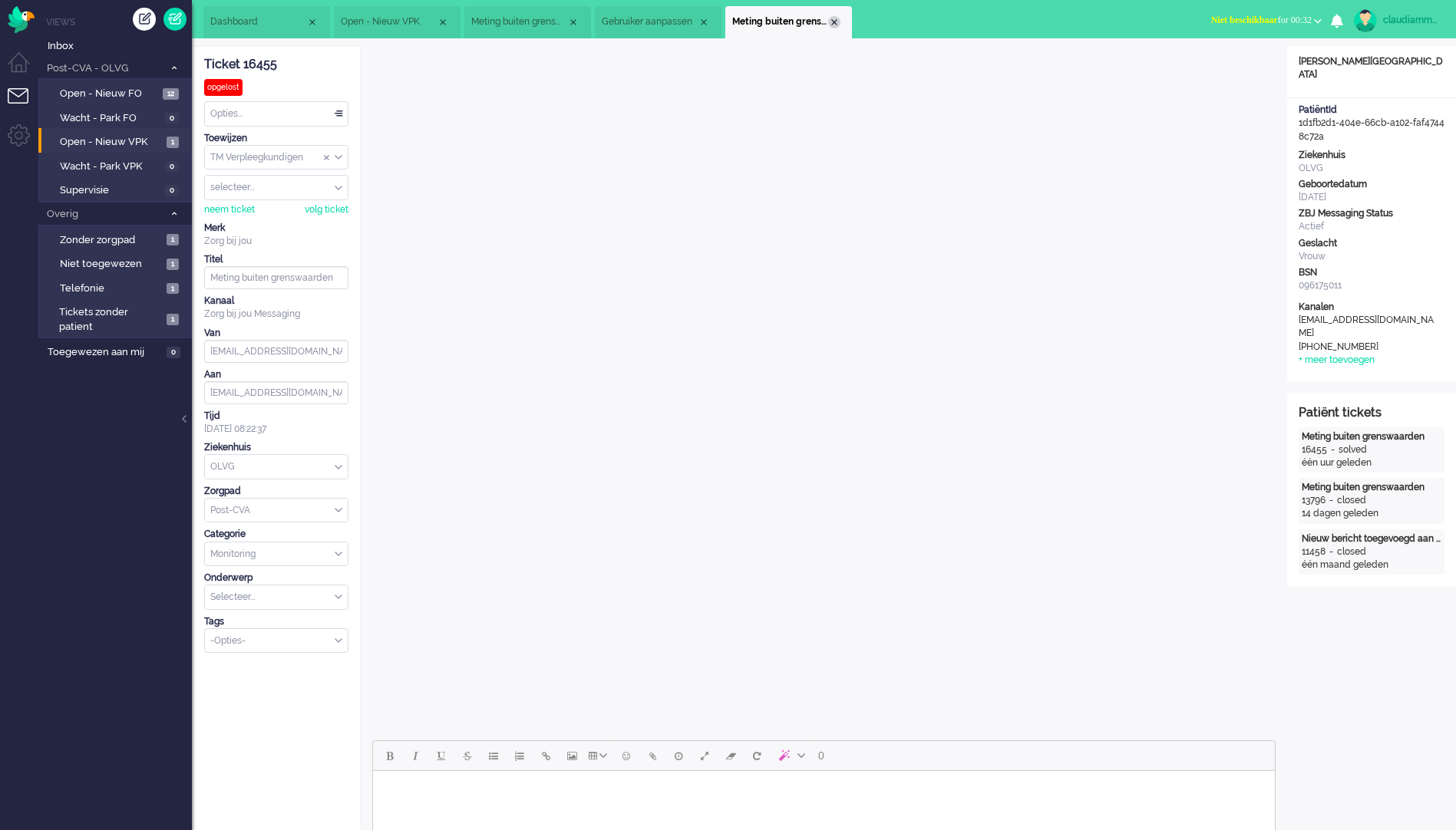
click at [836, 25] on div "Close tab" at bounding box center [835, 22] width 13 height 13
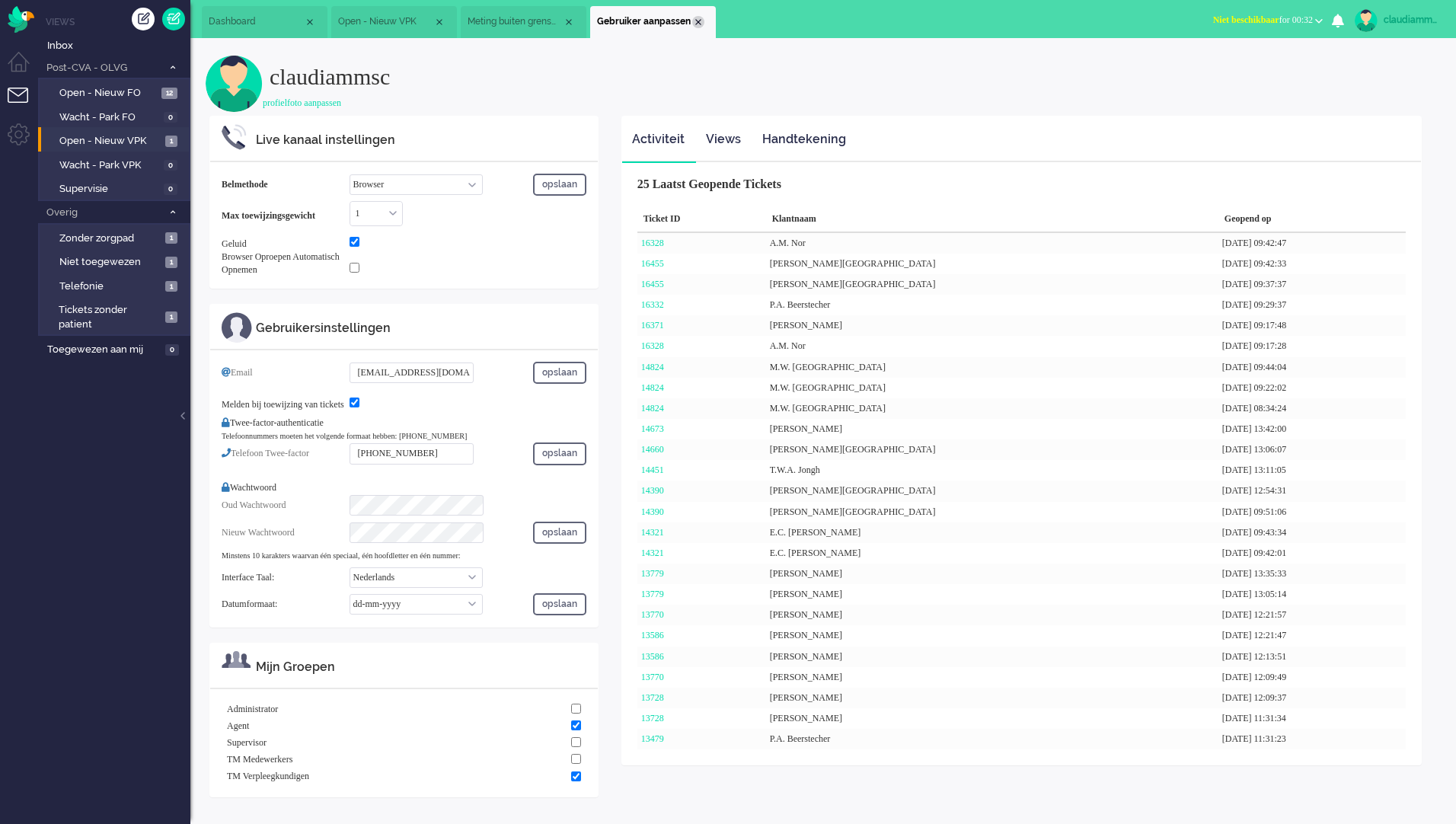
click at [693, 24] on div "Close tab" at bounding box center [699, 22] width 12 height 12
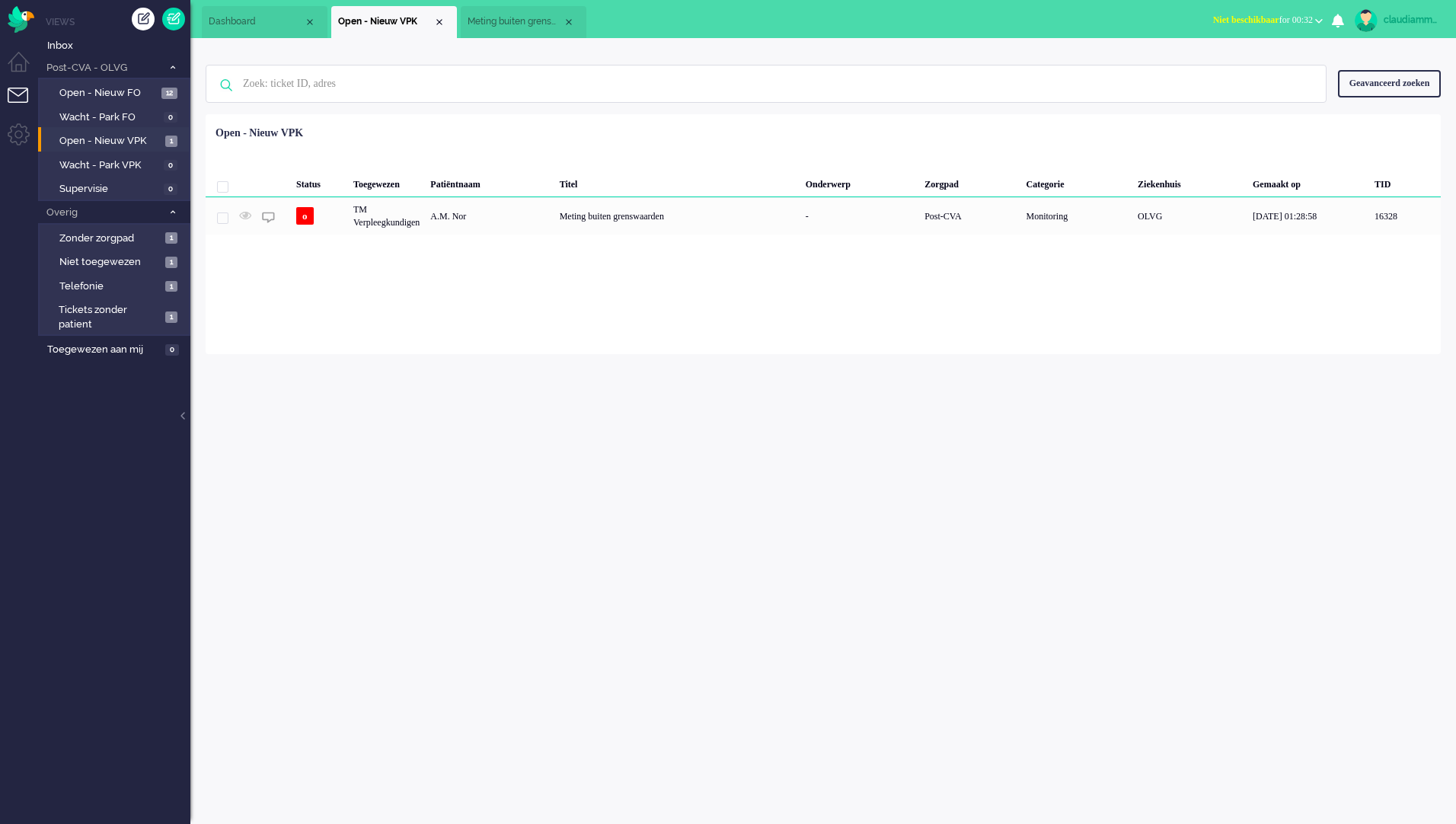
click at [495, 21] on span "Meting buiten grenswaarden" at bounding box center [515, 21] width 96 height 13
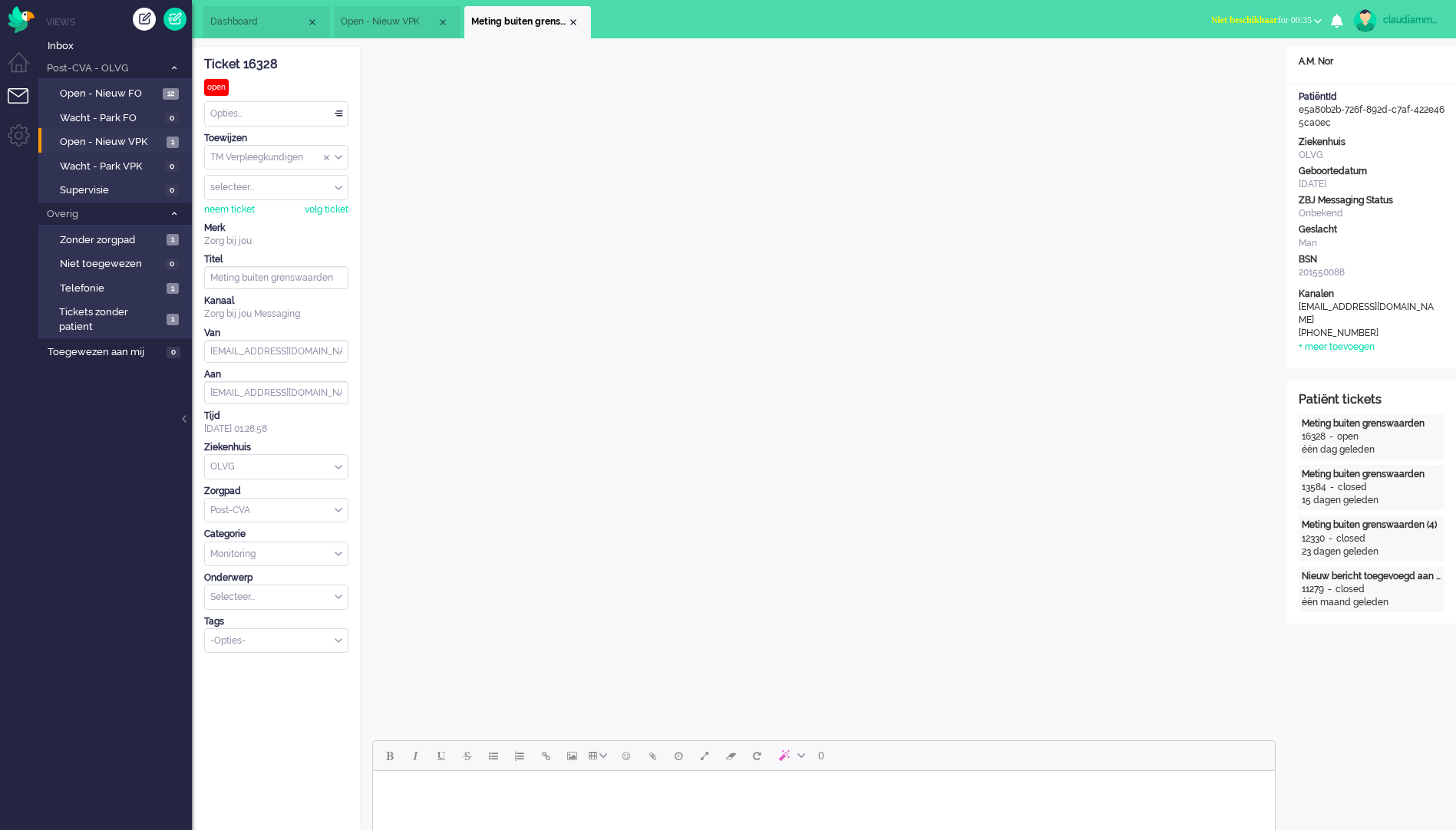
click at [332, 114] on div "Opties..." at bounding box center [276, 113] width 143 height 23
click at [262, 225] on li "Opgelost" at bounding box center [276, 223] width 143 height 22
click at [578, 22] on div "Close tab" at bounding box center [574, 22] width 13 height 13
